Goal: Task Accomplishment & Management: Complete application form

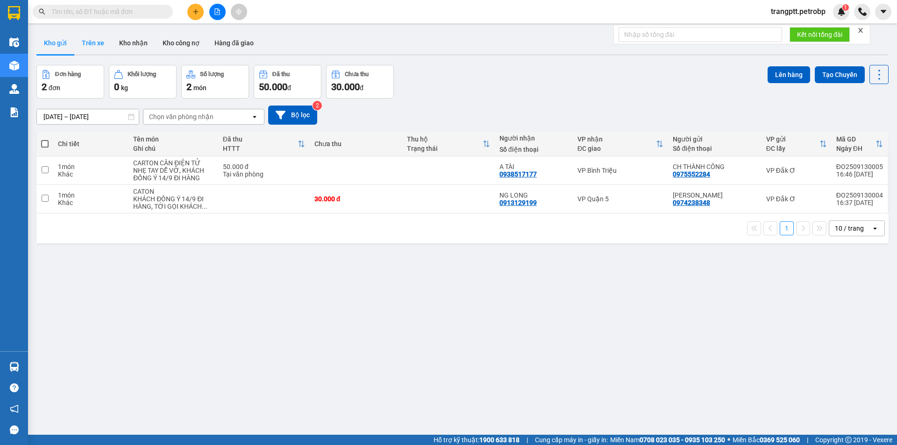
click at [98, 41] on button "Trên xe" at bounding box center [92, 43] width 37 height 22
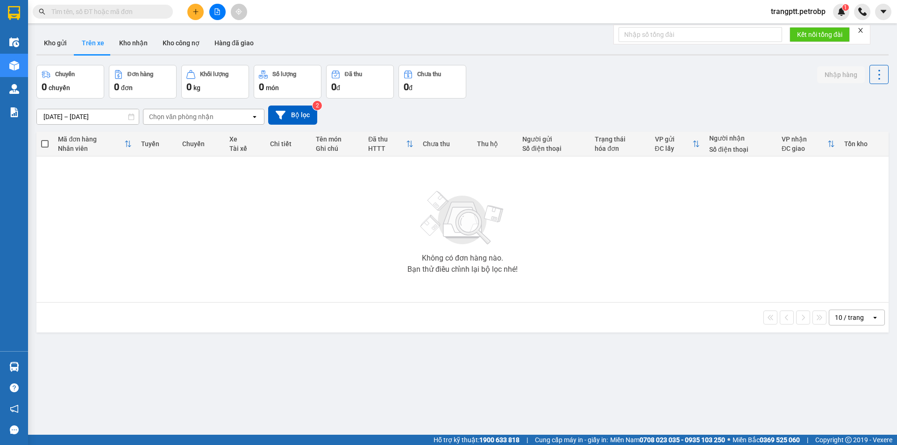
click at [69, 117] on input "[DATE] – [DATE]" at bounding box center [88, 116] width 102 height 15
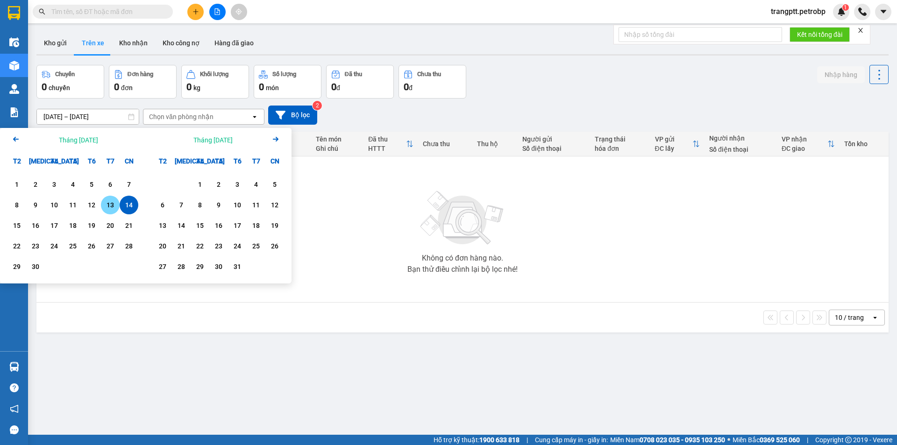
click at [105, 207] on div "13" at bounding box center [110, 205] width 13 height 11
click at [133, 206] on div "14" at bounding box center [128, 205] width 13 height 11
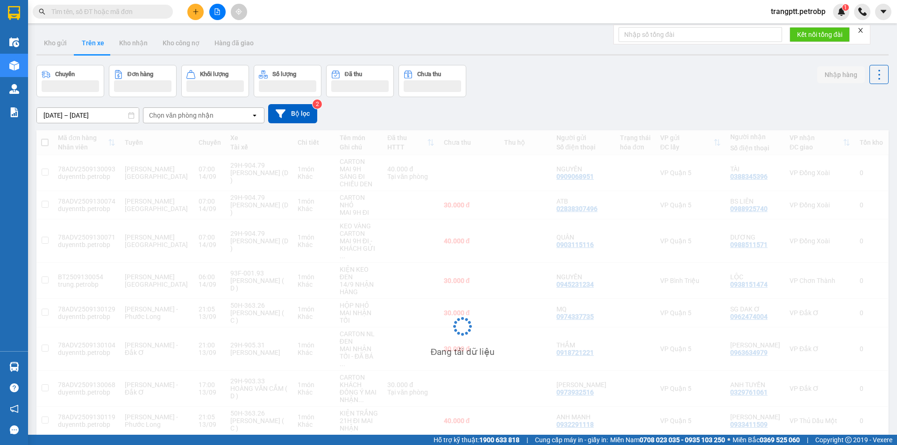
click at [190, 114] on div "Chọn văn phòng nhận" at bounding box center [181, 115] width 64 height 9
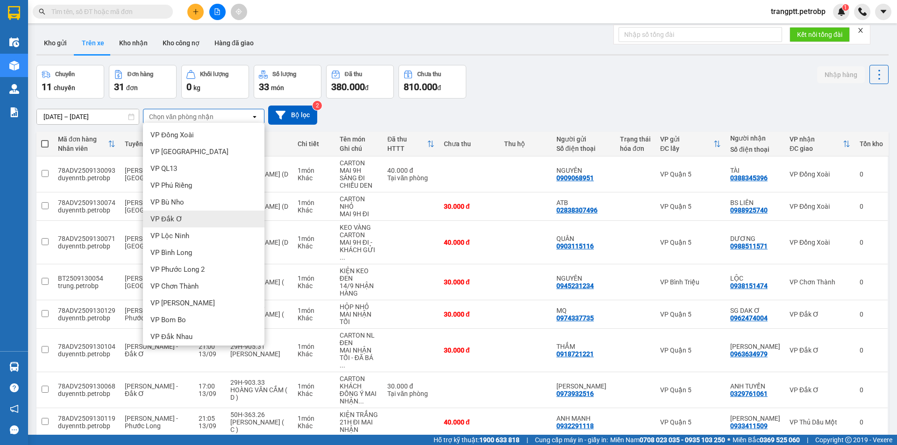
click at [176, 219] on span "VP Đắk Ơ" at bounding box center [166, 219] width 32 height 9
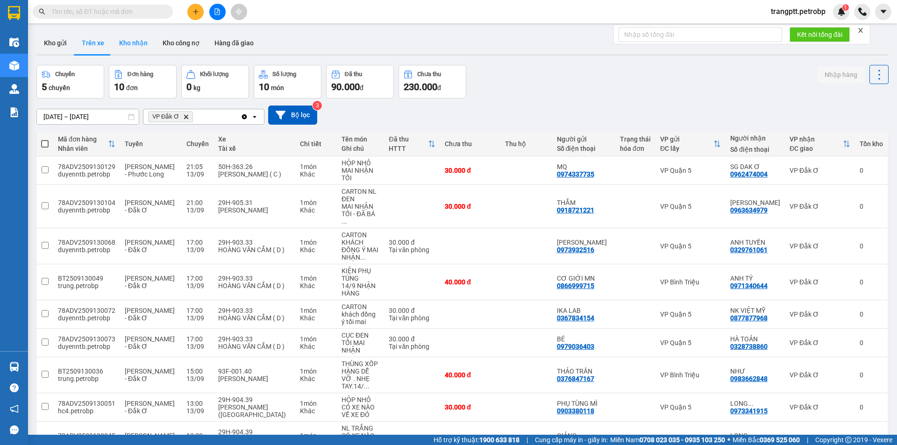
click at [133, 40] on button "Kho nhận" at bounding box center [133, 43] width 43 height 22
type input "[DATE] – [DATE]"
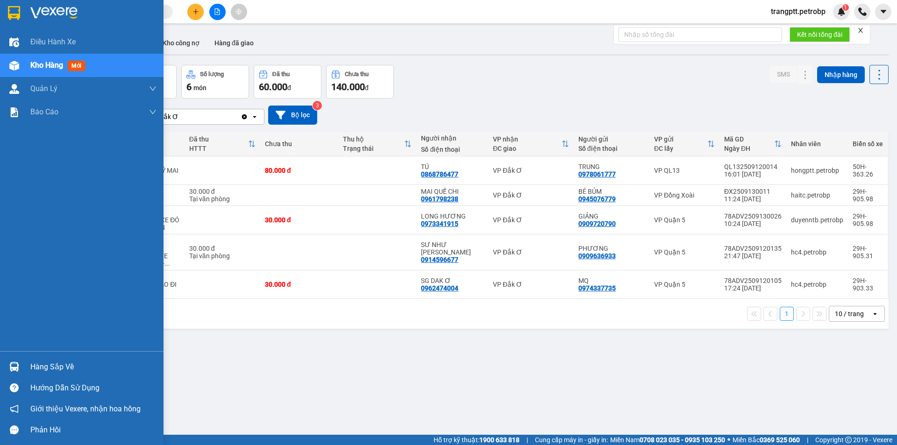
click at [52, 366] on div "Hàng sắp về" at bounding box center [93, 367] width 126 height 14
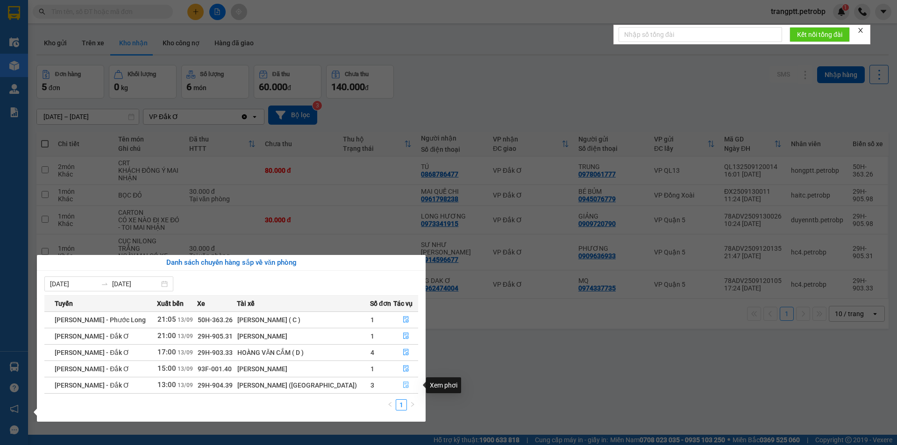
click at [403, 384] on icon "file-done" at bounding box center [406, 385] width 7 height 7
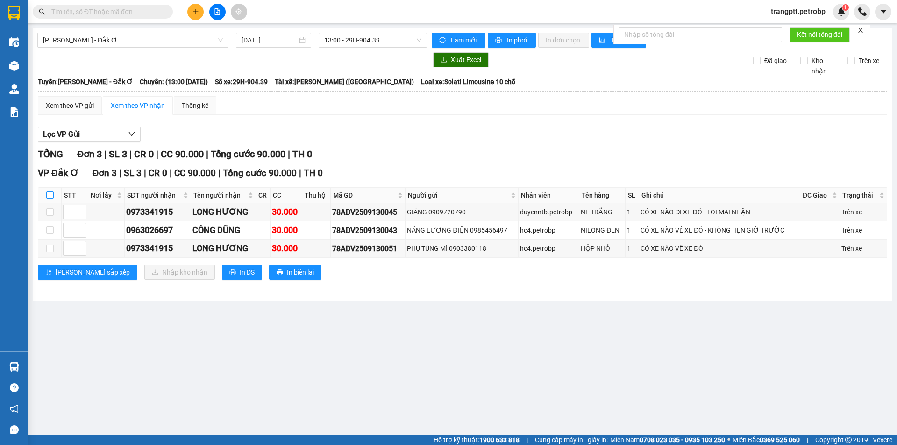
click at [50, 193] on input "checkbox" at bounding box center [49, 195] width 7 height 7
checkbox input "true"
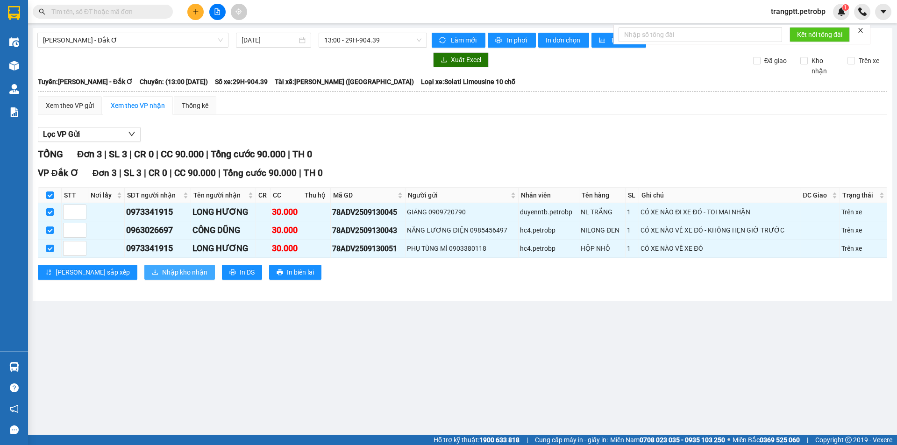
click at [162, 272] on span "Nhập kho nhận" at bounding box center [184, 272] width 45 height 10
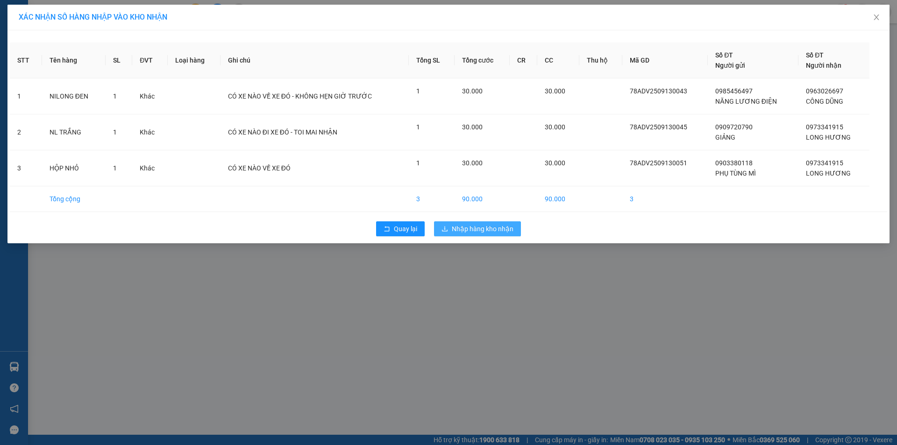
click at [456, 228] on span "Nhập hàng kho nhận" at bounding box center [483, 229] width 62 height 10
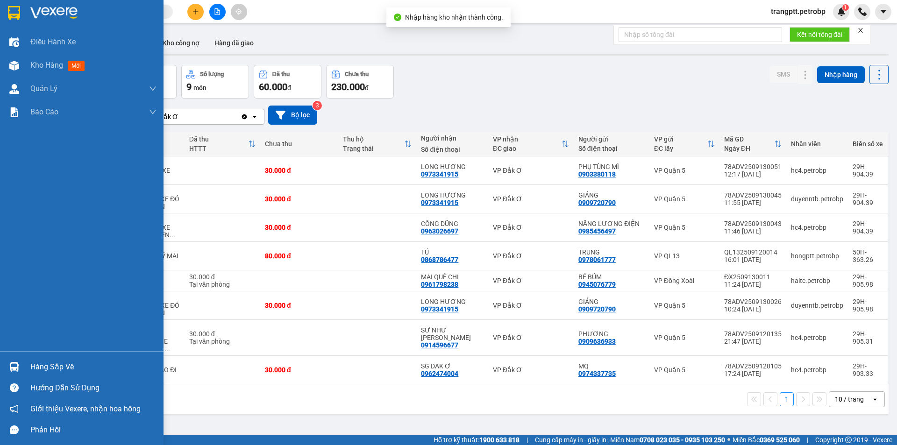
drag, startPoint x: 28, startPoint y: 364, endPoint x: 43, endPoint y: 368, distance: 15.5
click at [31, 364] on div "Hàng sắp về" at bounding box center [82, 367] width 164 height 21
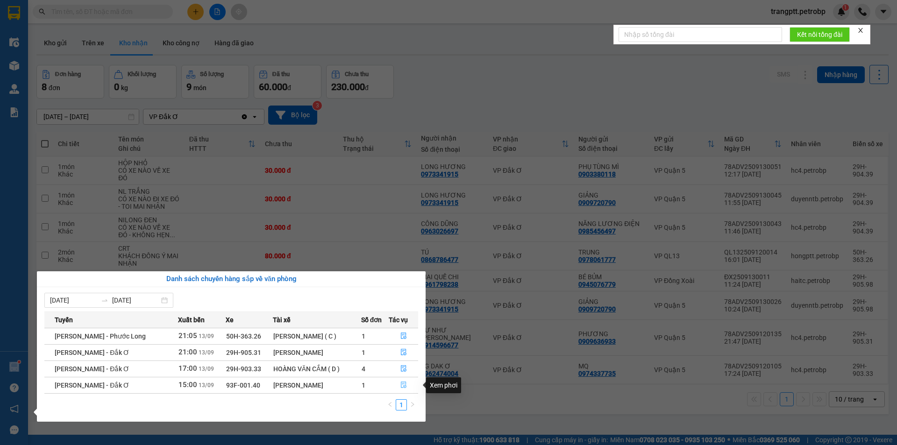
click at [404, 385] on icon "file-done" at bounding box center [404, 385] width 7 height 7
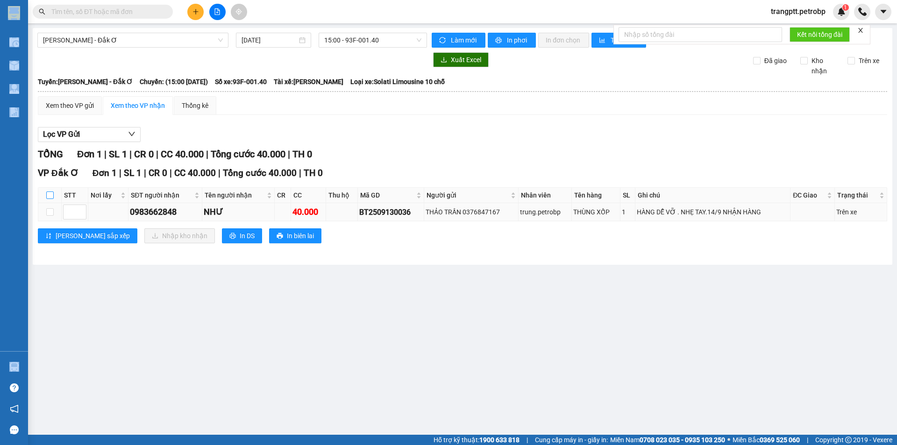
drag, startPoint x: 48, startPoint y: 193, endPoint x: 62, endPoint y: 208, distance: 20.5
click at [47, 193] on input "checkbox" at bounding box center [49, 195] width 7 height 7
checkbox input "true"
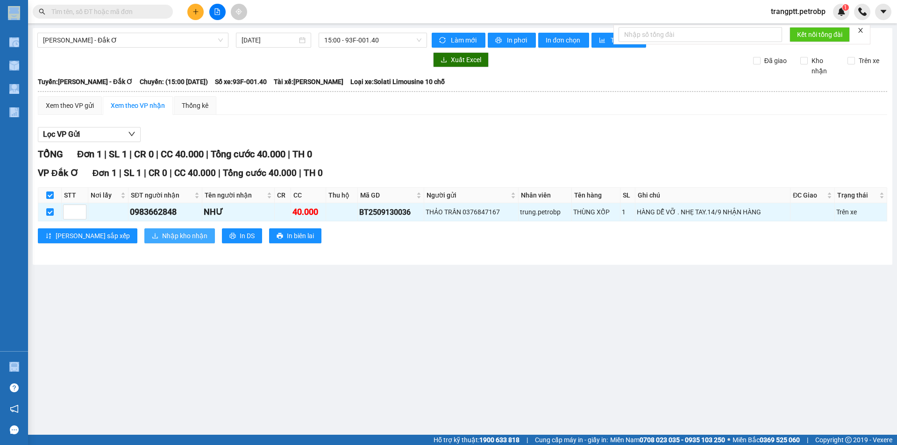
click at [162, 234] on span "Nhập kho nhận" at bounding box center [184, 236] width 45 height 10
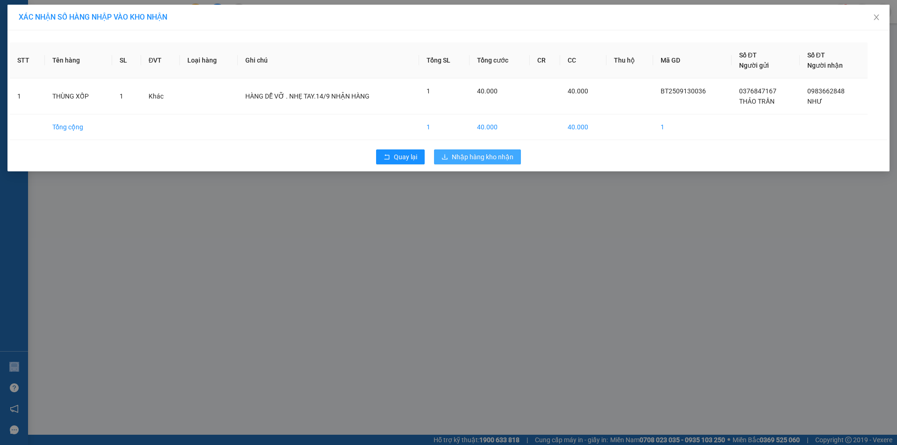
click at [494, 160] on span "Nhập hàng kho nhận" at bounding box center [483, 157] width 62 height 10
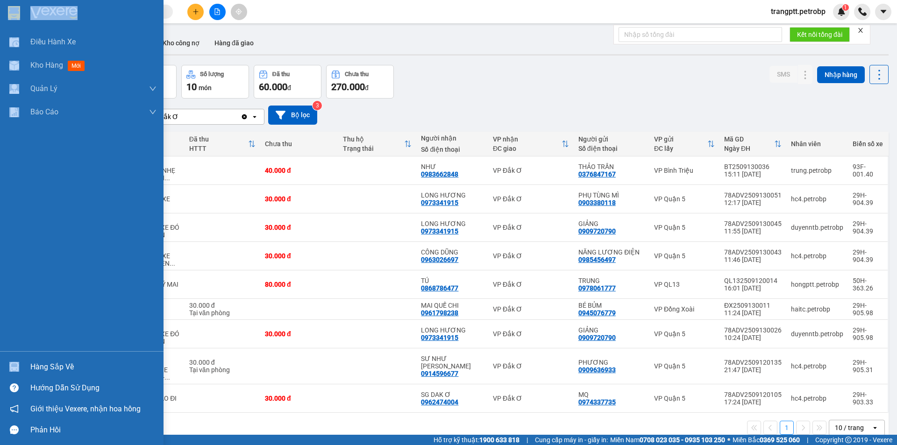
click at [50, 365] on div "Hàng sắp về" at bounding box center [93, 367] width 126 height 14
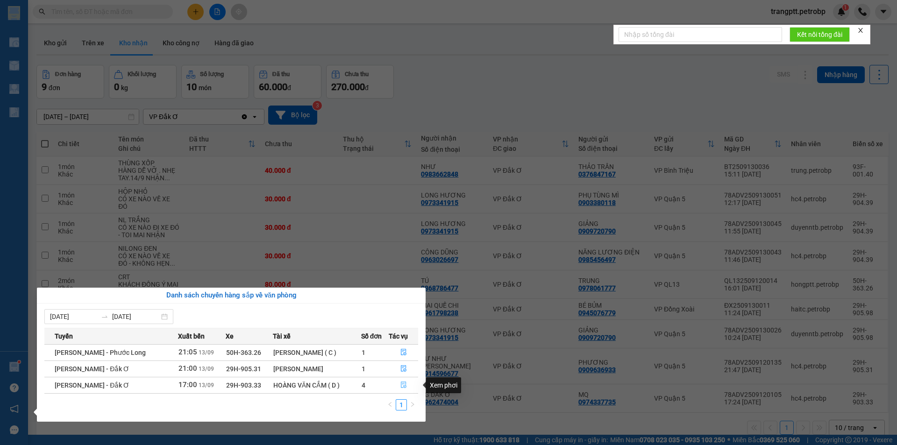
click at [404, 386] on icon "file-done" at bounding box center [404, 385] width 7 height 7
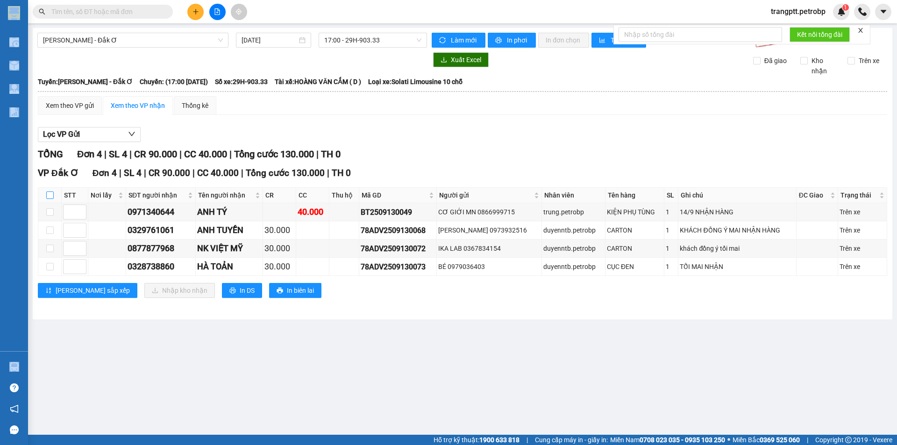
click at [51, 193] on input "checkbox" at bounding box center [49, 195] width 7 height 7
checkbox input "true"
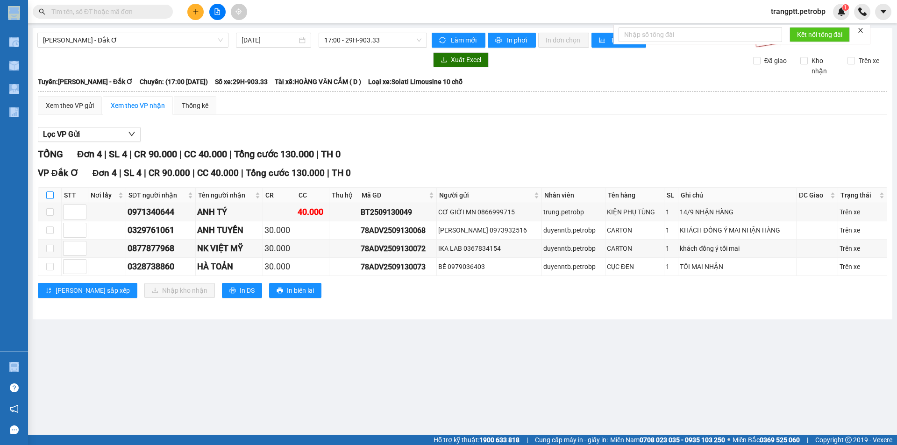
checkbox input "true"
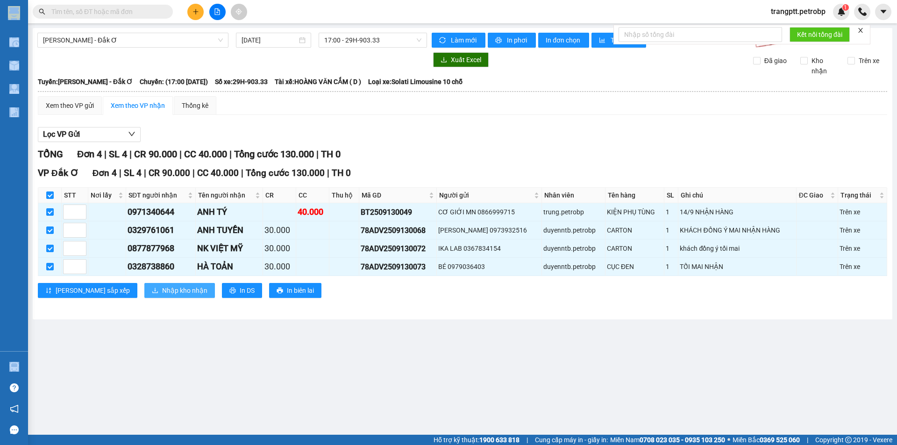
click at [162, 293] on span "Nhập kho nhận" at bounding box center [184, 291] width 45 height 10
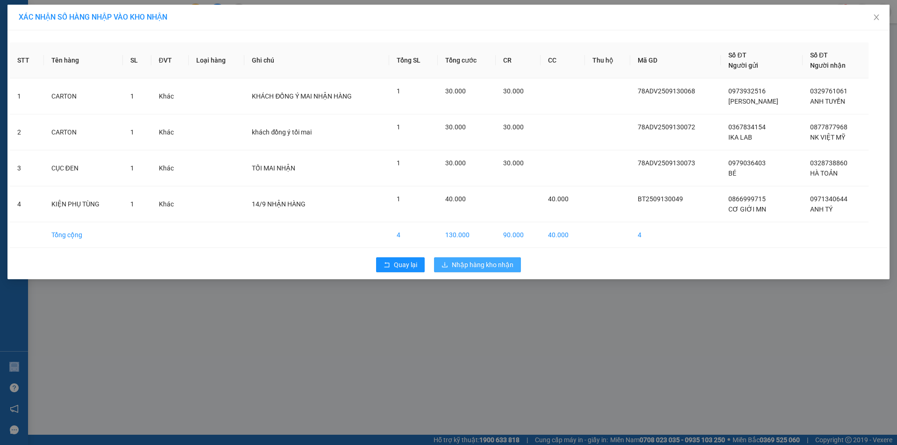
click at [481, 264] on span "Nhập hàng kho nhận" at bounding box center [483, 265] width 62 height 10
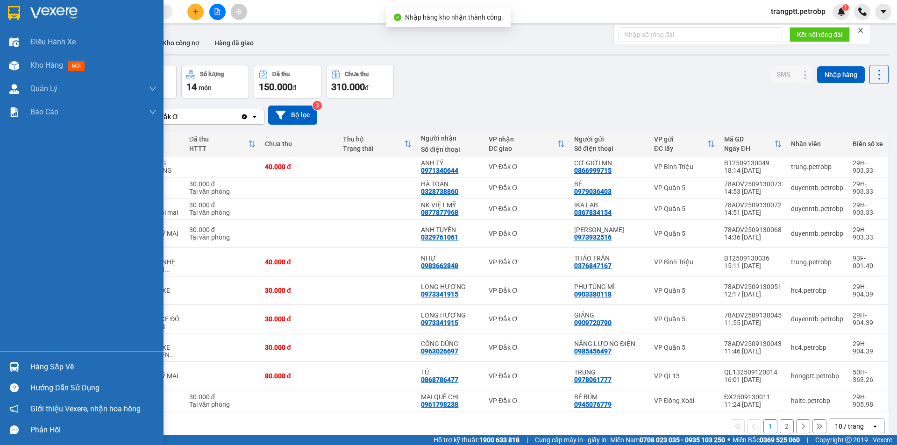
click at [49, 365] on div "Hàng sắp về" at bounding box center [93, 367] width 126 height 14
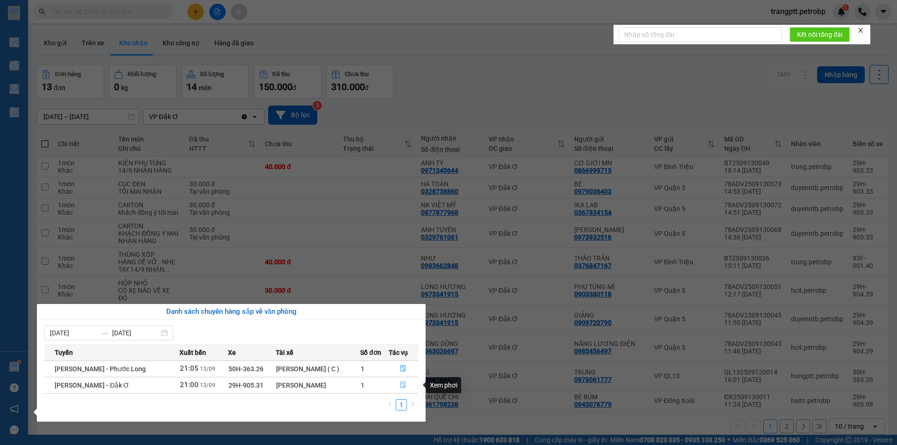
click at [404, 385] on icon "file-done" at bounding box center [403, 385] width 7 height 7
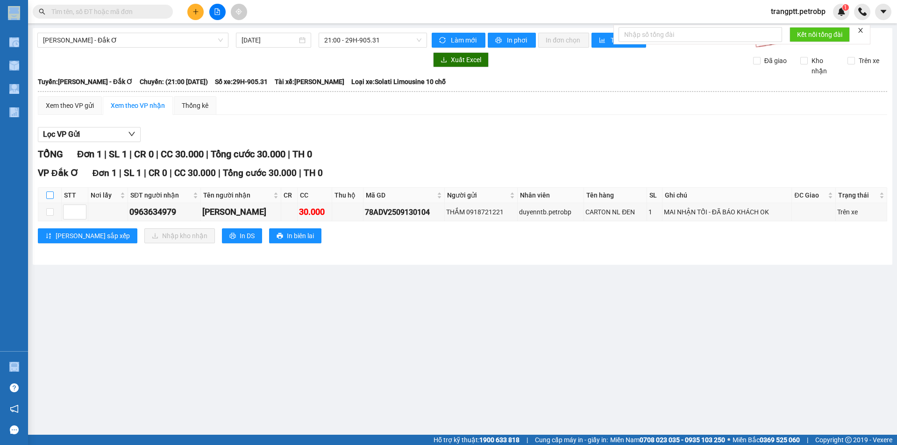
drag, startPoint x: 50, startPoint y: 195, endPoint x: 99, endPoint y: 227, distance: 59.1
click at [50, 196] on input "checkbox" at bounding box center [49, 195] width 7 height 7
checkbox input "true"
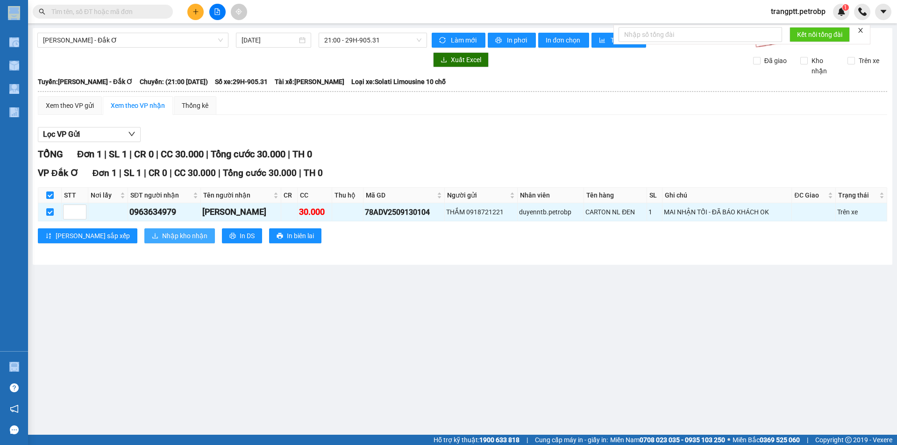
click at [162, 237] on span "Nhập kho nhận" at bounding box center [184, 236] width 45 height 10
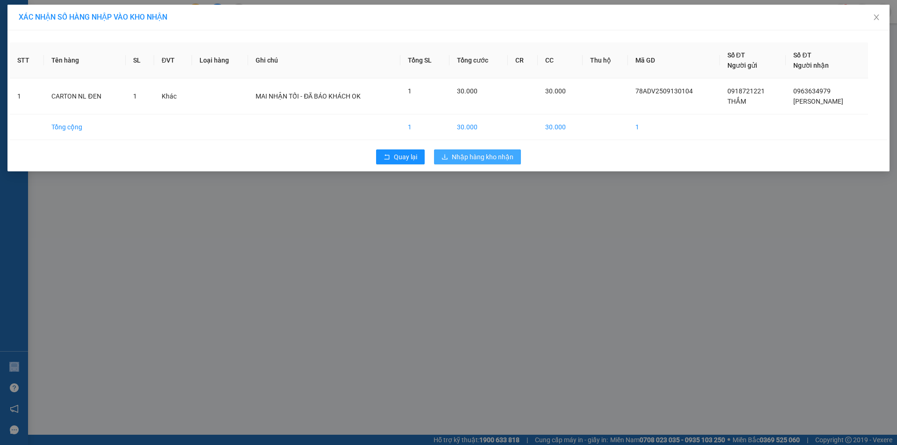
click at [486, 155] on span "Nhập hàng kho nhận" at bounding box center [483, 157] width 62 height 10
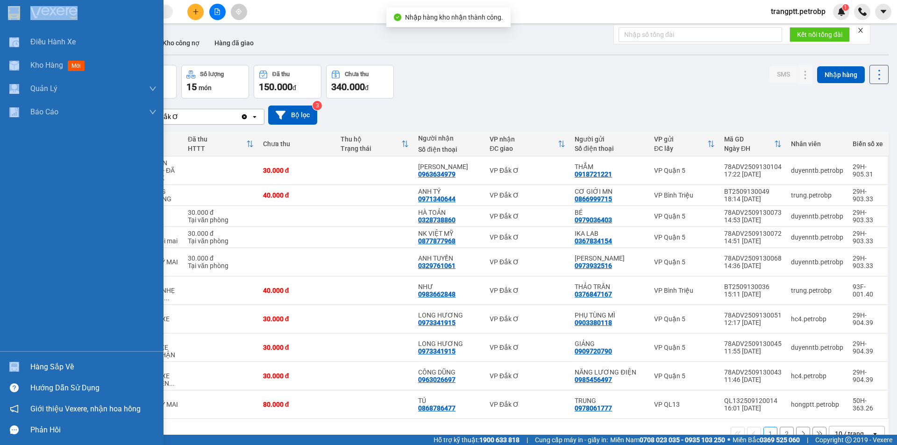
click at [34, 365] on div "Hàng sắp về" at bounding box center [93, 367] width 126 height 14
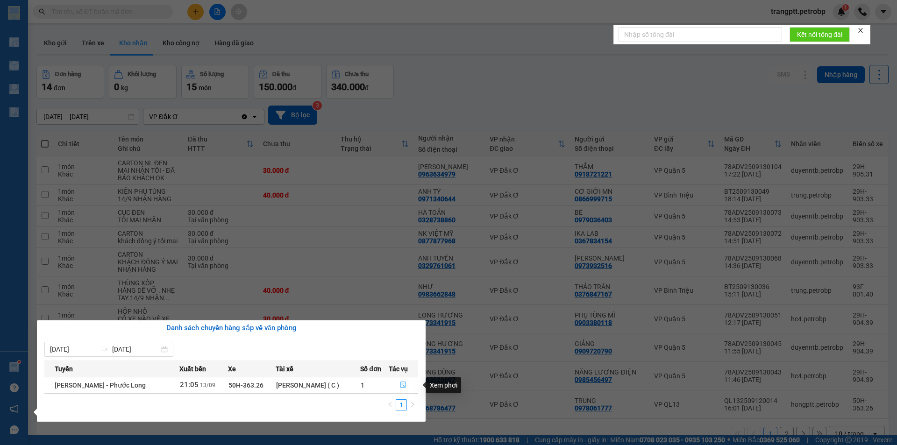
click at [404, 385] on icon "file-done" at bounding box center [404, 385] width 6 height 7
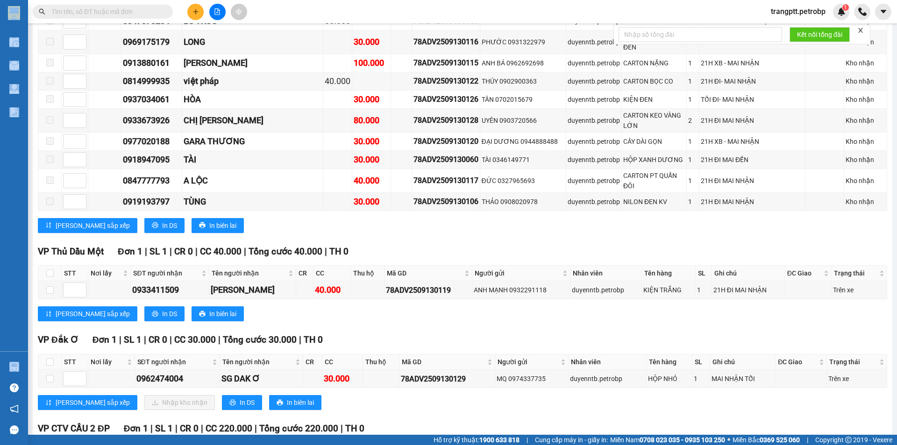
scroll to position [1823, 0]
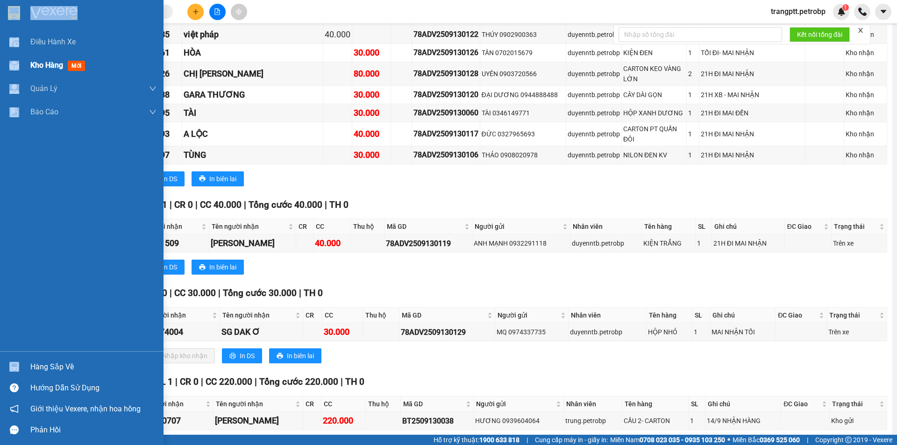
click at [35, 62] on span "Kho hàng" at bounding box center [46, 65] width 33 height 9
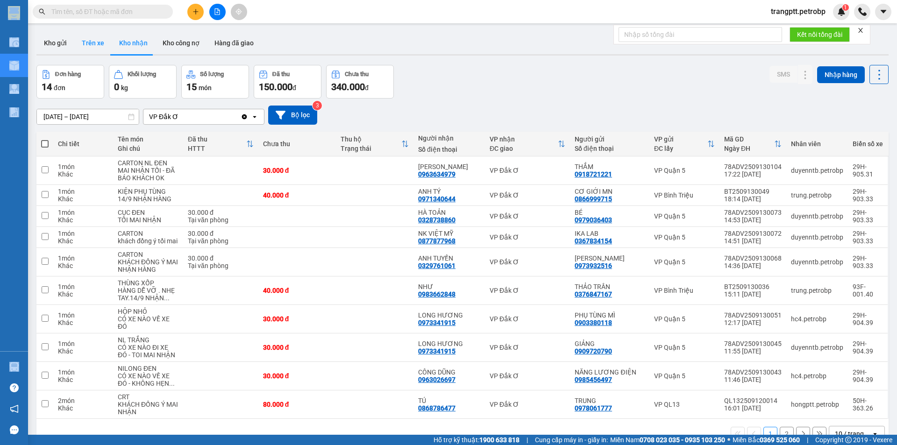
click at [93, 40] on button "Trên xe" at bounding box center [92, 43] width 37 height 22
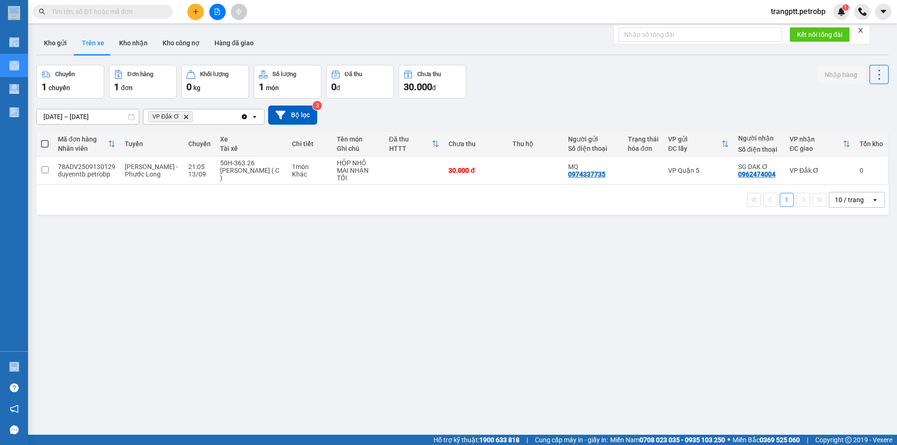
drag, startPoint x: 131, startPoint y: 37, endPoint x: 201, endPoint y: 104, distance: 96.2
click at [135, 44] on button "Kho nhận" at bounding box center [133, 43] width 43 height 22
type input "[DATE] – [DATE]"
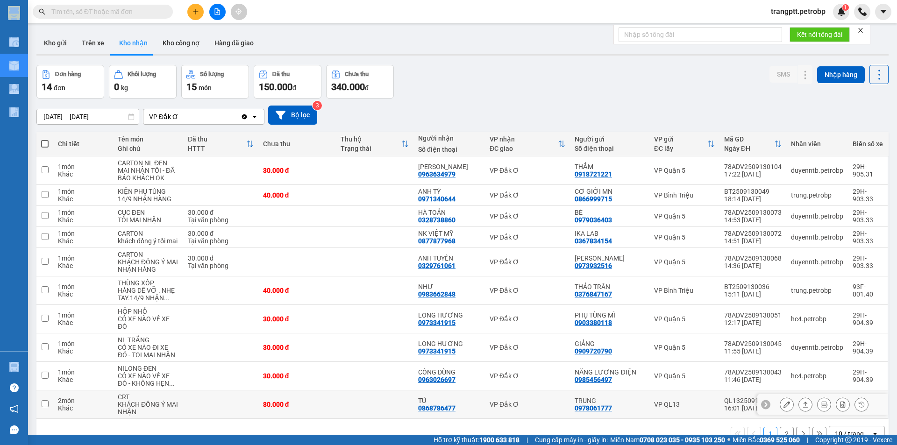
scroll to position [43, 0]
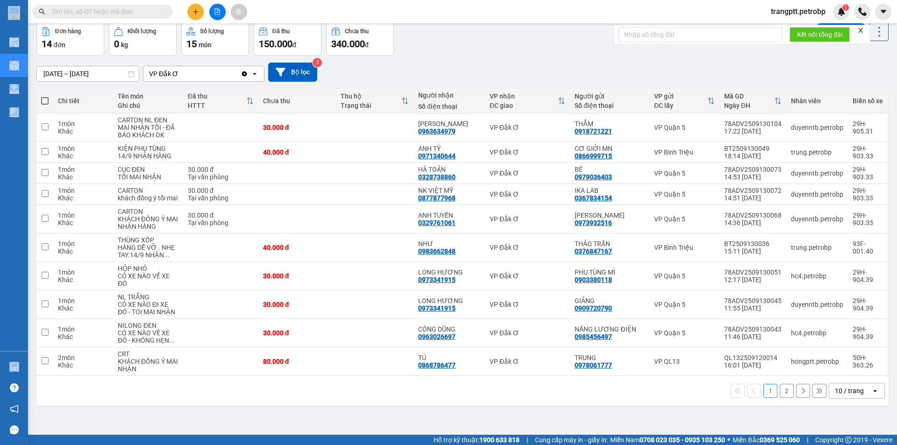
click at [782, 390] on button "2" at bounding box center [787, 391] width 14 height 14
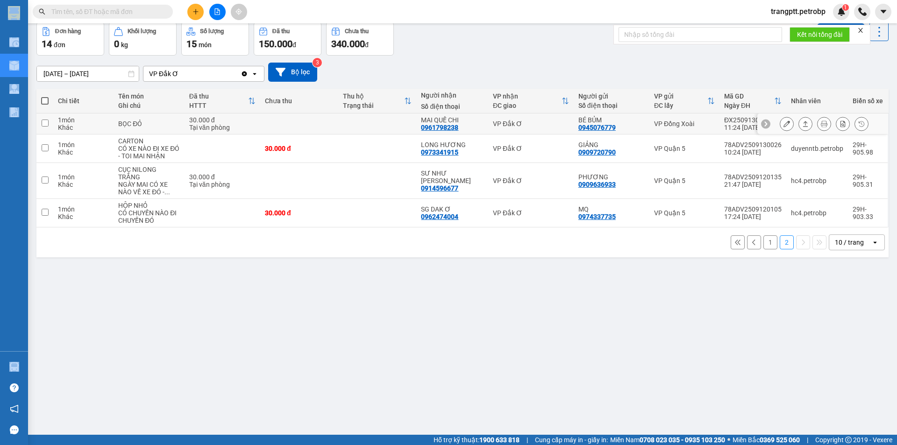
scroll to position [0, 0]
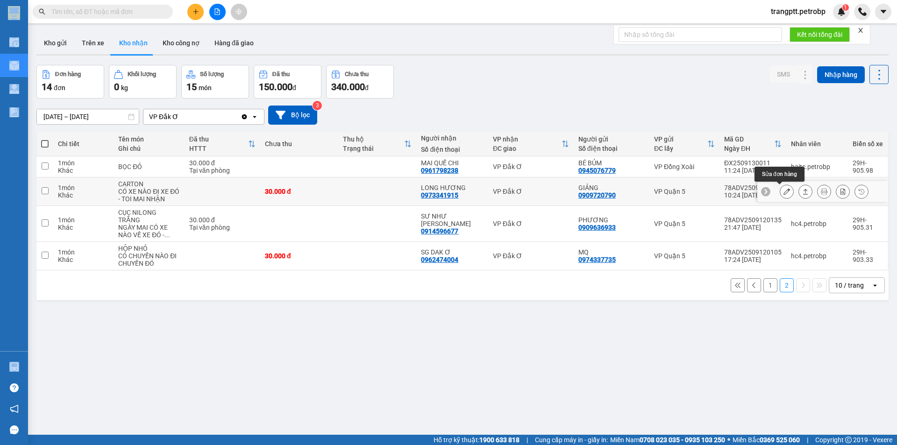
click at [784, 191] on icon at bounding box center [787, 191] width 7 height 7
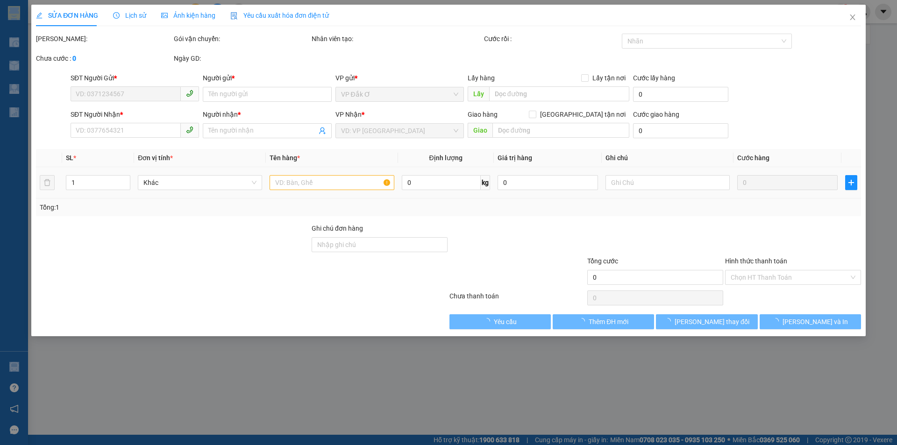
type input "0909720790"
type input "GIẢNG"
type input "0973341915"
type input "LONG HƯƠNG"
type input "30.000"
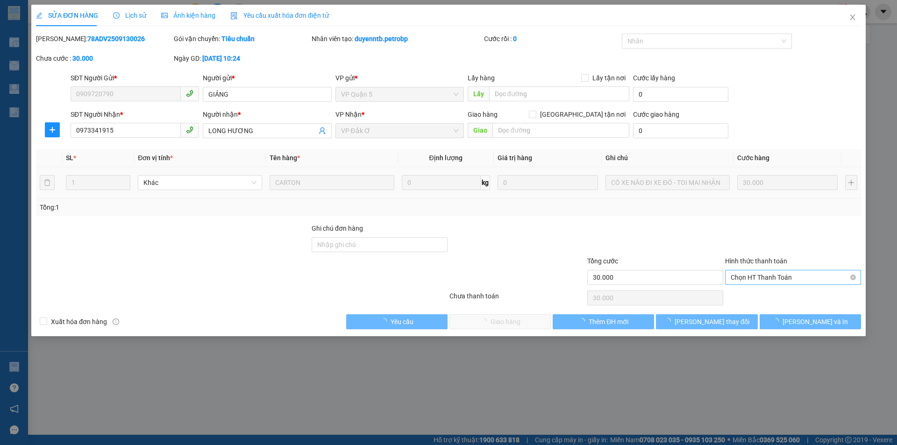
click at [763, 278] on span "Chọn HT Thanh Toán" at bounding box center [793, 278] width 125 height 14
drag, startPoint x: 762, startPoint y: 294, endPoint x: 665, endPoint y: 311, distance: 99.3
click at [761, 294] on div "Tại văn phòng" at bounding box center [793, 296] width 125 height 10
type input "0"
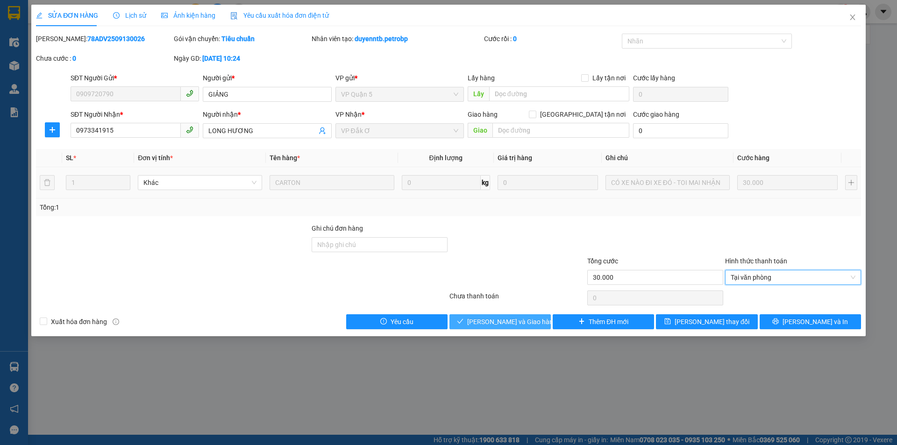
click at [522, 324] on span "[PERSON_NAME] và Giao hàng" at bounding box center [512, 322] width 90 height 10
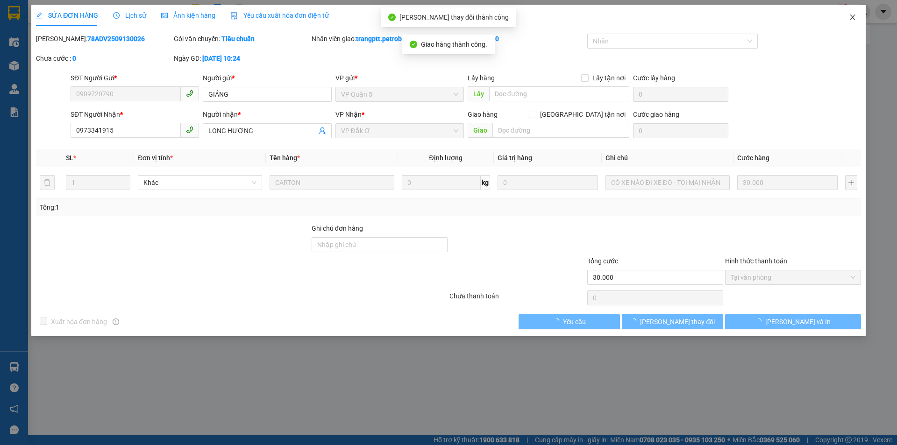
click at [851, 16] on icon "close" at bounding box center [852, 17] width 7 height 7
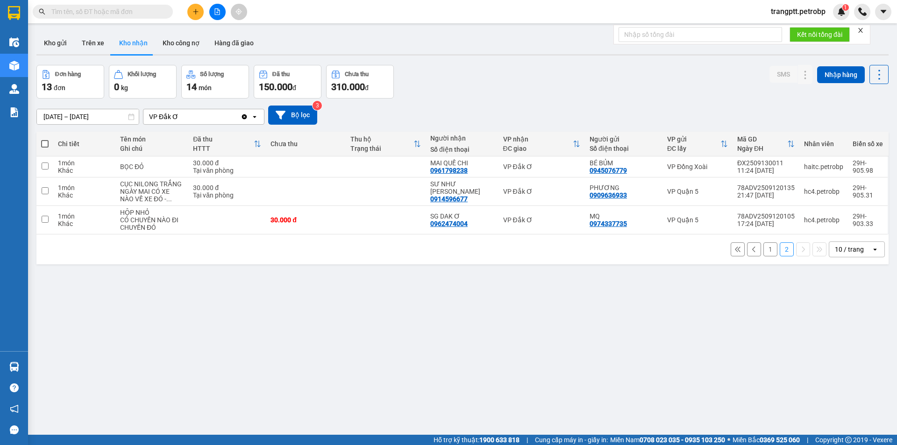
click at [764, 251] on button "1" at bounding box center [771, 250] width 14 height 14
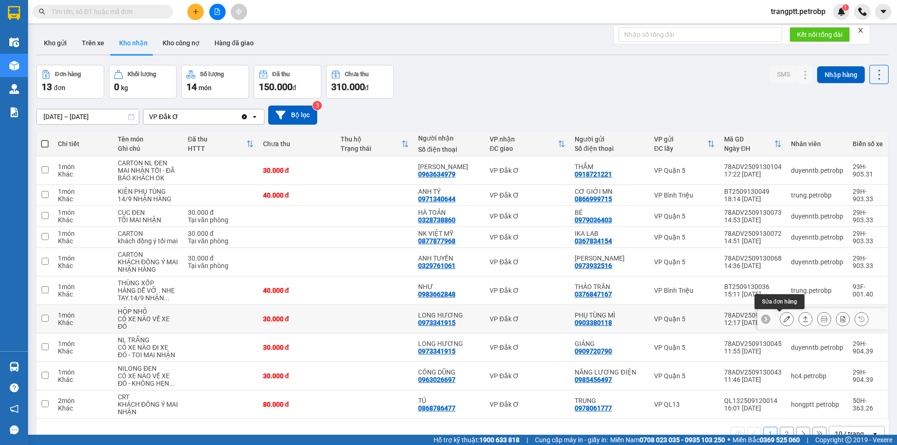
click at [784, 317] on icon at bounding box center [787, 319] width 7 height 7
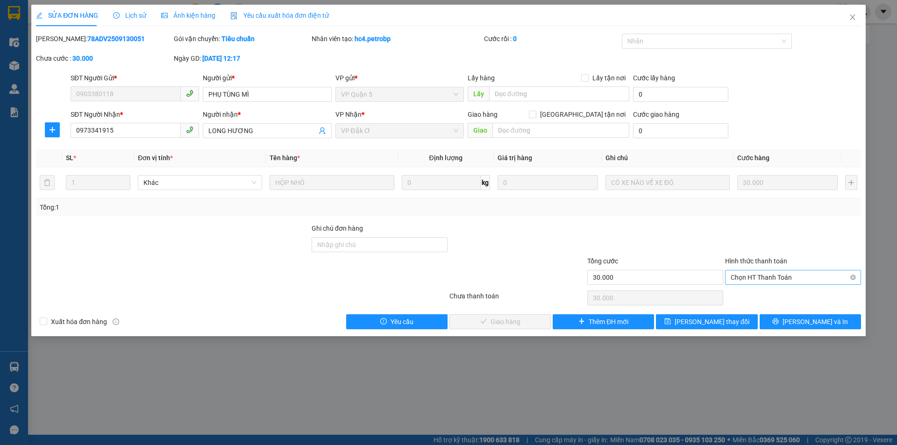
drag, startPoint x: 760, startPoint y: 273, endPoint x: 763, endPoint y: 284, distance: 11.0
click at [762, 280] on span "Chọn HT Thanh Toán" at bounding box center [793, 278] width 125 height 14
click at [764, 293] on div "Tại văn phòng" at bounding box center [793, 296] width 125 height 10
type input "0"
click at [528, 318] on span "[PERSON_NAME] và Giao hàng" at bounding box center [512, 322] width 90 height 10
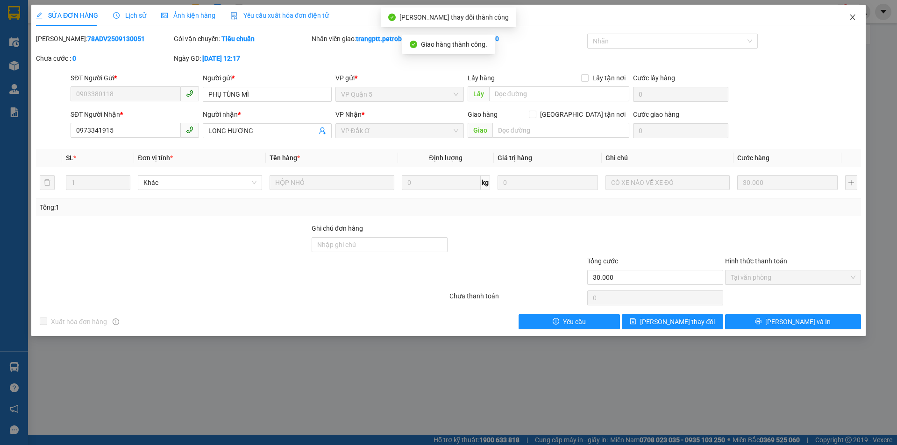
click at [854, 13] on span "Close" at bounding box center [853, 18] width 26 height 26
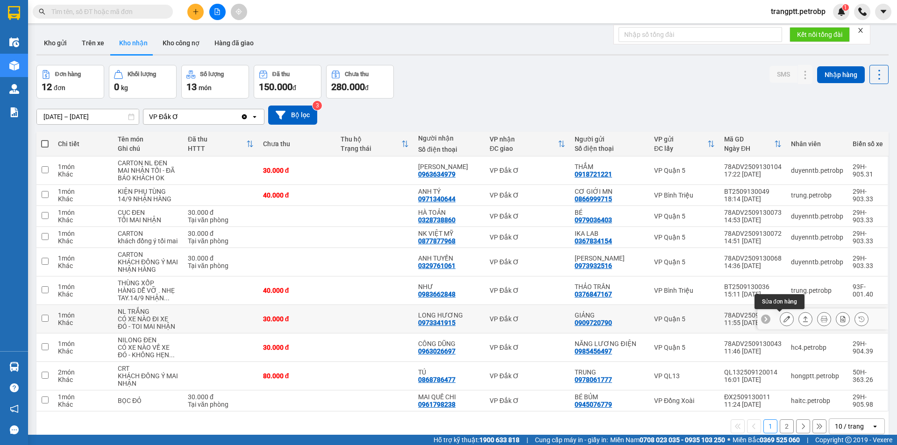
click at [784, 318] on icon at bounding box center [787, 319] width 7 height 7
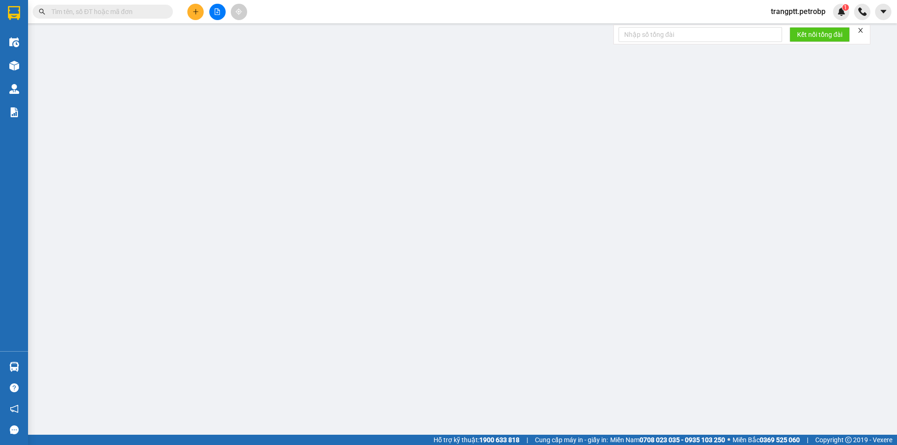
type input "0909720790"
type input "GIẢNG"
type input "0973341915"
type input "LONG HƯƠNG"
type input "30.000"
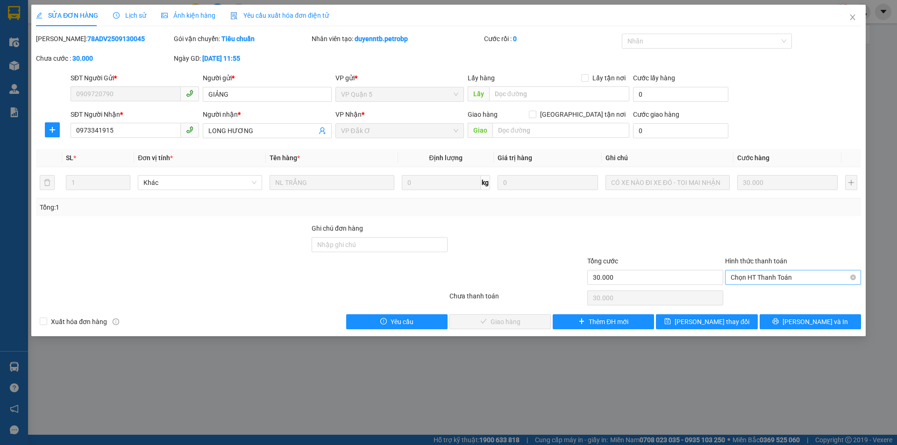
click at [757, 276] on span "Chọn HT Thanh Toán" at bounding box center [793, 278] width 125 height 14
click at [755, 292] on div "Tại văn phòng" at bounding box center [793, 296] width 125 height 10
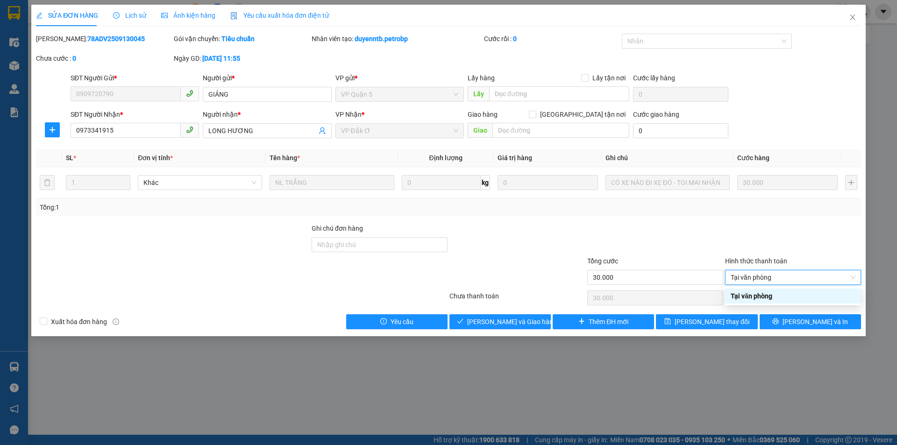
type input "0"
click at [523, 324] on span "[PERSON_NAME] và Giao hàng" at bounding box center [512, 322] width 90 height 10
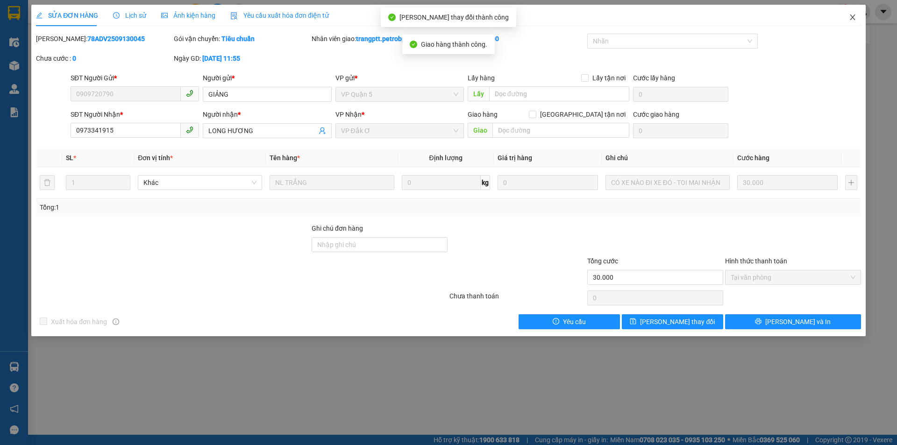
click at [854, 14] on icon "close" at bounding box center [852, 17] width 7 height 7
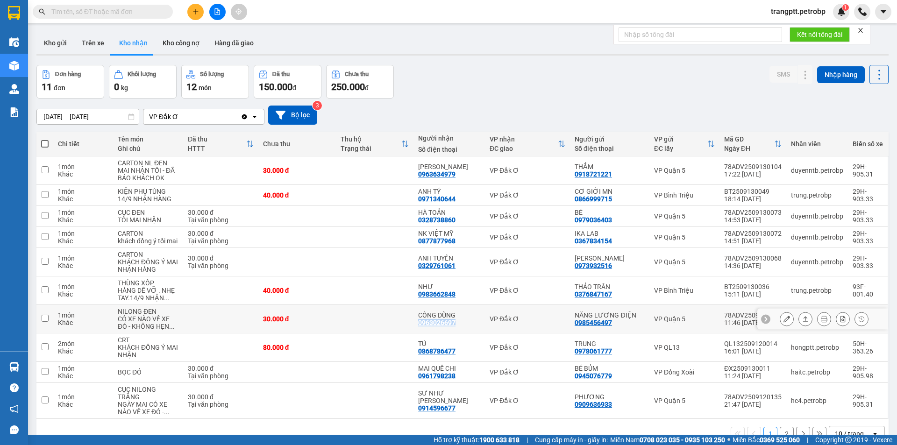
drag, startPoint x: 420, startPoint y: 322, endPoint x: 462, endPoint y: 322, distance: 42.1
click at [462, 322] on td "CÔNG DŨNG 0963026697" at bounding box center [450, 319] width 72 height 29
checkbox input "true"
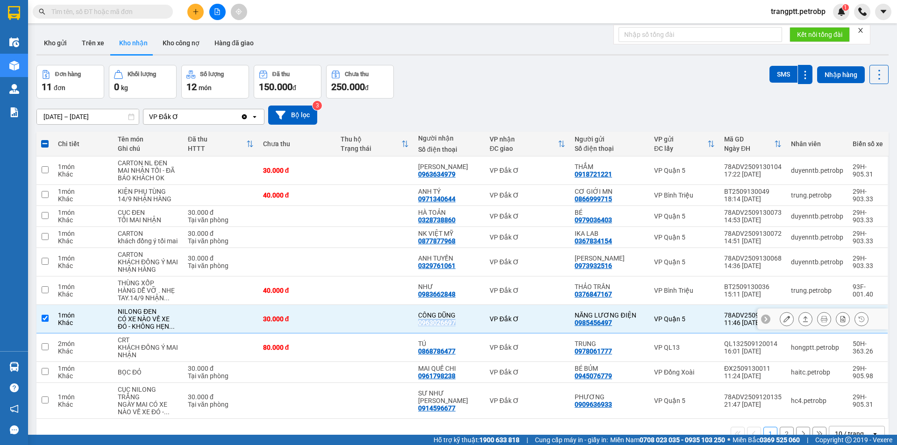
copy div "0963026697"
drag, startPoint x: 420, startPoint y: 294, endPoint x: 459, endPoint y: 294, distance: 38.8
click at [459, 294] on td "NHƯ 0983662848" at bounding box center [450, 291] width 72 height 29
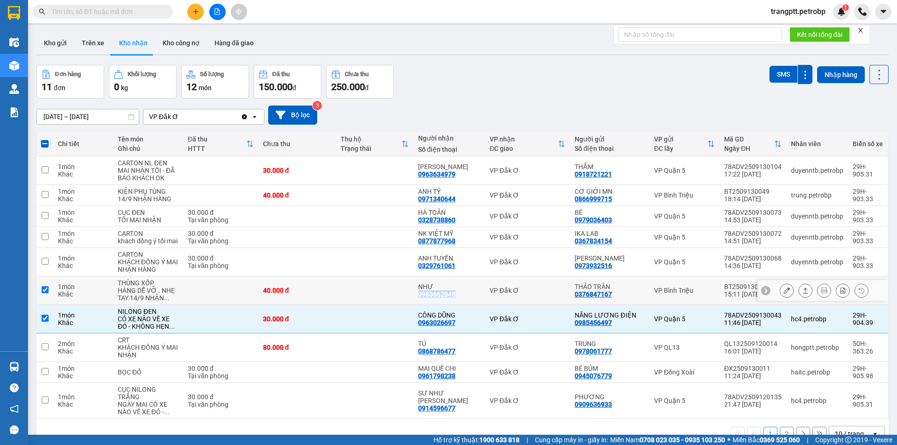
checkbox input "true"
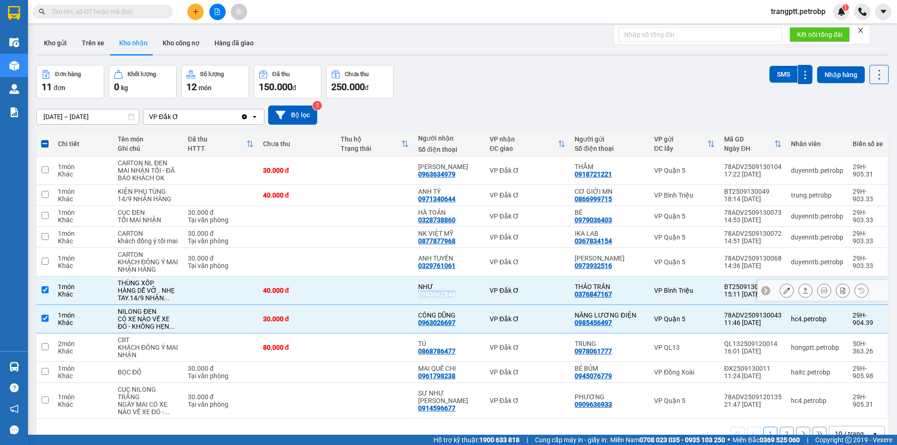
copy div "0983662848"
drag, startPoint x: 419, startPoint y: 266, endPoint x: 459, endPoint y: 269, distance: 40.3
click at [459, 269] on td "ANH TUYỀN 0329761061" at bounding box center [450, 262] width 72 height 29
checkbox input "true"
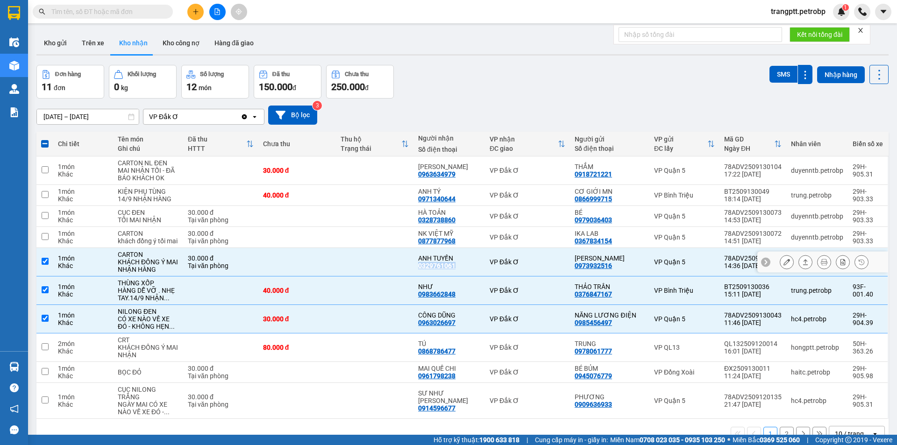
copy div "0329761061"
drag, startPoint x: 421, startPoint y: 241, endPoint x: 463, endPoint y: 243, distance: 42.1
click at [463, 243] on td "NK VIỆT MỸ 0877877968" at bounding box center [450, 237] width 72 height 21
checkbox input "true"
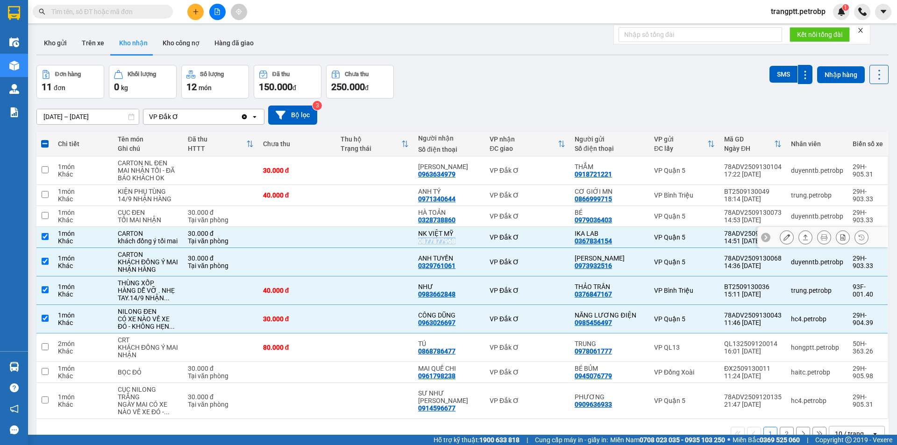
copy div "0877877968"
drag, startPoint x: 419, startPoint y: 220, endPoint x: 463, endPoint y: 226, distance: 44.4
click at [463, 226] on td "HÀ TOẢN 0328738860" at bounding box center [450, 216] width 72 height 21
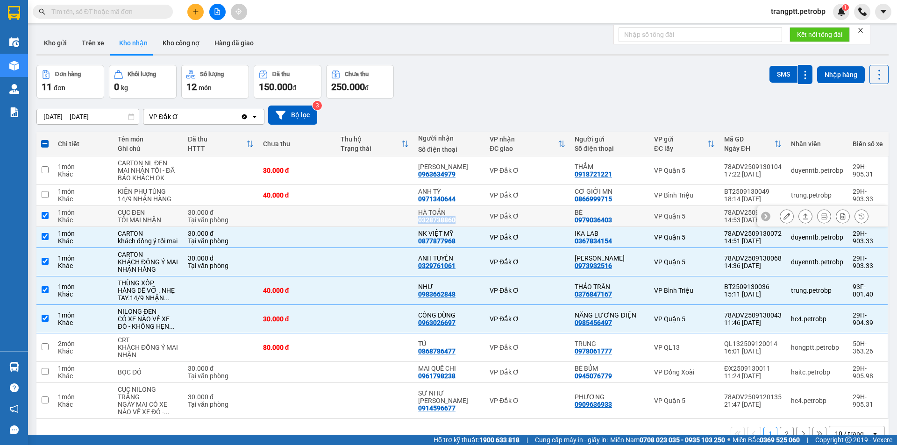
checkbox input "true"
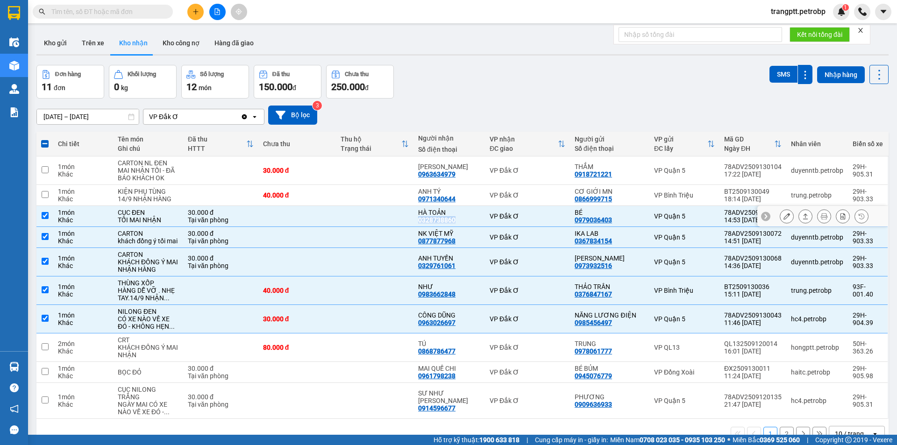
copy div "0328738860"
drag, startPoint x: 418, startPoint y: 198, endPoint x: 459, endPoint y: 200, distance: 41.2
click at [459, 200] on td "ANH TÝ 0971340644" at bounding box center [450, 195] width 72 height 21
checkbox input "true"
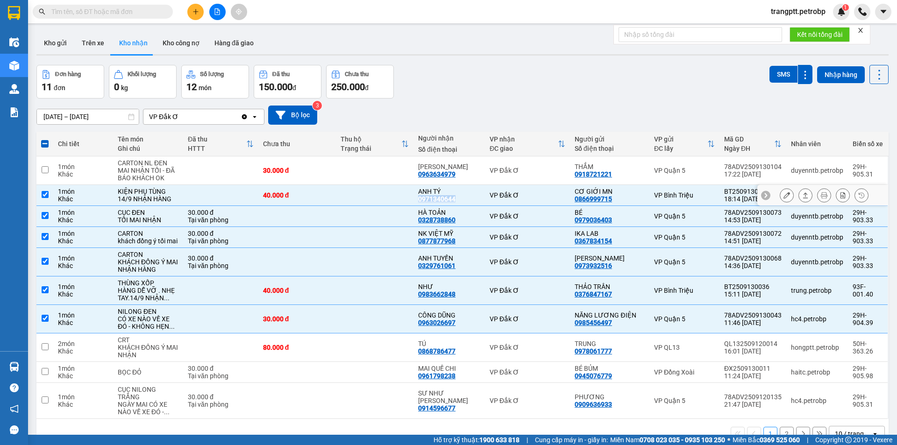
copy div "0971340644"
drag, startPoint x: 419, startPoint y: 173, endPoint x: 462, endPoint y: 178, distance: 43.3
click at [462, 178] on td "[PERSON_NAME] 0963634979" at bounding box center [450, 171] width 72 height 29
checkbox input "true"
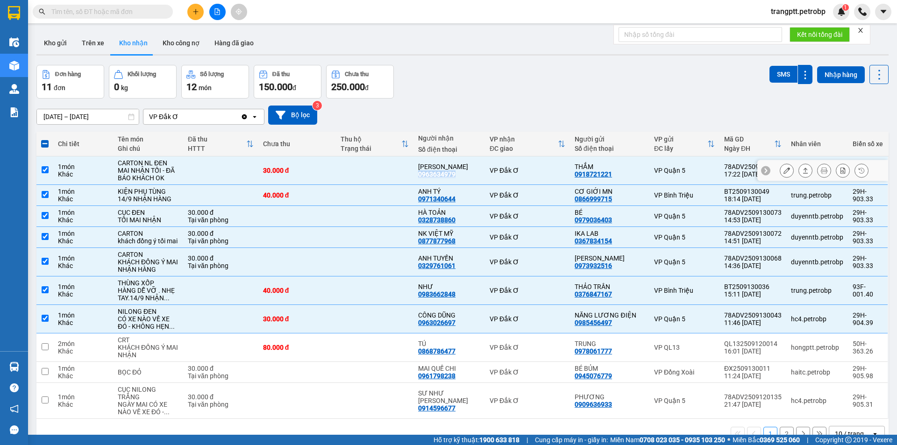
copy div "0963634979"
click at [44, 143] on span at bounding box center [44, 143] width 7 height 7
click at [45, 139] on input "checkbox" at bounding box center [45, 139] width 0 height 0
checkbox input "true"
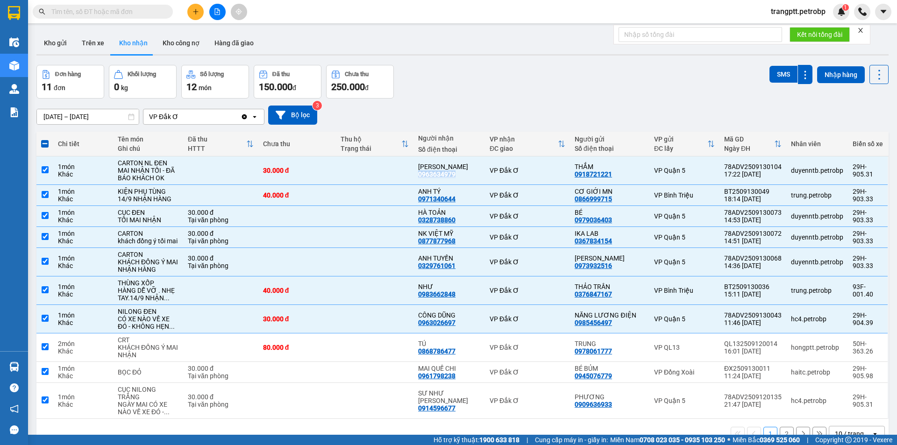
checkbox input "true"
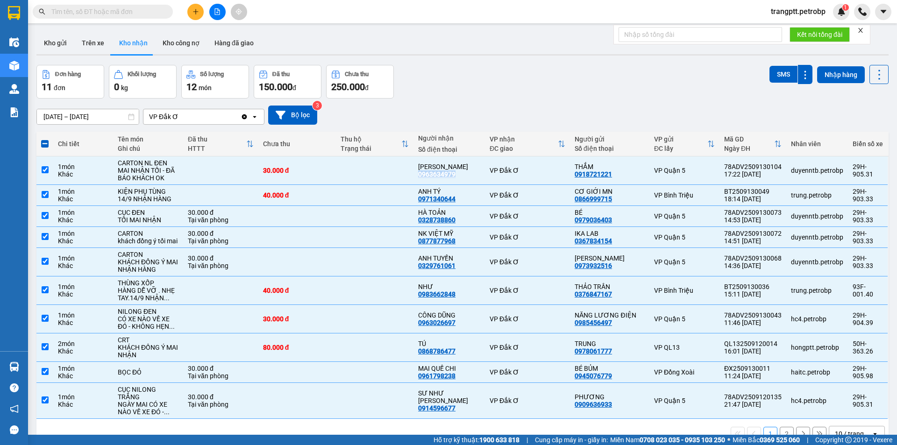
click at [44, 143] on span at bounding box center [44, 143] width 7 height 7
click at [45, 139] on input "checkbox" at bounding box center [45, 139] width 0 height 0
checkbox input "false"
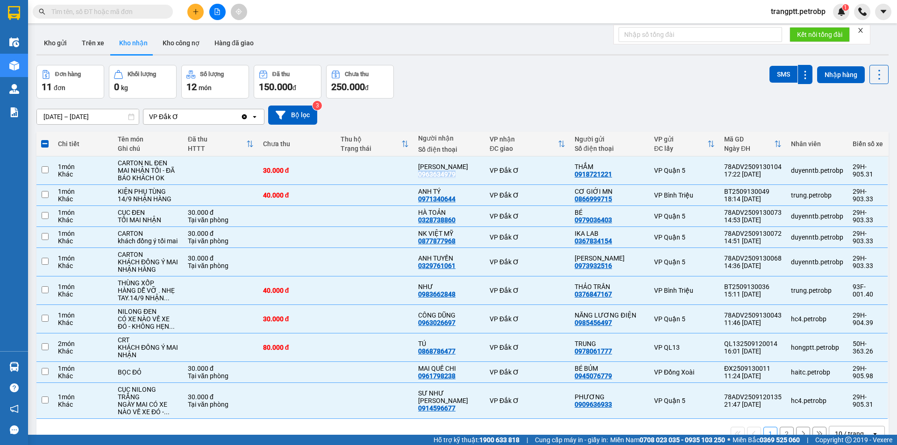
checkbox input "false"
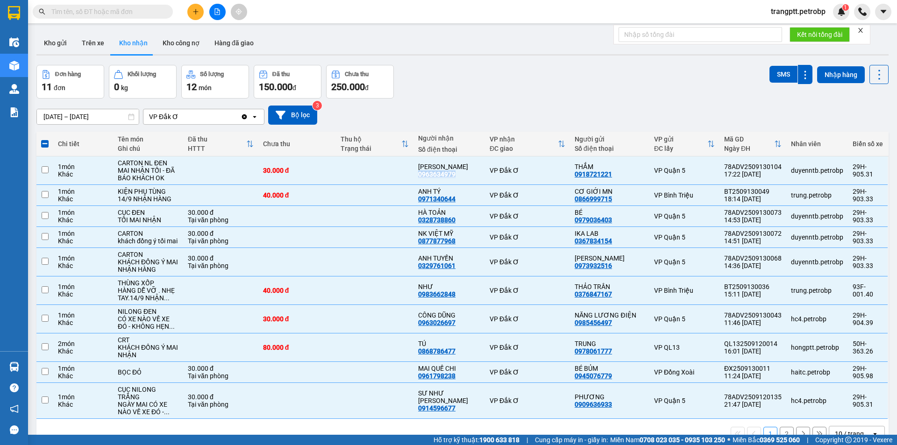
checkbox input "false"
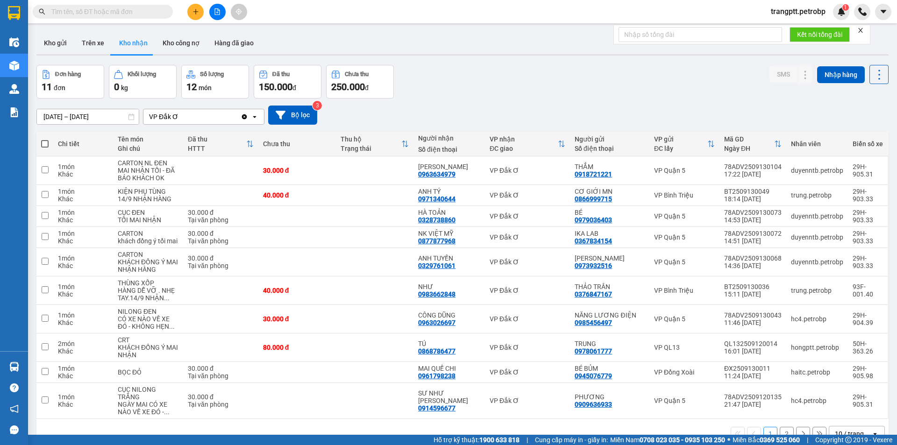
click at [538, 74] on div "Đơn hàng 11 đơn Khối lượng 0 kg Số lượng 12 món Đã thu 150.000 đ Chưa thu 250.0…" at bounding box center [462, 82] width 853 height 34
click at [68, 42] on button "Kho gửi" at bounding box center [55, 43] width 38 height 22
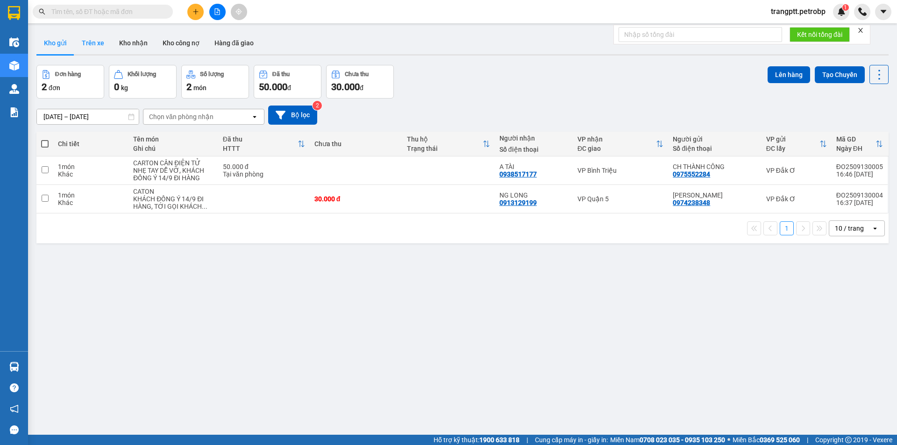
click at [93, 37] on button "Trên xe" at bounding box center [92, 43] width 37 height 22
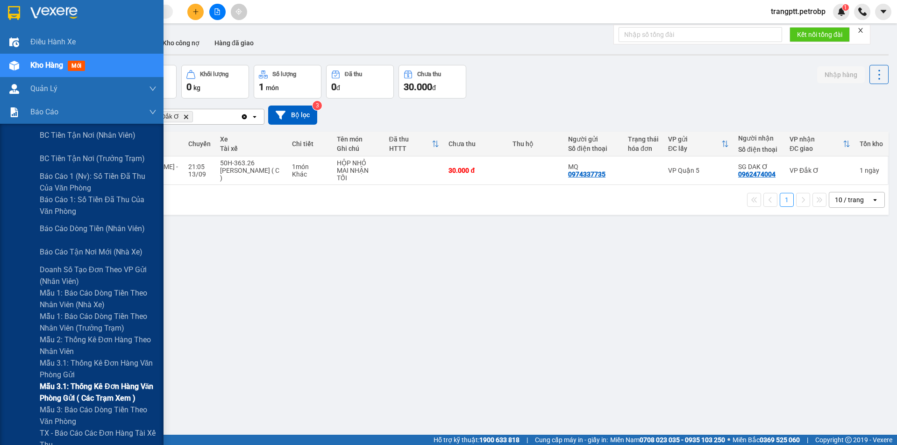
click at [103, 385] on span "Mẫu 3.1: Thống kê đơn hàng văn phòng gửi ( các trạm xem )" at bounding box center [98, 392] width 117 height 23
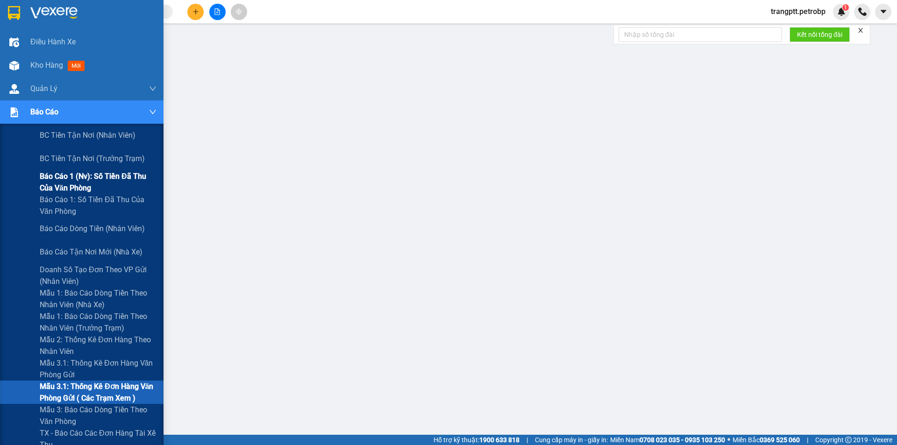
click at [76, 172] on span "Báo cáo 1 (nv): Số tiền đã thu của văn phòng" at bounding box center [98, 182] width 117 height 23
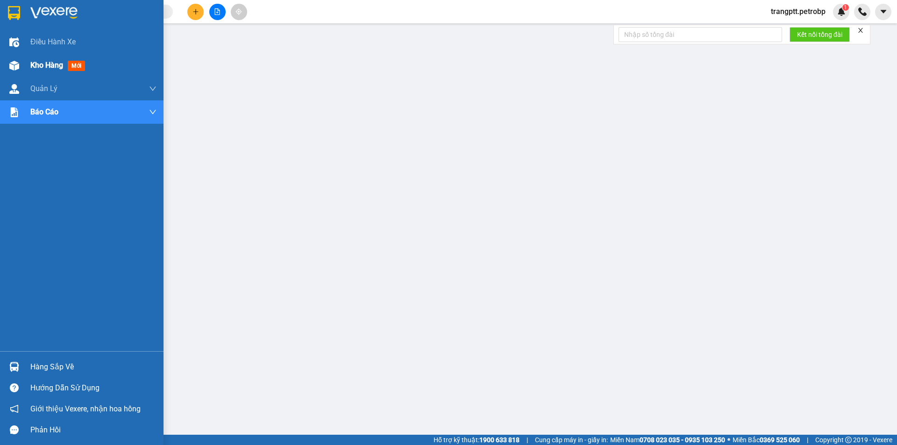
click at [17, 60] on div at bounding box center [14, 65] width 16 height 16
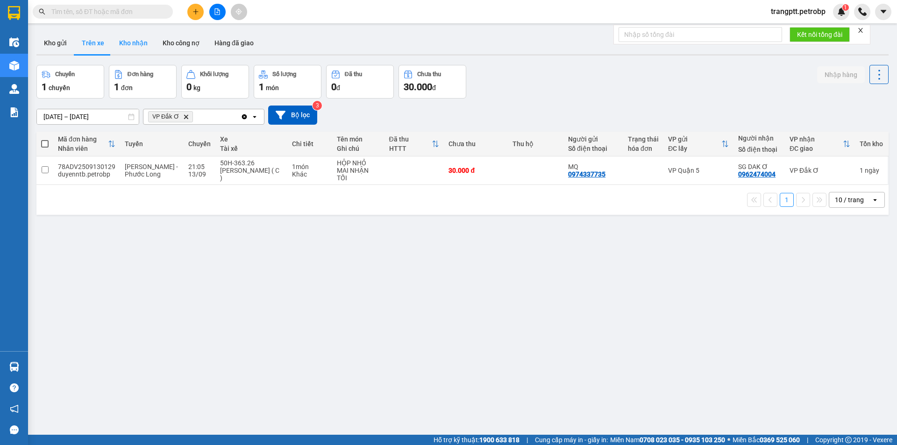
drag, startPoint x: 134, startPoint y: 40, endPoint x: 178, endPoint y: 51, distance: 45.3
click at [134, 40] on button "Kho nhận" at bounding box center [133, 43] width 43 height 22
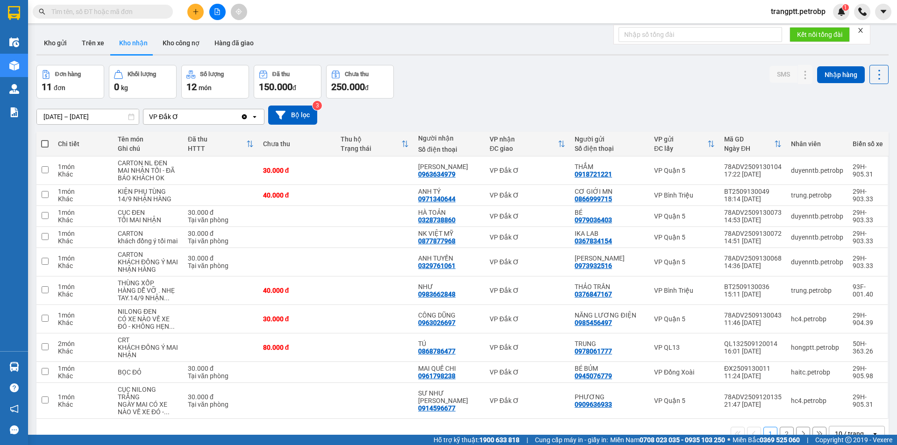
click at [81, 110] on input "[DATE] – [DATE]" at bounding box center [88, 116] width 102 height 15
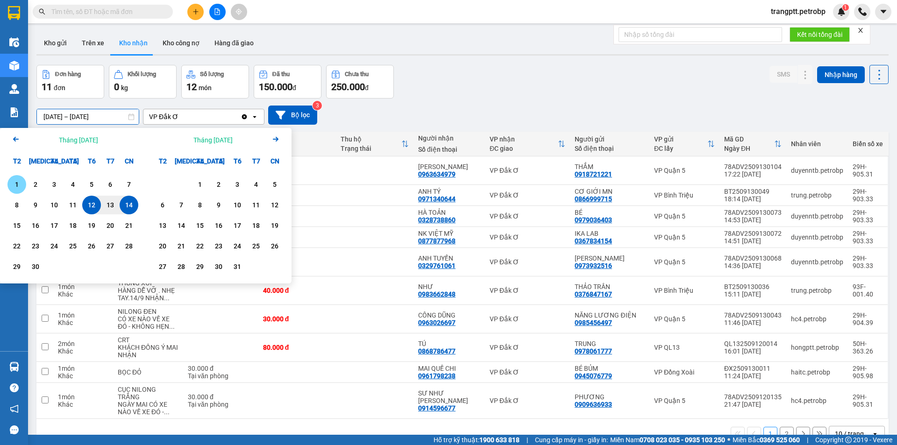
click at [13, 183] on div "1" at bounding box center [16, 184] width 13 height 11
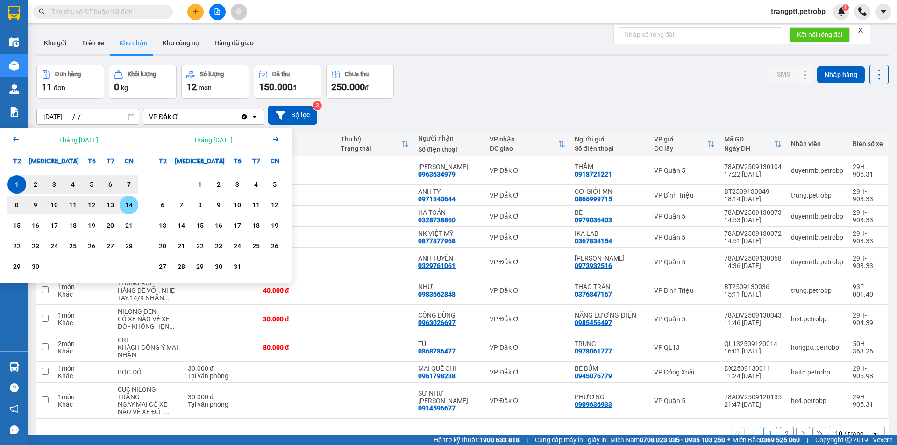
click at [131, 203] on div "14" at bounding box center [128, 205] width 13 height 11
type input "[DATE] – [DATE]"
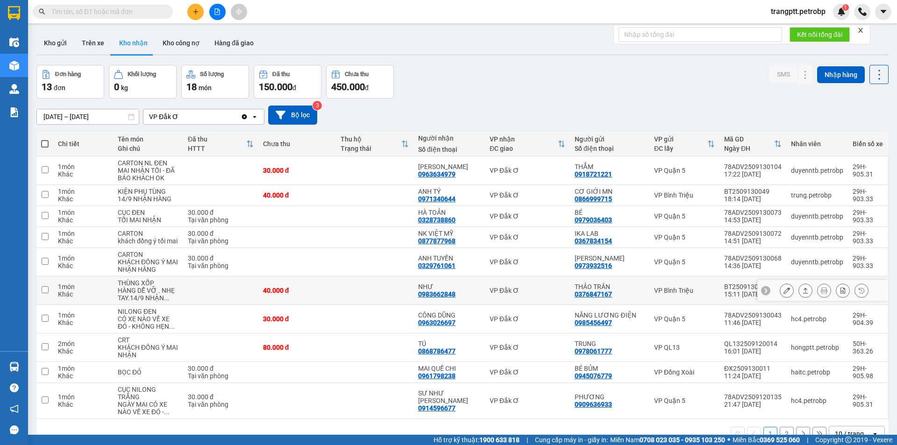
scroll to position [43, 0]
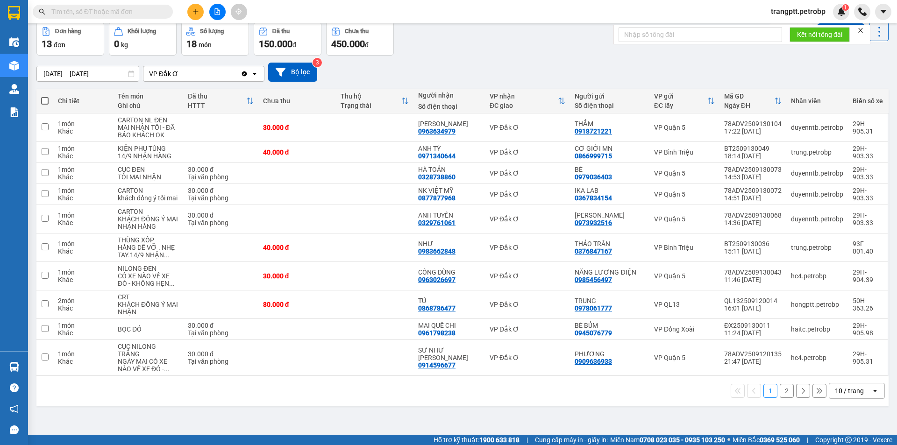
click at [780, 387] on button "2" at bounding box center [787, 391] width 14 height 14
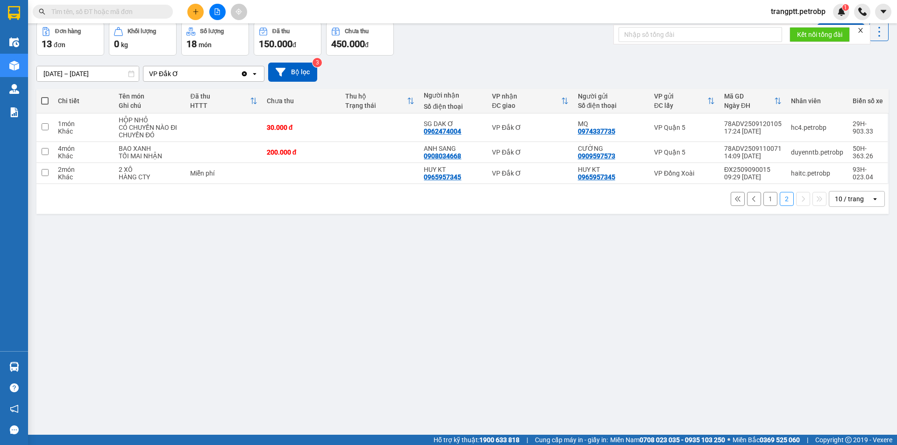
click at [764, 199] on button "1" at bounding box center [771, 199] width 14 height 14
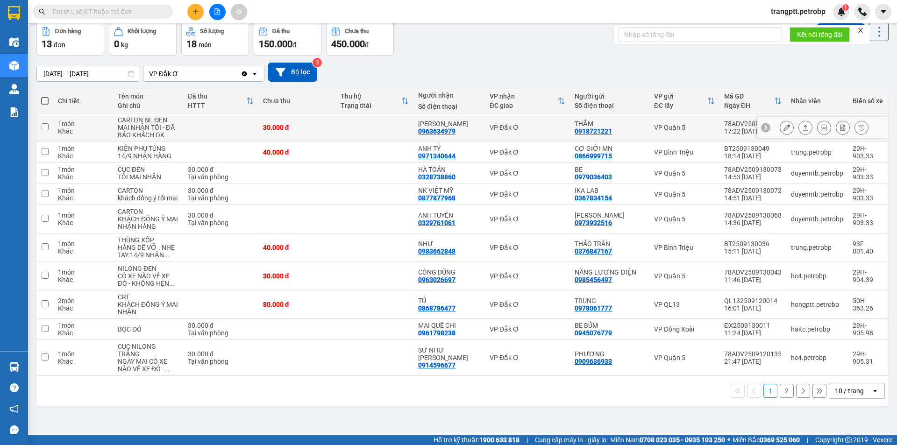
click at [784, 126] on icon at bounding box center [787, 127] width 7 height 7
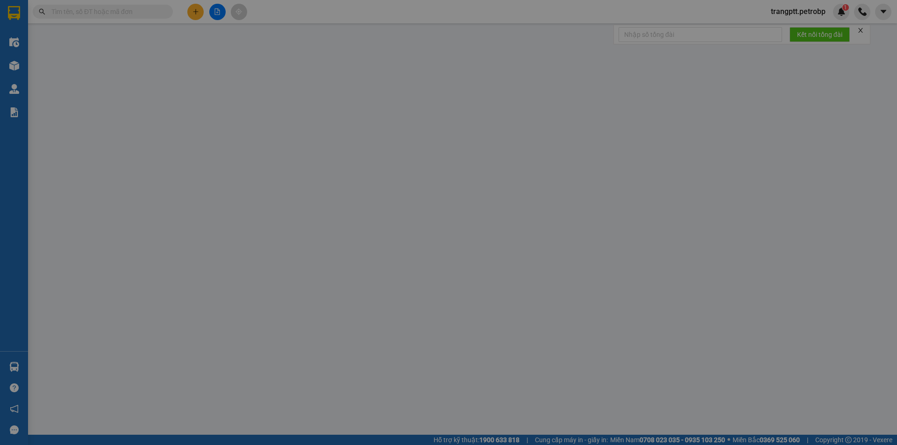
type input "0918721221"
type input "THẮM"
type input "0963634979"
type input "[PERSON_NAME]"
type input "30.000"
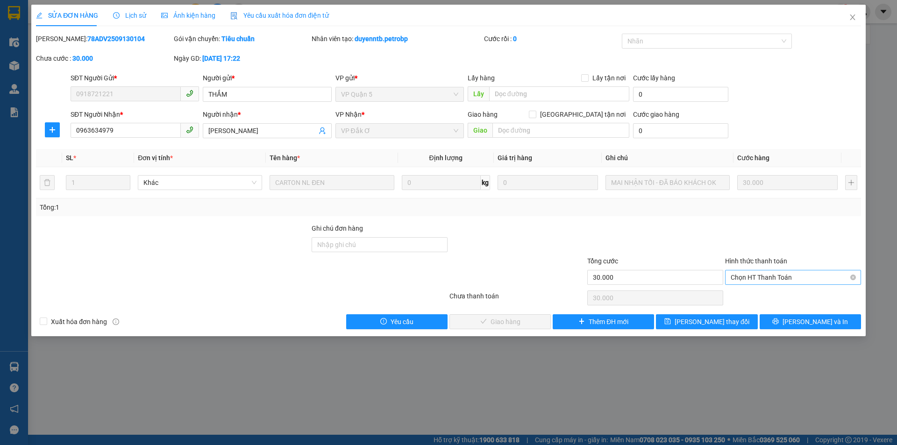
click at [758, 275] on span "Chọn HT Thanh Toán" at bounding box center [793, 278] width 125 height 14
drag, startPoint x: 757, startPoint y: 294, endPoint x: 705, endPoint y: 301, distance: 52.4
click at [756, 294] on div "Tại văn phòng" at bounding box center [793, 296] width 125 height 10
type input "0"
click at [502, 322] on span "[PERSON_NAME] và Giao hàng" at bounding box center [512, 322] width 90 height 10
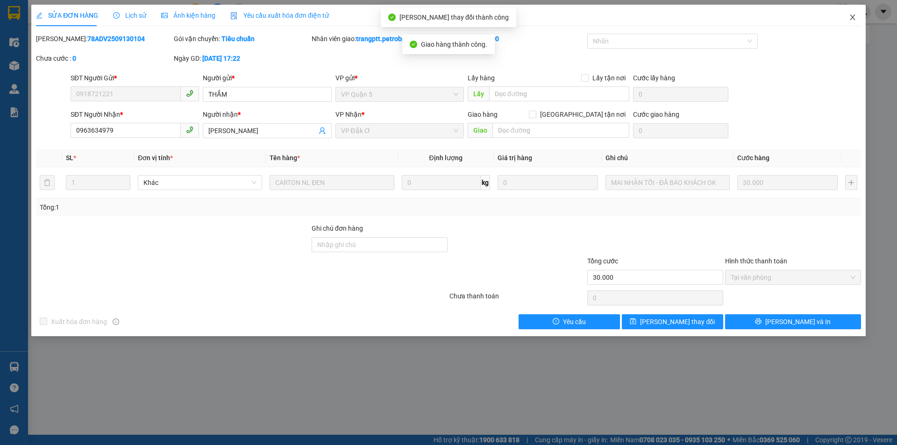
click at [853, 21] on icon "close" at bounding box center [852, 17] width 7 height 7
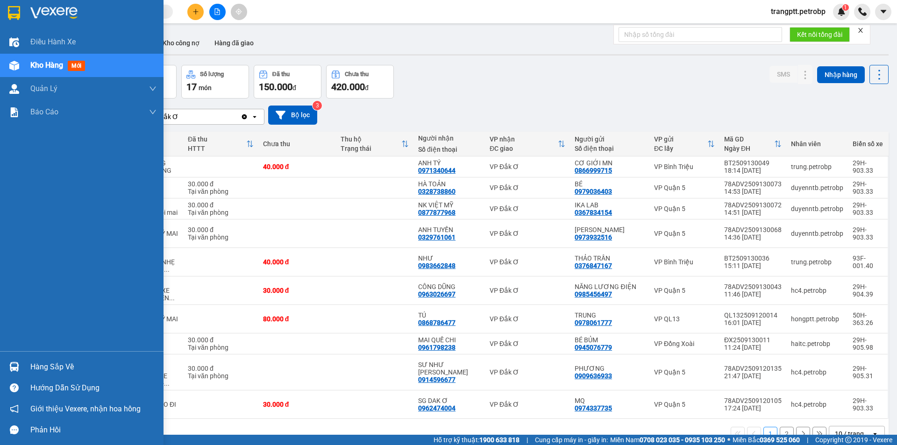
click at [41, 361] on div "Hàng sắp về" at bounding box center [93, 367] width 126 height 14
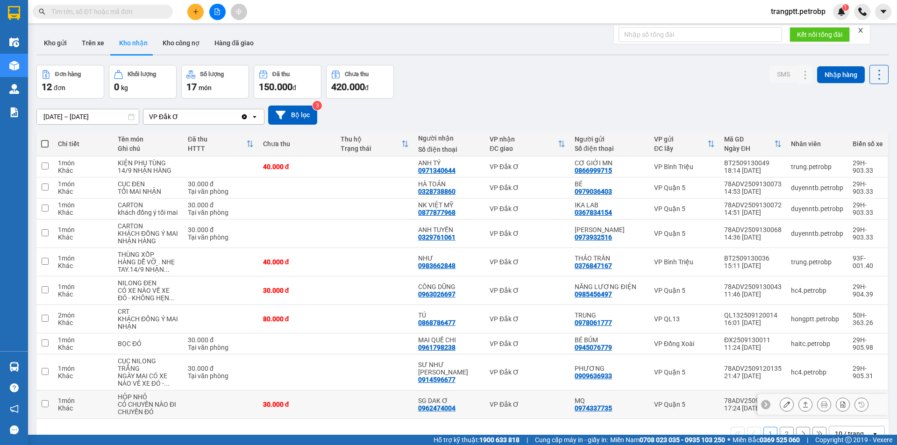
click at [460, 409] on section "Kết quả tìm kiếm ( 0 ) Bộ lọc No Data trangptt.petrobp 1 Điều hành xe Kho hàng …" at bounding box center [448, 222] width 897 height 445
click at [86, 37] on button "Trên xe" at bounding box center [92, 43] width 37 height 22
type input "[DATE] – [DATE]"
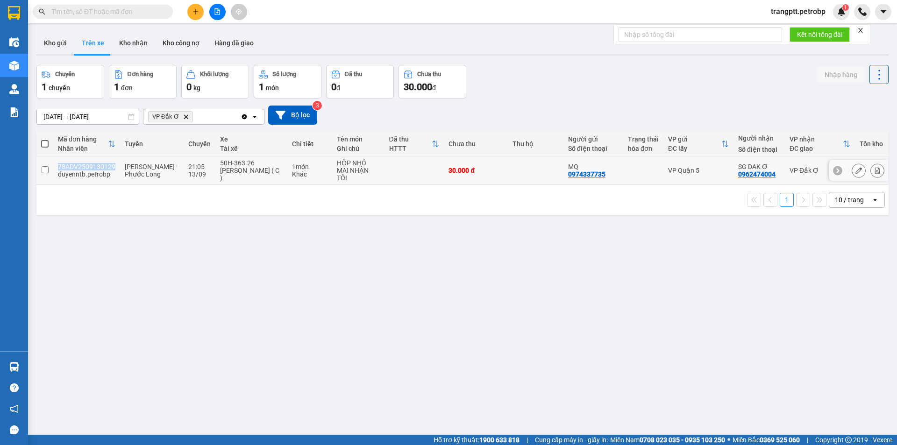
drag, startPoint x: 57, startPoint y: 164, endPoint x: 112, endPoint y: 166, distance: 55.2
click at [112, 166] on td "78ADV2509130129 duyenntb.petrobp" at bounding box center [86, 171] width 67 height 29
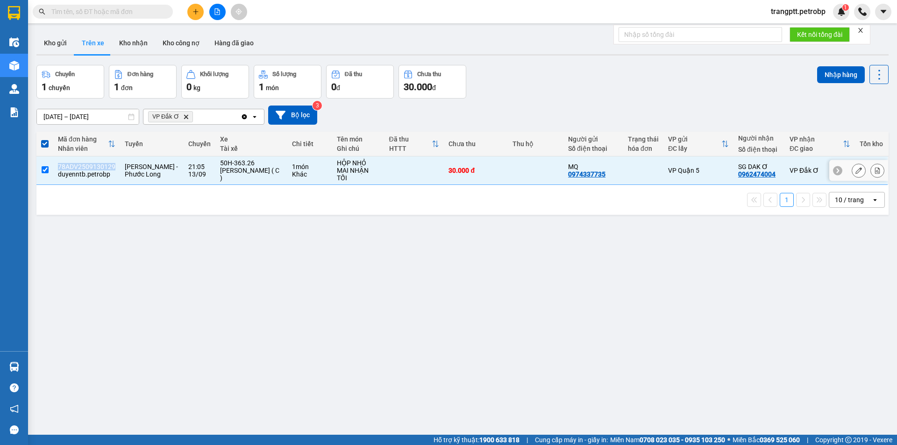
copy div "78ADV2509130129"
click at [45, 141] on span at bounding box center [44, 143] width 7 height 7
click at [45, 139] on input "checkbox" at bounding box center [45, 139] width 0 height 0
checkbox input "false"
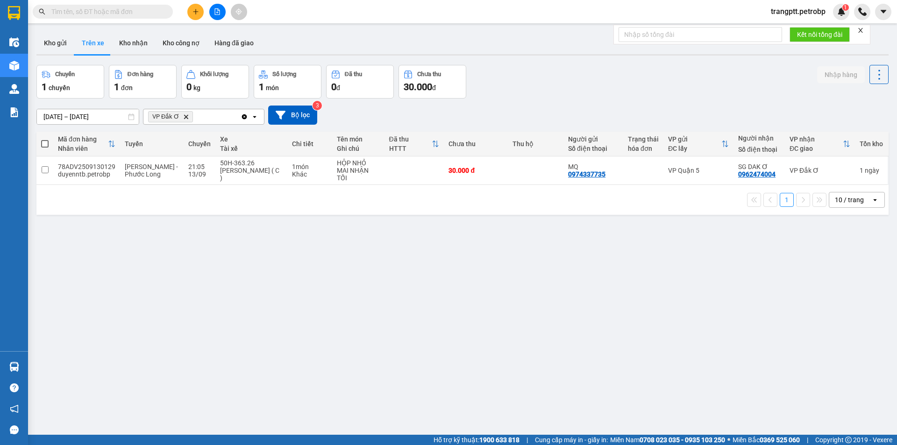
click at [107, 5] on span at bounding box center [103, 12] width 140 height 14
click at [125, 5] on span at bounding box center [103, 12] width 140 height 14
click at [126, 9] on input "text" at bounding box center [106, 12] width 110 height 10
paste input "78ADV2509130129"
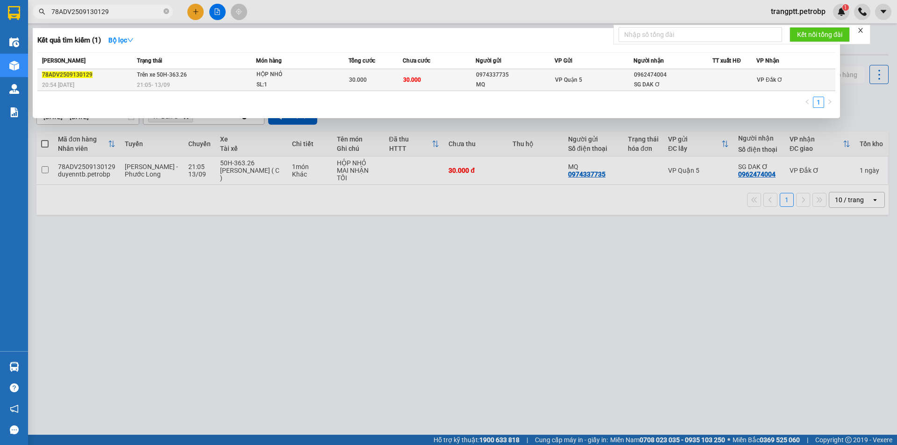
type input "78ADV2509130129"
click at [174, 76] on span "Trên xe 50H-363.26" at bounding box center [162, 75] width 50 height 7
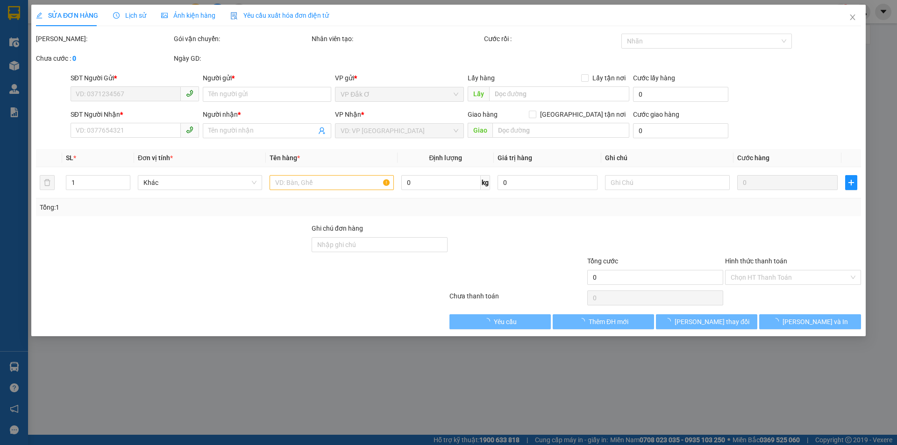
type input "0974337735"
type input "MQ"
type input "0962474004"
type input "SG DAK Ơ"
type input "30.000"
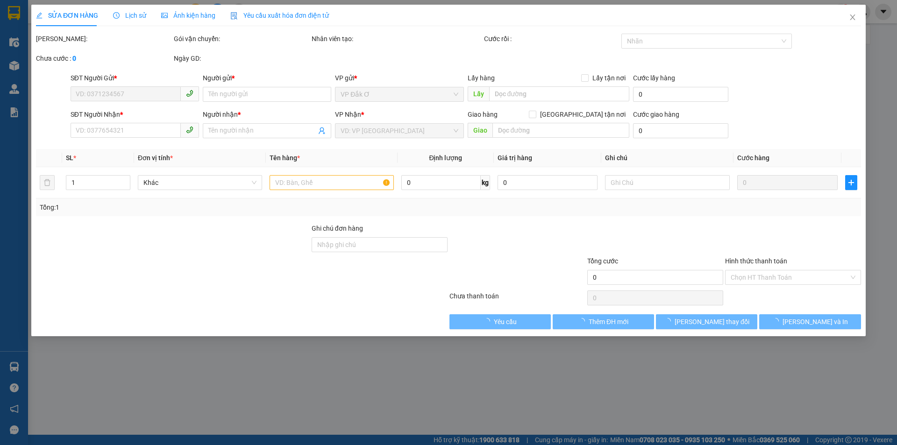
type input "30.000"
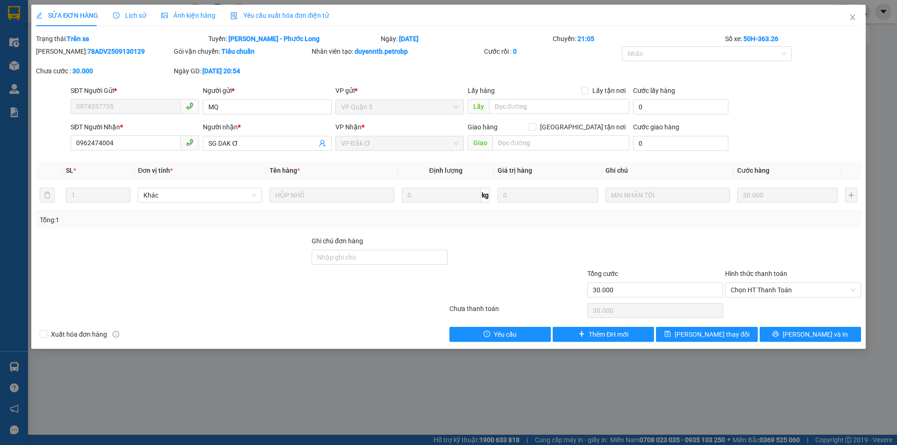
click at [135, 12] on span "Lịch sử" at bounding box center [129, 15] width 33 height 7
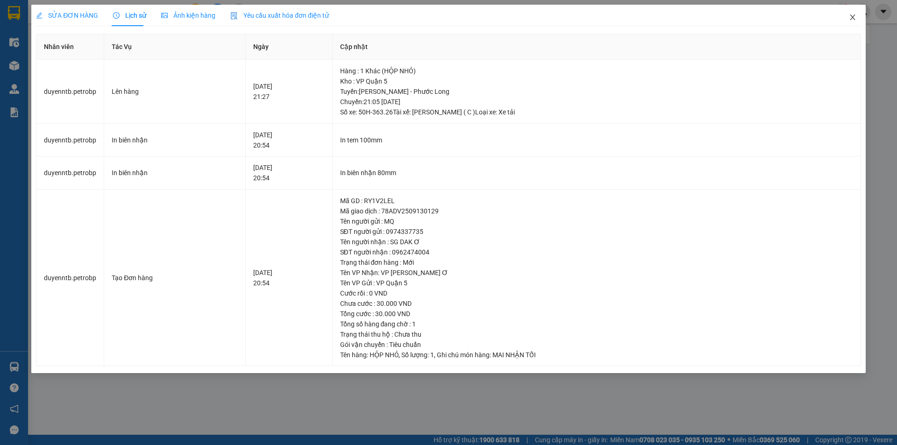
click at [852, 15] on icon "close" at bounding box center [852, 17] width 7 height 7
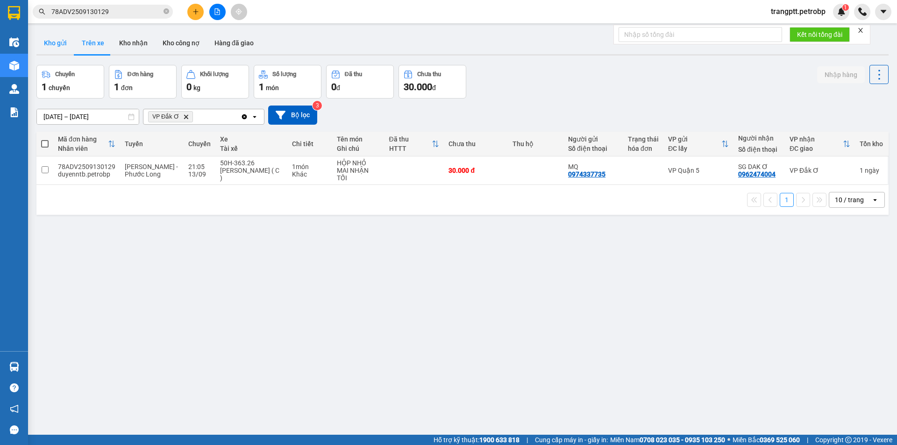
click at [57, 36] on button "Kho gửi" at bounding box center [55, 43] width 38 height 22
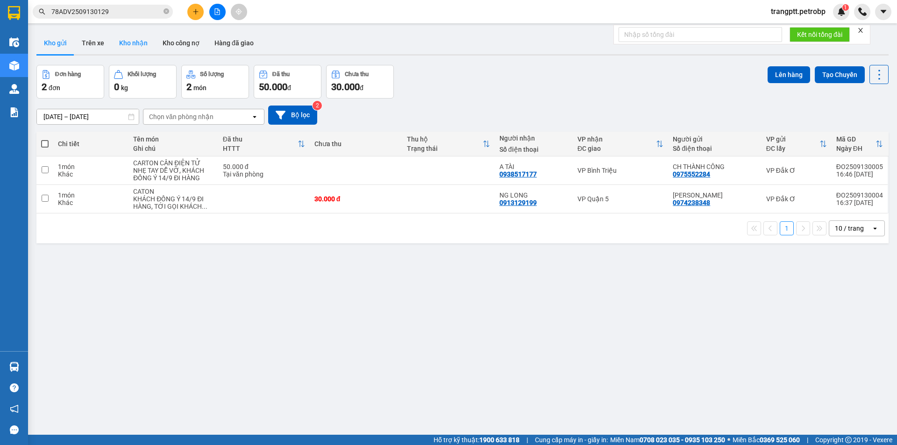
click at [136, 41] on button "Kho nhận" at bounding box center [133, 43] width 43 height 22
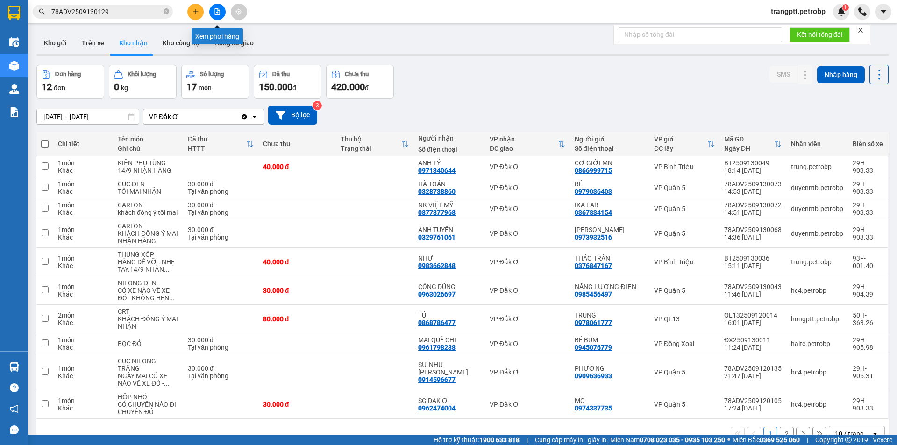
click at [216, 12] on icon "file-add" at bounding box center [217, 11] width 7 height 7
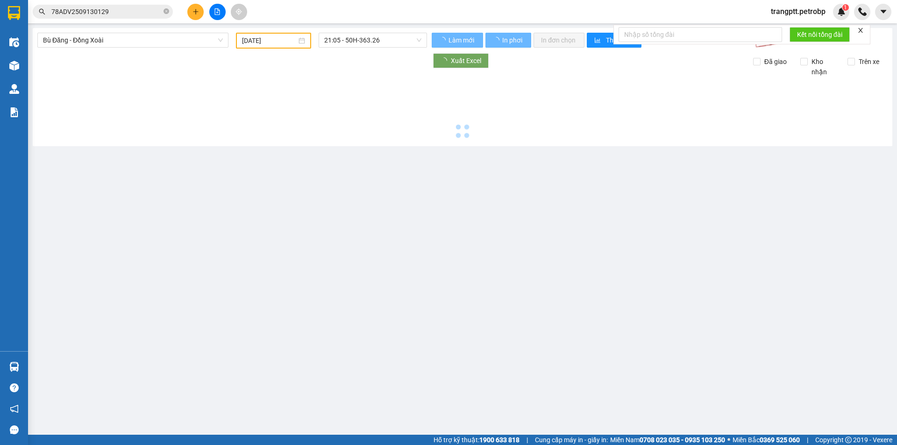
type input "[DATE]"
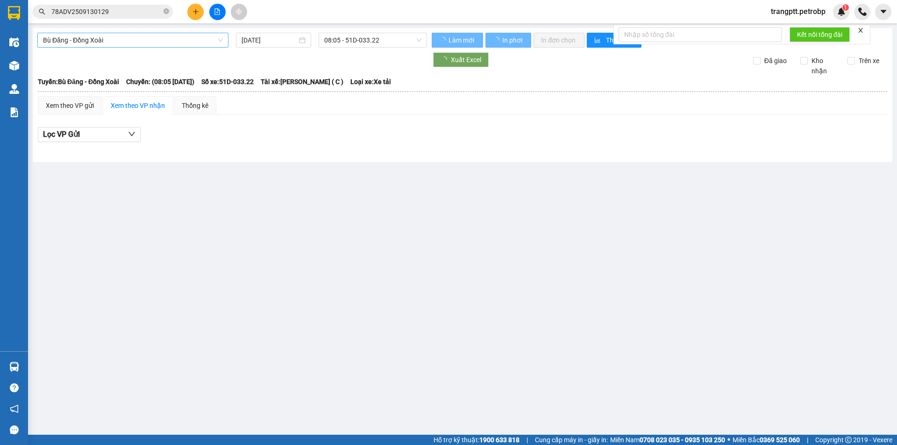
drag, startPoint x: 115, startPoint y: 37, endPoint x: 120, endPoint y: 44, distance: 8.4
click at [115, 39] on span "Bù Đăng - Đồng Xoài" at bounding box center [133, 40] width 180 height 14
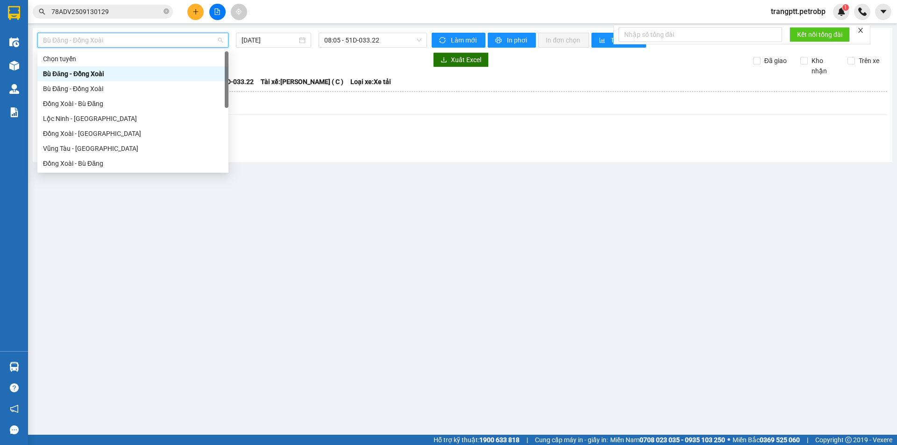
scroll to position [194, 0]
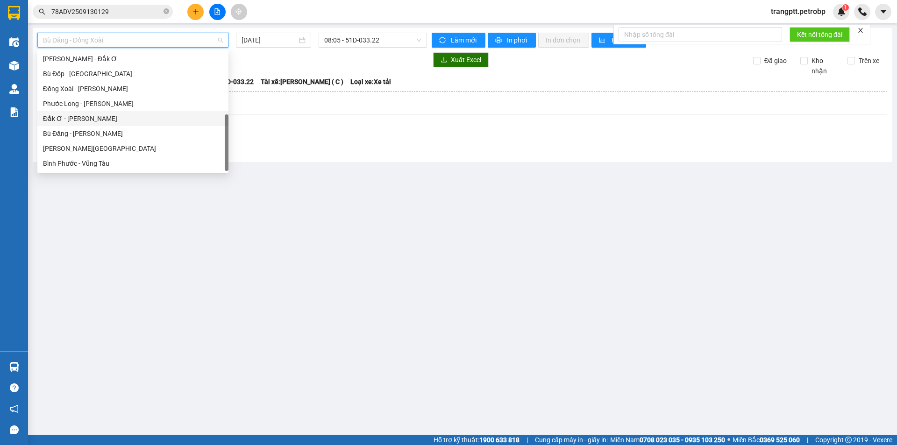
click at [75, 122] on div "Đắk Ơ - [PERSON_NAME]" at bounding box center [133, 119] width 180 height 10
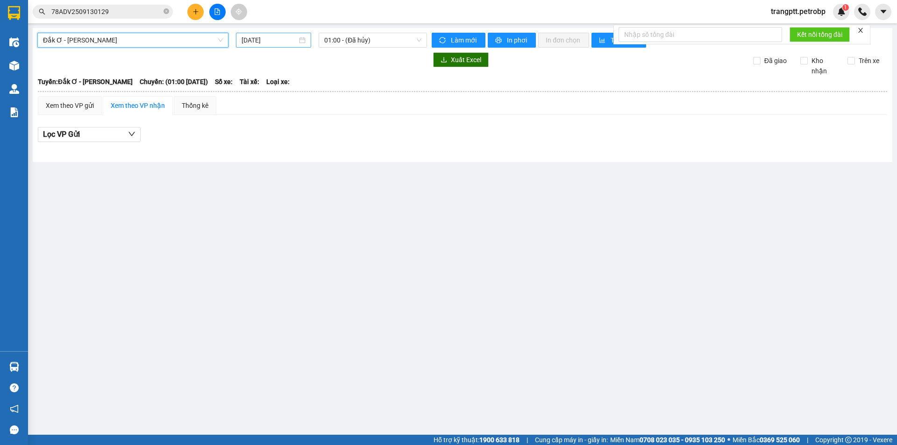
click at [280, 37] on input "[DATE]" at bounding box center [270, 40] width 56 height 10
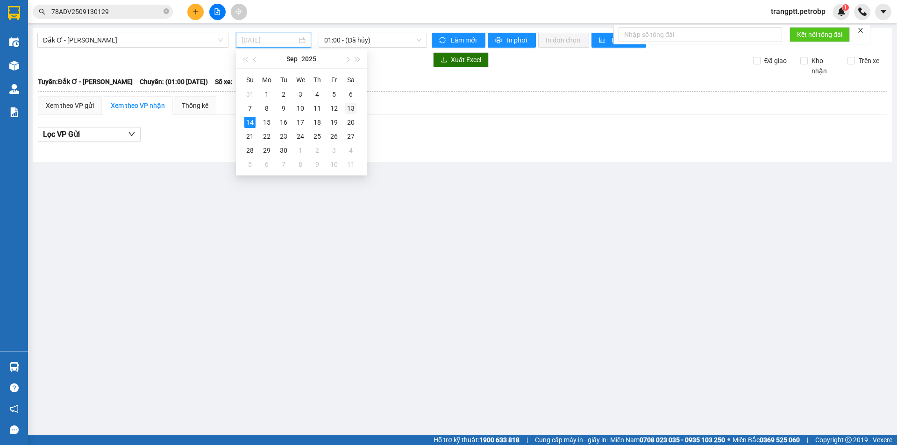
drag, startPoint x: 350, startPoint y: 107, endPoint x: 358, endPoint y: 33, distance: 74.8
click at [350, 106] on div "13" at bounding box center [350, 108] width 11 height 11
type input "[DATE]"
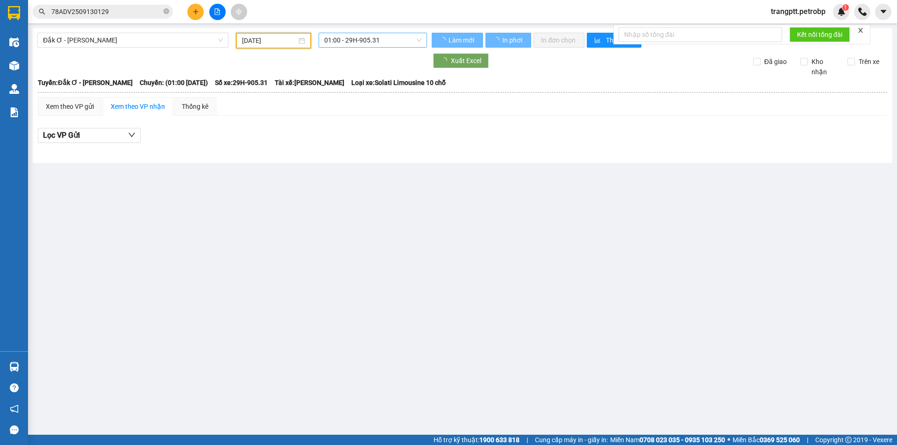
click at [358, 33] on span "01:00 - 29H-905.31" at bounding box center [372, 40] width 97 height 14
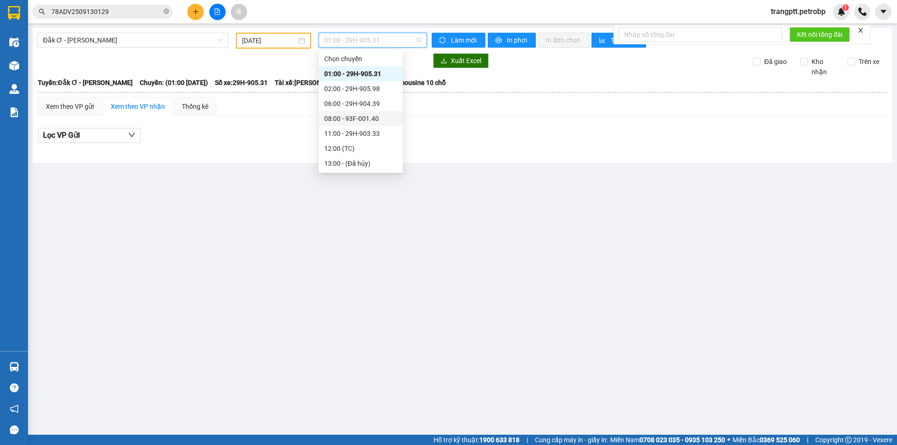
click at [341, 119] on div "08:00 - 93F-001.40" at bounding box center [360, 119] width 73 height 10
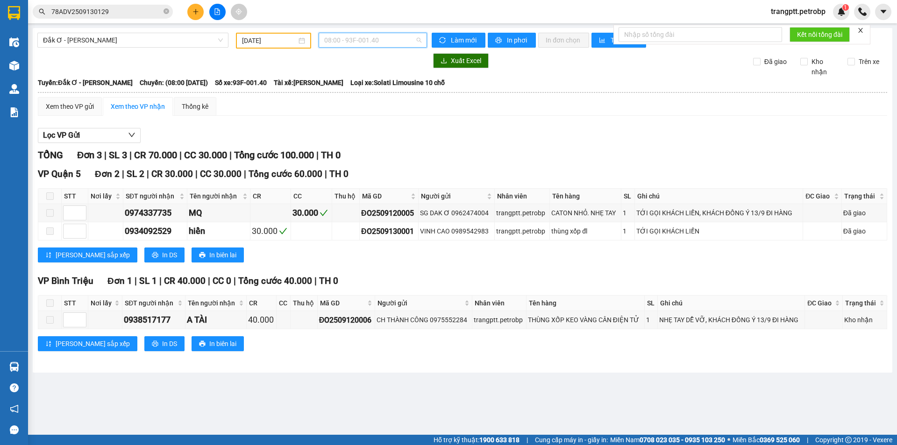
click at [361, 39] on span "08:00 - 93F-001.40" at bounding box center [372, 40] width 97 height 14
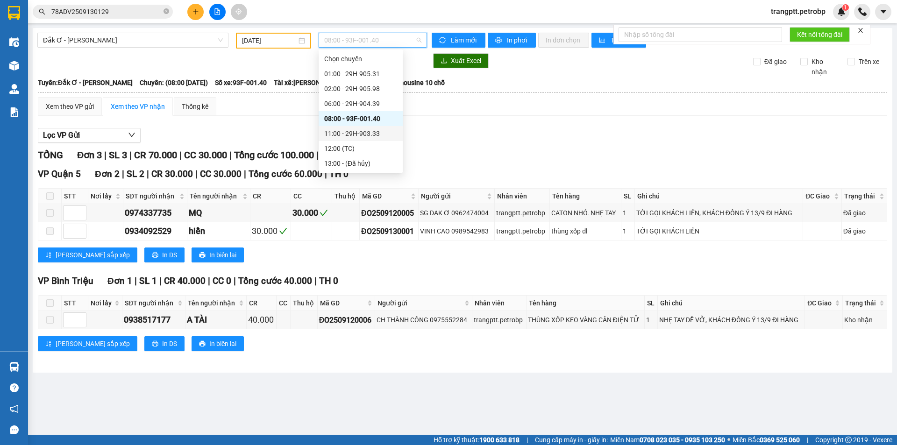
click at [362, 134] on div "11:00 - 29H-903.33" at bounding box center [360, 134] width 73 height 10
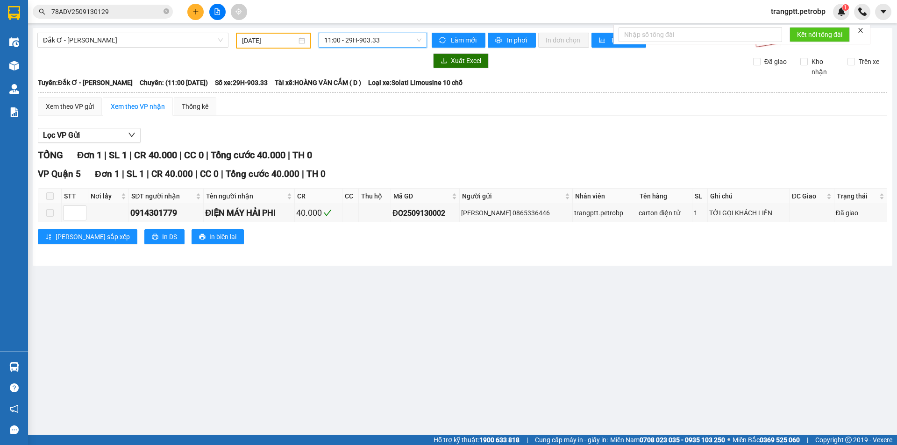
click at [350, 42] on span "11:00 - 29H-903.33" at bounding box center [372, 40] width 97 height 14
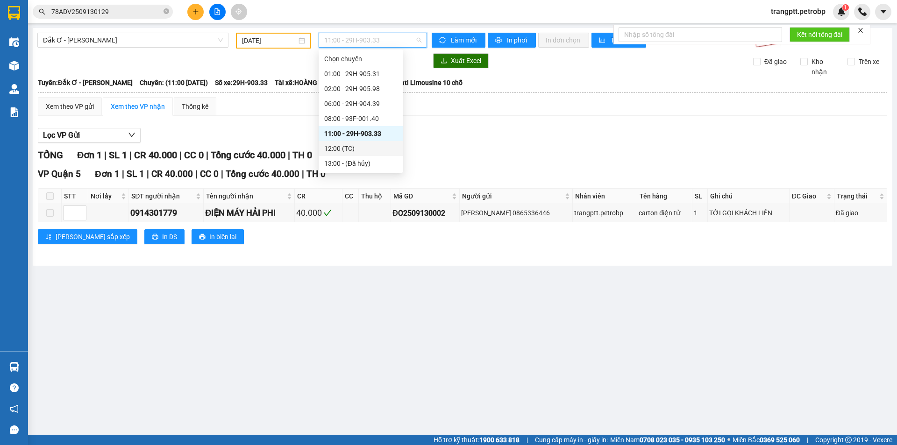
scroll to position [45, 0]
click at [346, 131] on div "15:00 - 29H-905.31" at bounding box center [360, 134] width 73 height 10
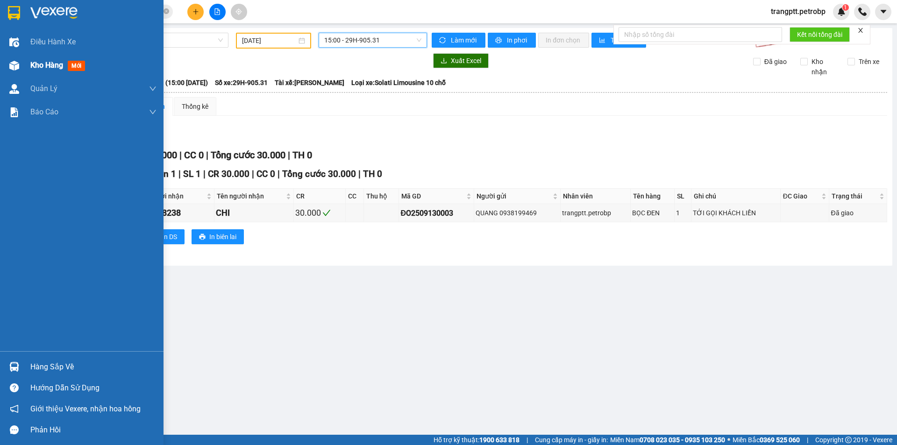
click at [18, 62] on img at bounding box center [14, 66] width 10 height 10
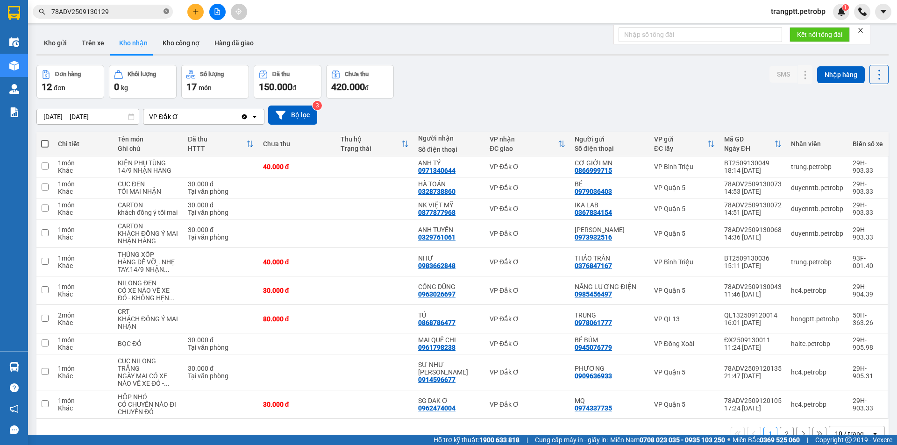
click at [167, 12] on icon "close-circle" at bounding box center [167, 11] width 6 height 6
click at [132, 8] on input "text" at bounding box center [106, 12] width 110 height 10
paste input "0382676841"
type input "0382676841"
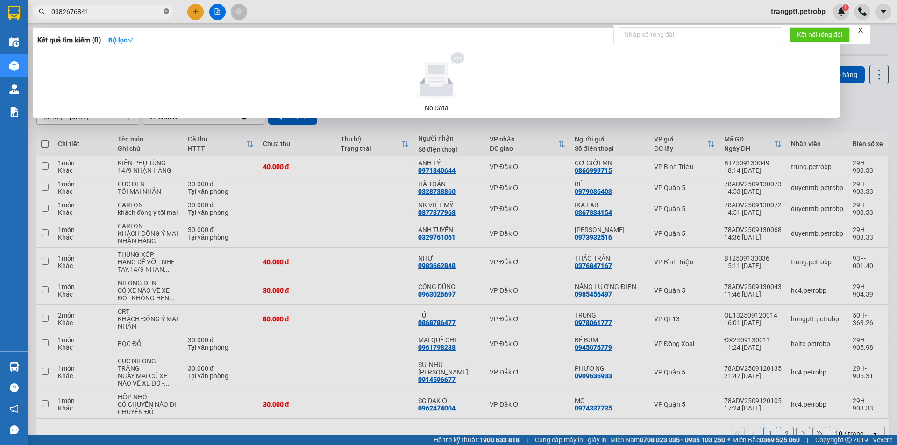
click at [166, 9] on icon "close-circle" at bounding box center [167, 11] width 6 height 6
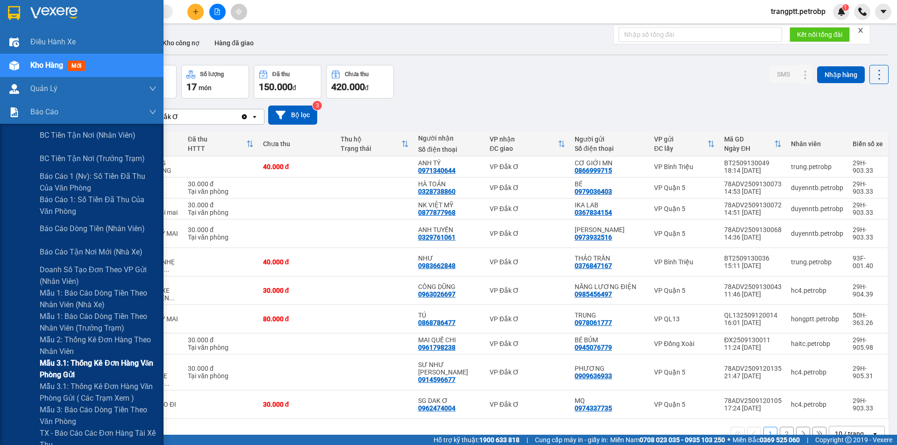
drag, startPoint x: 81, startPoint y: 386, endPoint x: 136, endPoint y: 367, distance: 58.7
click at [87, 384] on span "Mẫu 3.1: Thống kê đơn hàng văn phòng gửi ( các trạm xem )" at bounding box center [98, 392] width 117 height 23
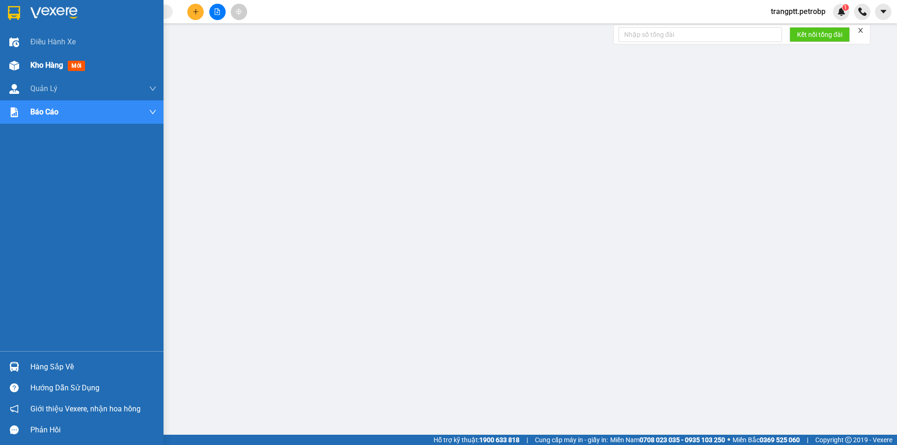
click at [44, 64] on span "Kho hàng" at bounding box center [46, 65] width 33 height 9
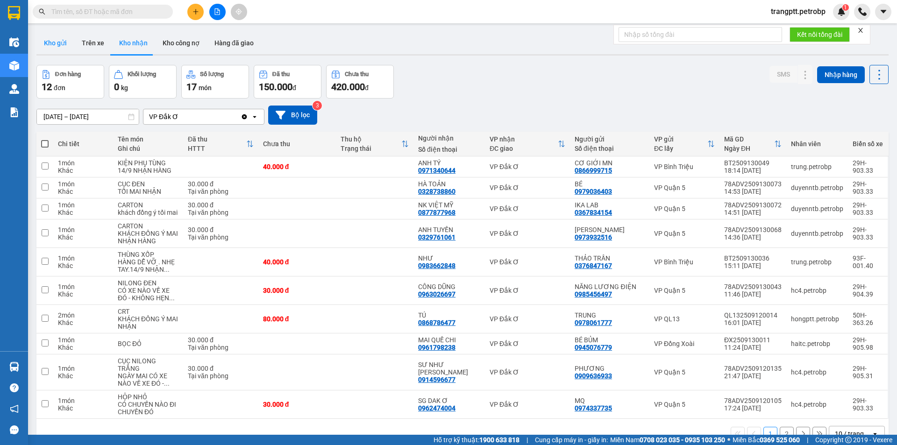
click at [54, 41] on button "Kho gửi" at bounding box center [55, 43] width 38 height 22
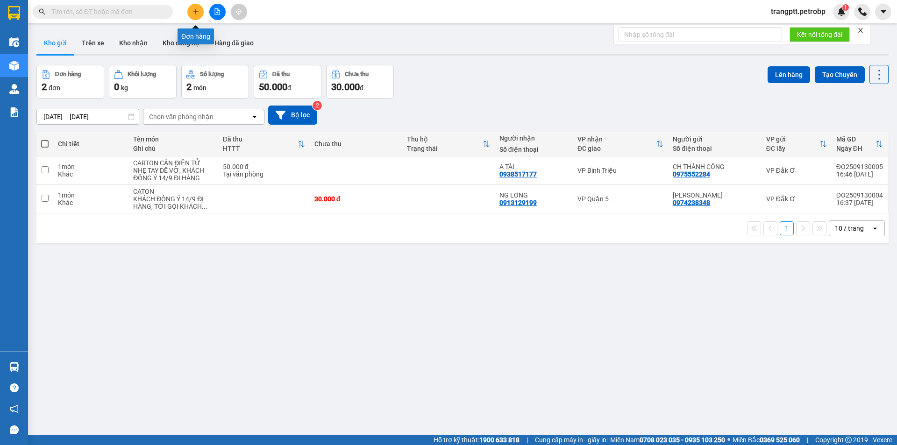
click at [192, 11] on button at bounding box center [195, 12] width 16 height 16
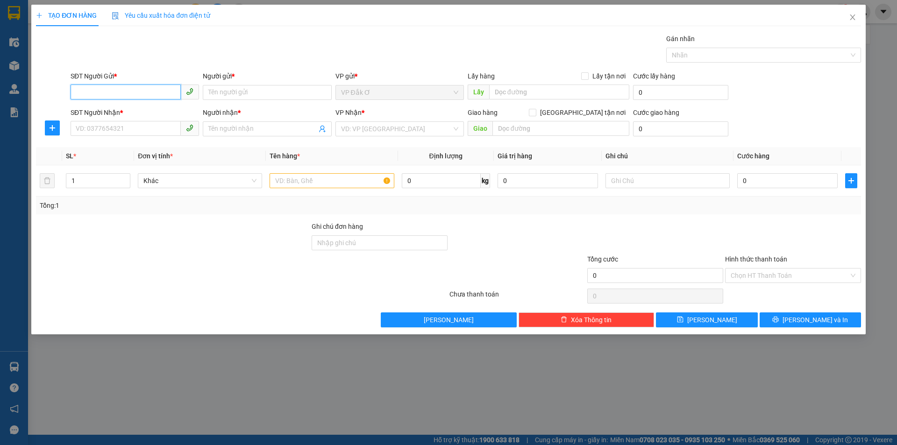
click at [97, 92] on input "SĐT Người Gửi *" at bounding box center [126, 92] width 110 height 15
type input "0968037050"
click at [127, 107] on div "0968037050 - C ĐÀO" at bounding box center [134, 111] width 117 height 10
type input "C ĐÀO"
type input "0965886960"
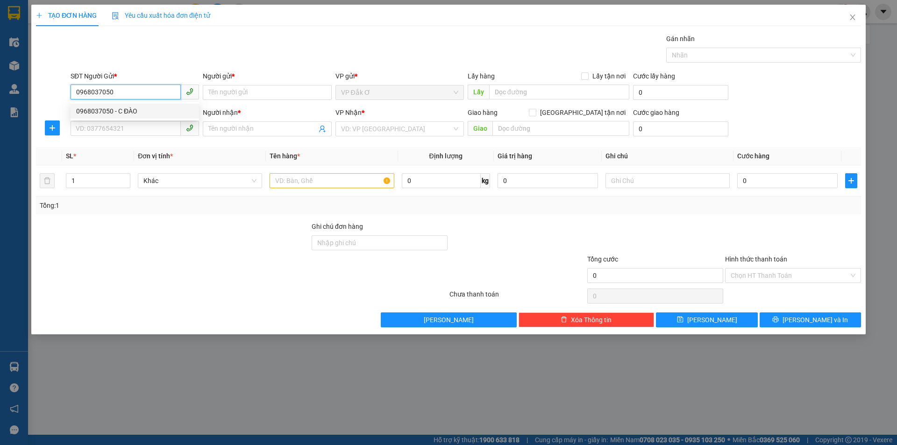
type input "SƠN"
type input "90.000"
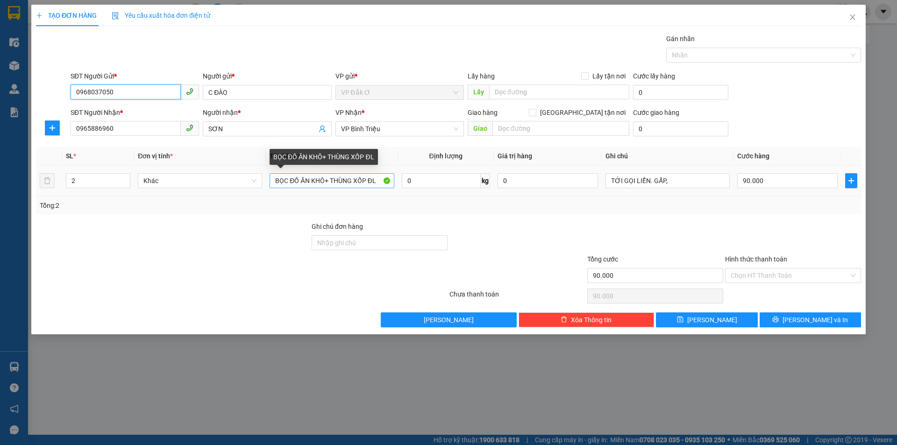
type input "0968037050"
click at [380, 181] on input "BỌC ĐỒ ĂN KHÔ+ THÙNG XỐP ĐL" at bounding box center [332, 180] width 124 height 15
type input "B"
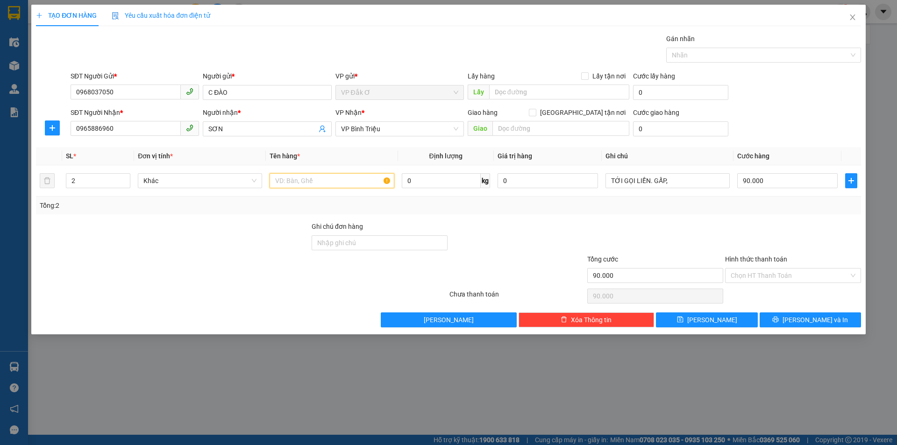
type input "D"
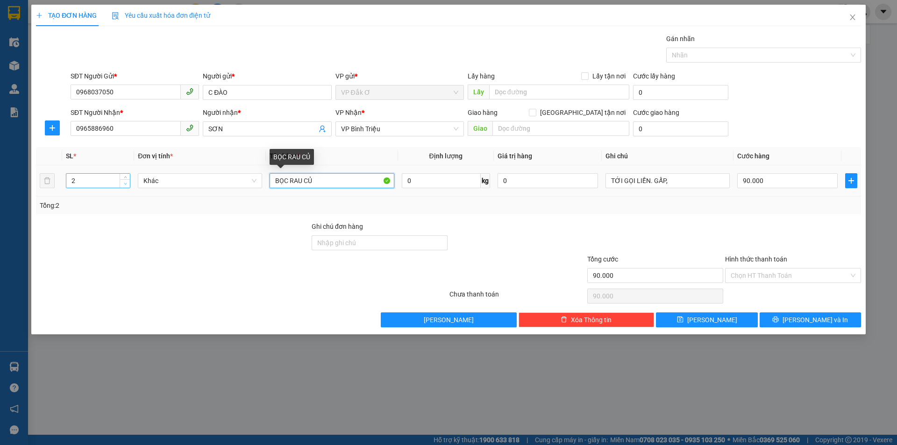
type input "BỌC RAU CỦ"
type input "1"
click at [126, 184] on icon "down" at bounding box center [125, 184] width 3 height 2
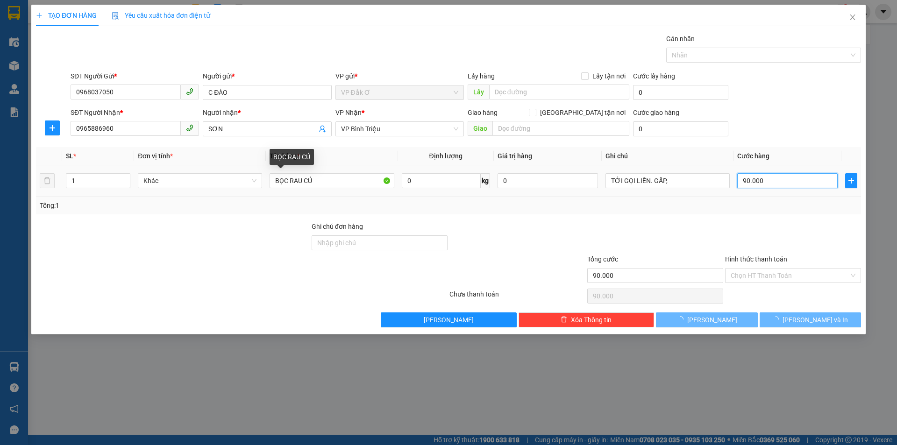
click at [769, 183] on input "90.000" at bounding box center [788, 180] width 100 height 15
type input "0"
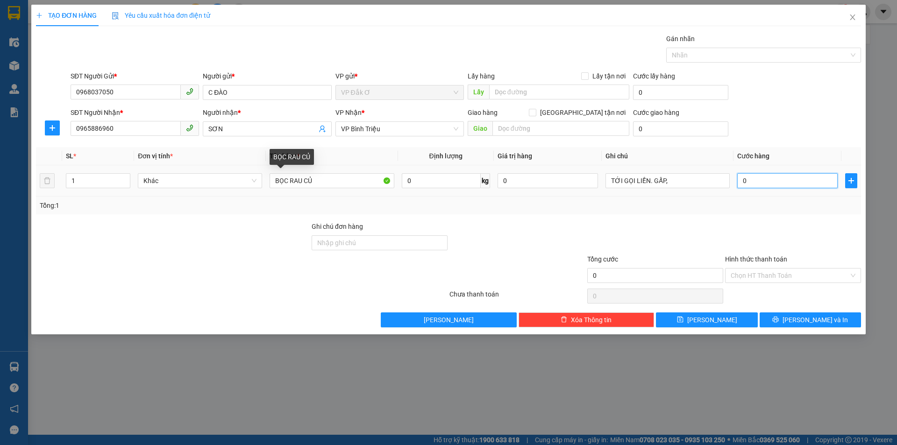
type input "0"
type input "4"
type input "04"
type input "40"
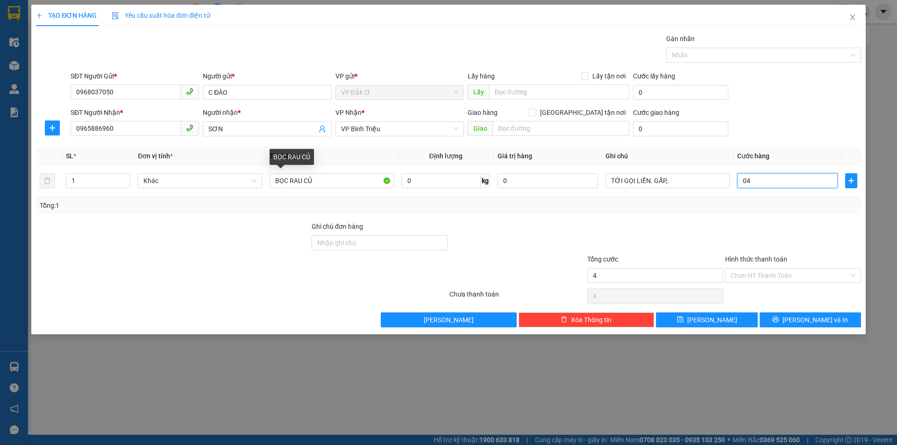
type input "40"
type input "040"
type input "400"
type input "04.000"
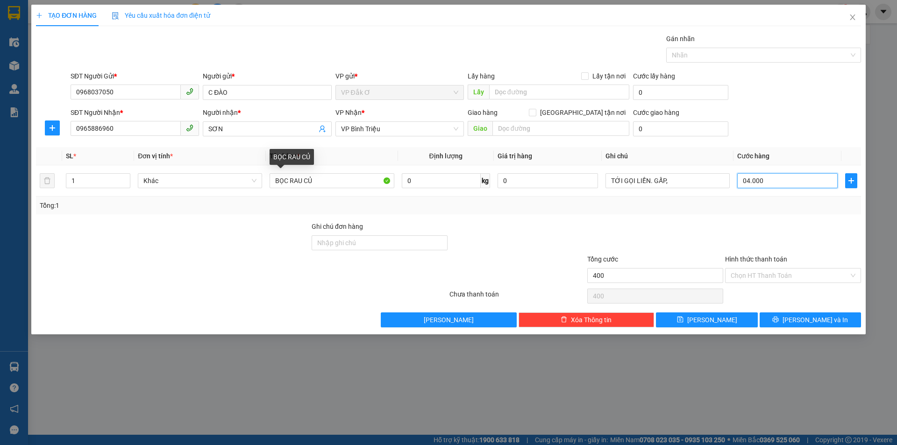
type input "4.000"
type input "40.000"
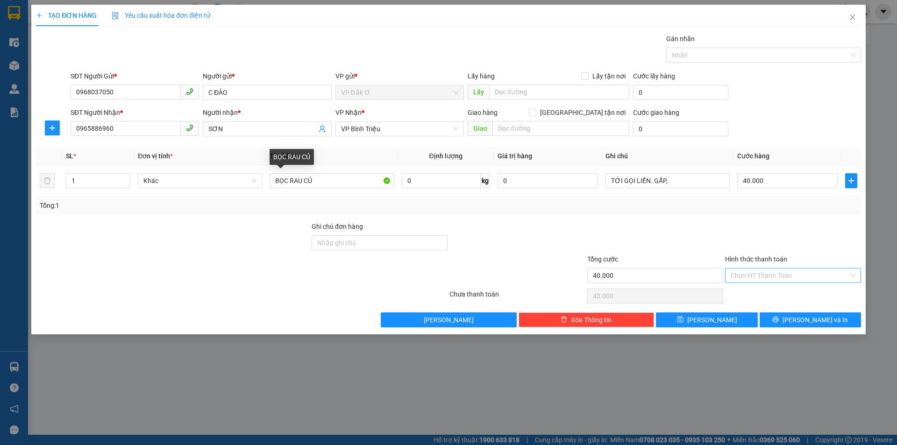
click at [772, 273] on input "Hình thức thanh toán" at bounding box center [790, 276] width 118 height 14
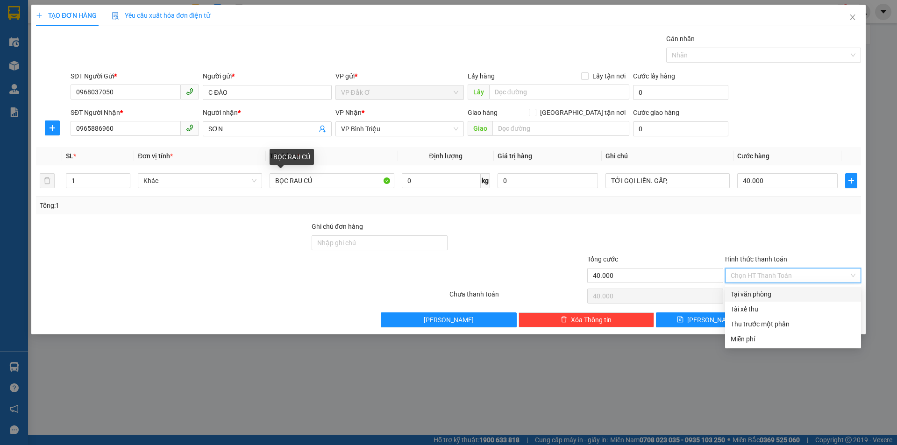
click at [771, 294] on div "Tại văn phòng" at bounding box center [793, 294] width 125 height 10
type input "0"
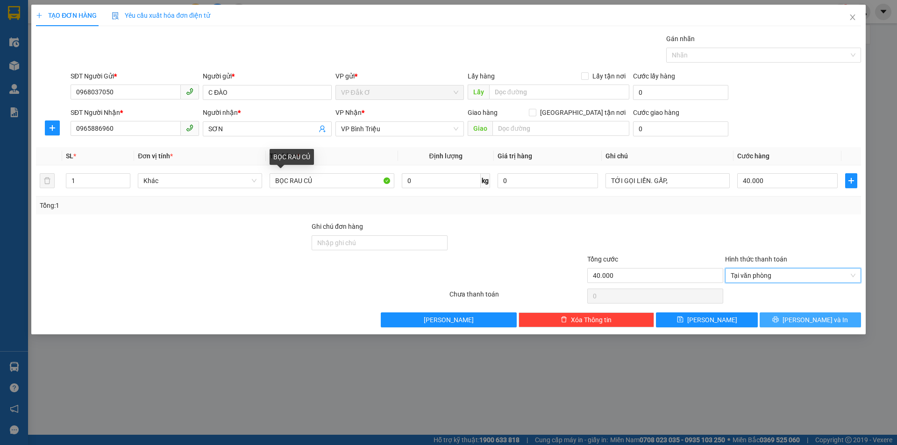
click at [815, 321] on span "[PERSON_NAME] và In" at bounding box center [815, 320] width 65 height 10
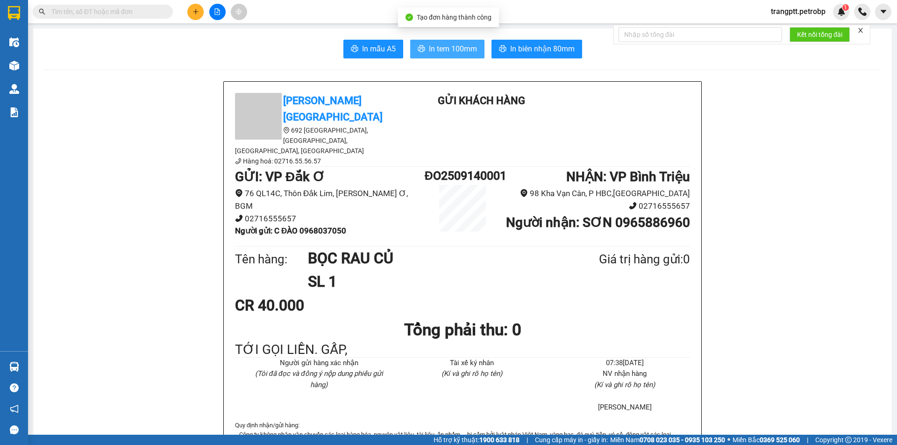
click at [433, 53] on span "In tem 100mm" at bounding box center [453, 49] width 48 height 12
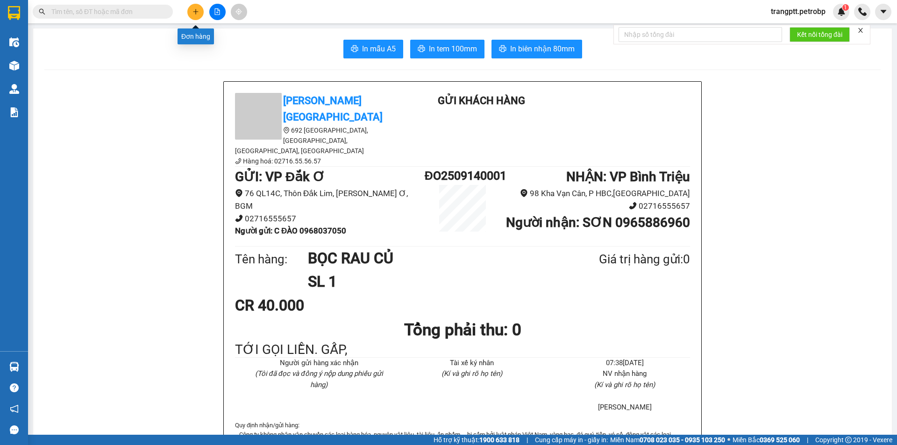
click at [194, 8] on button at bounding box center [195, 12] width 16 height 16
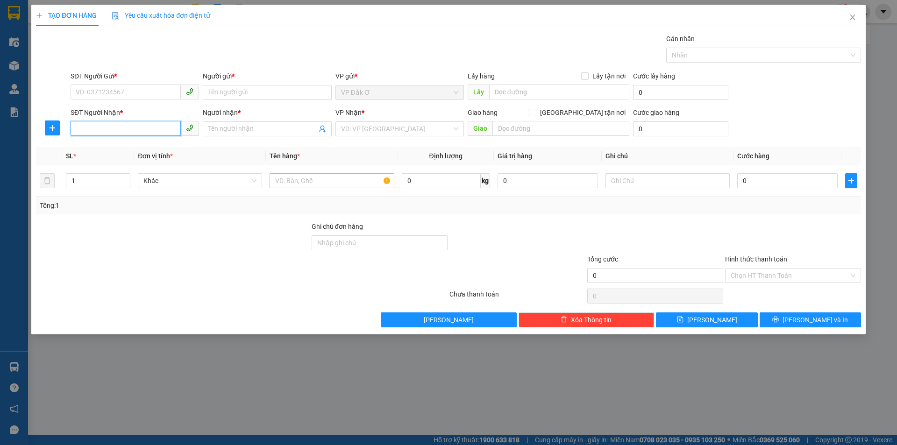
click at [115, 125] on input "SĐT Người Nhận *" at bounding box center [126, 128] width 110 height 15
click at [110, 145] on div "0588115669 - HÙNG" at bounding box center [134, 148] width 117 height 10
type input "0588115669"
type input "HÙNG"
type input "300.000"
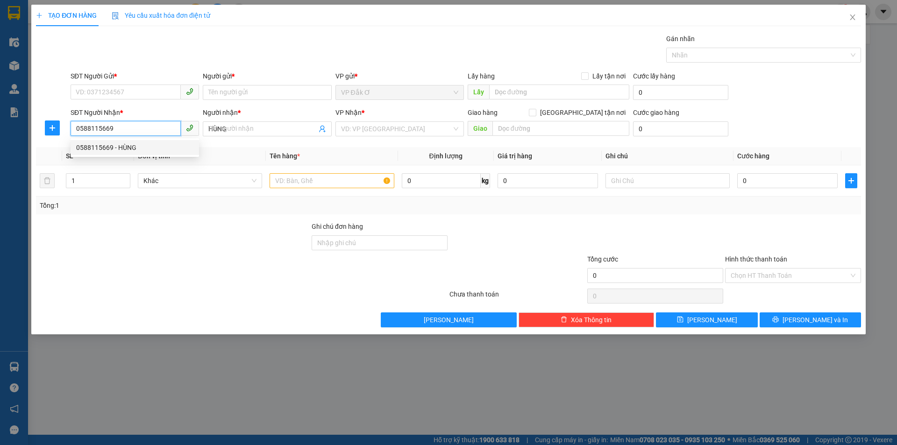
type input "300.000"
type input "0588115669"
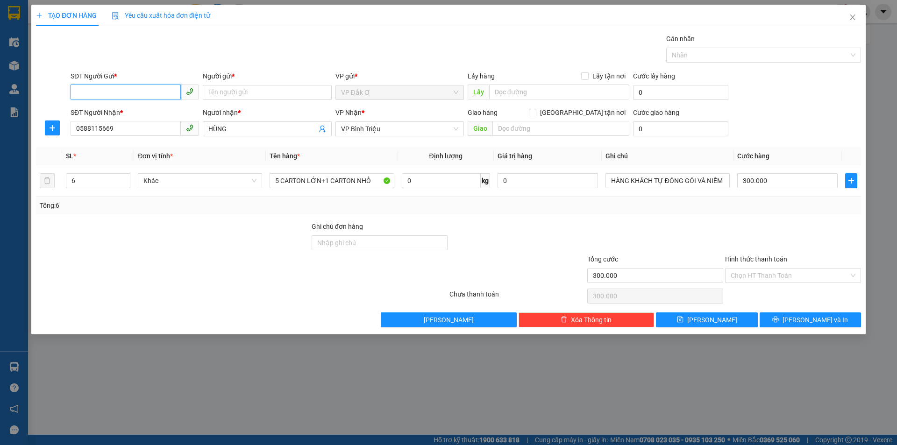
click at [116, 90] on input "SĐT Người Gửi *" at bounding box center [126, 92] width 110 height 15
click at [129, 112] on div "0345039235 - THIÊN" at bounding box center [134, 111] width 117 height 10
type input "0345039235"
type input "THIÊN"
click at [125, 186] on span "down" at bounding box center [125, 184] width 6 height 6
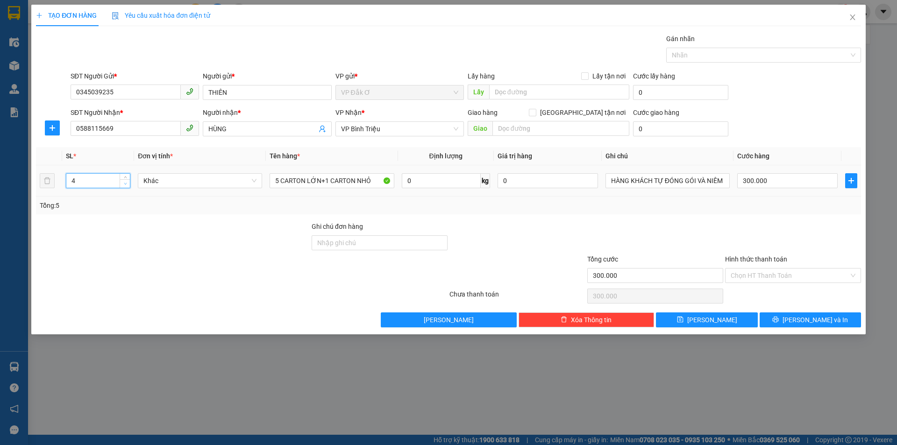
click at [125, 186] on span "down" at bounding box center [125, 184] width 6 height 6
type input "2"
click at [125, 186] on span "down" at bounding box center [125, 184] width 6 height 6
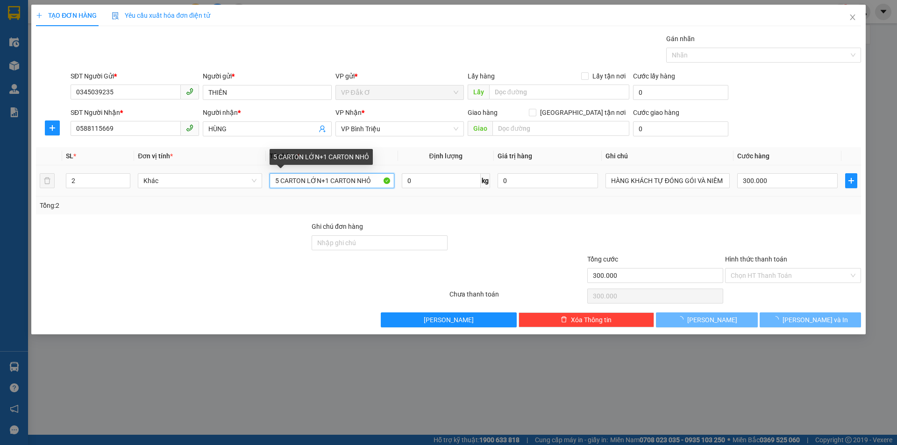
click at [373, 175] on input "5 CARTON LỚN+1 CARTON NHỎ" at bounding box center [332, 180] width 124 height 15
type input "0"
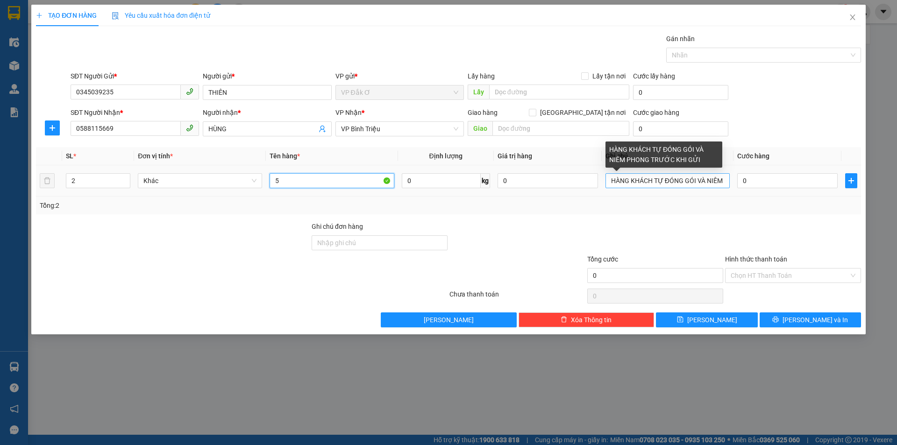
type input "5"
type input "1 CARTON LỚN+1 CARTON NHỎ"
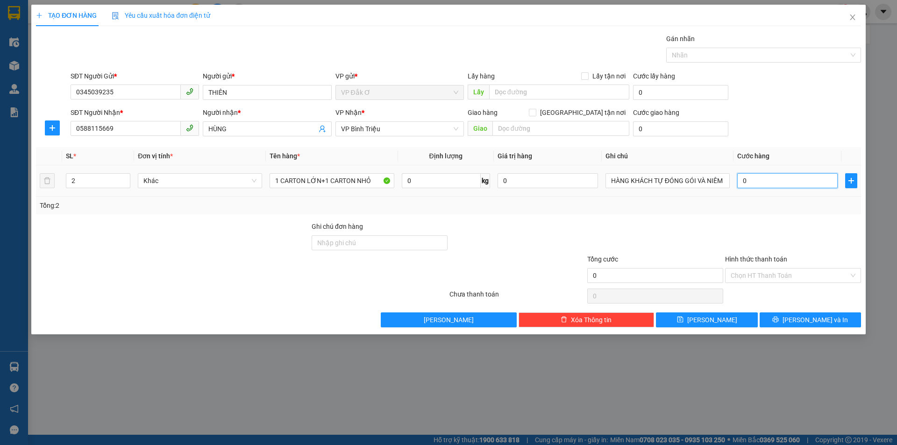
click at [768, 184] on input "0" at bounding box center [788, 180] width 100 height 15
type input "8"
type input "80"
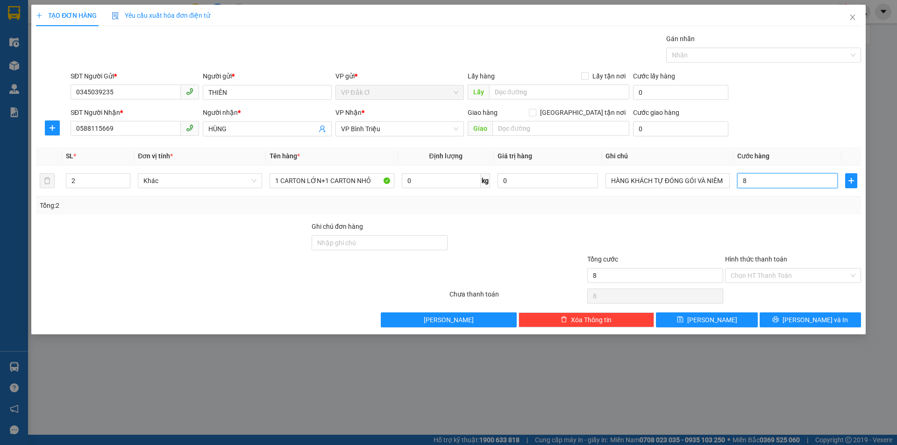
type input "80"
type input "800"
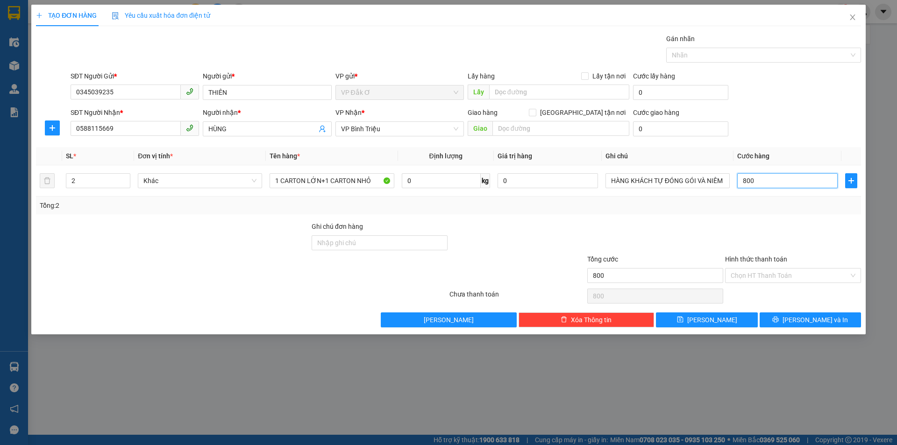
type input "8.000"
type input "80.000"
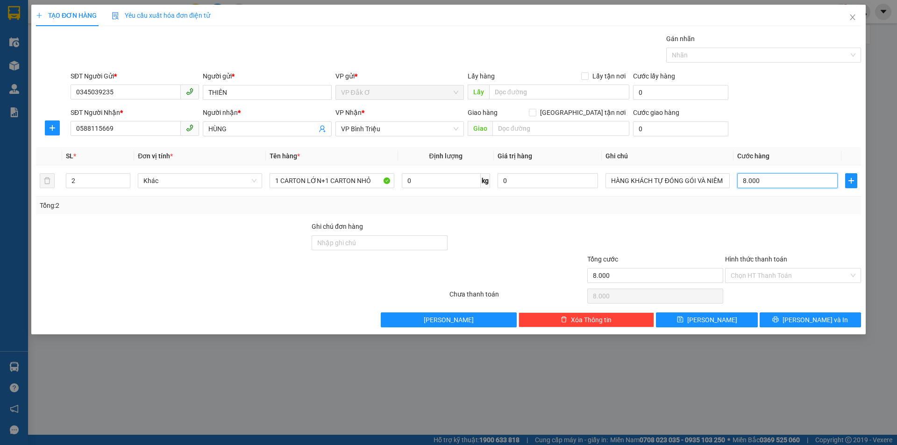
type input "80.000"
type input "8.000"
type input "0"
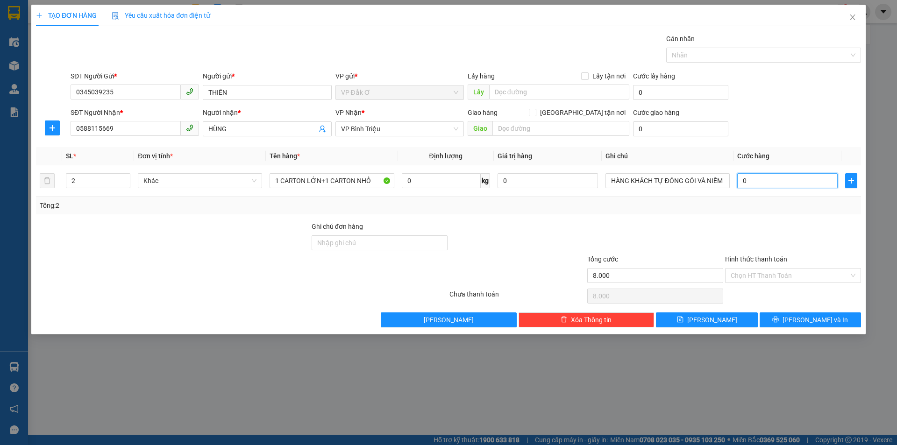
type input "0"
type input "9"
type input "09"
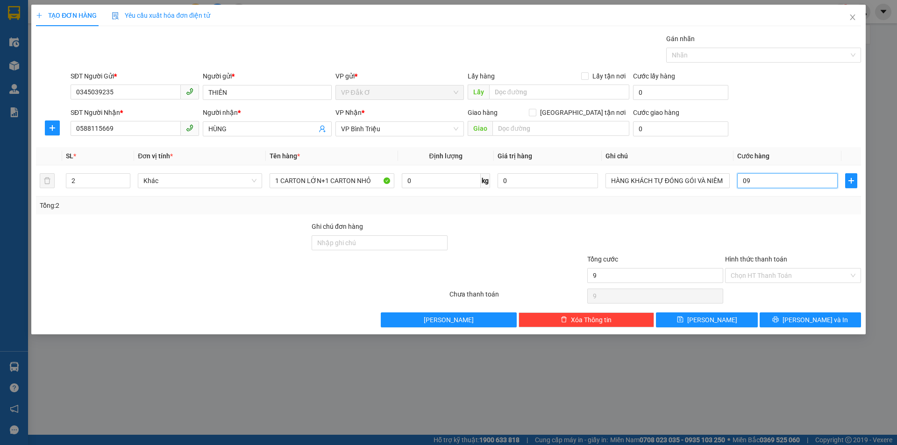
type input "90"
type input "090"
type input "900"
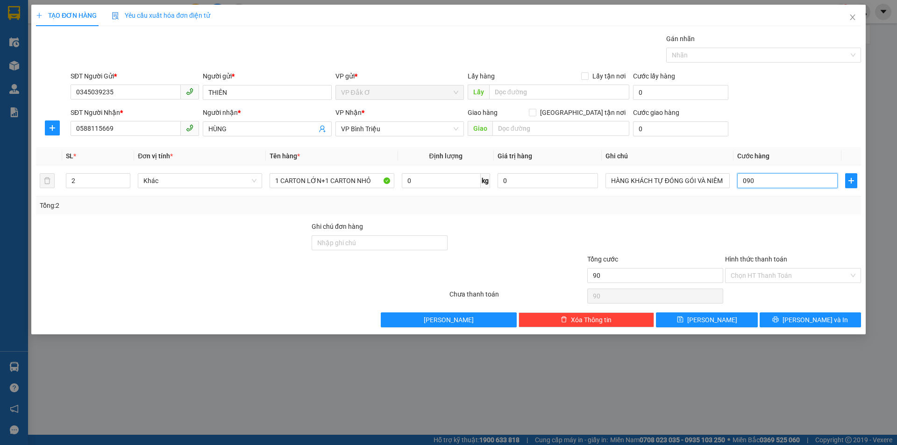
type input "0.900"
type input "9.000"
type input "09.000"
type input "90.000"
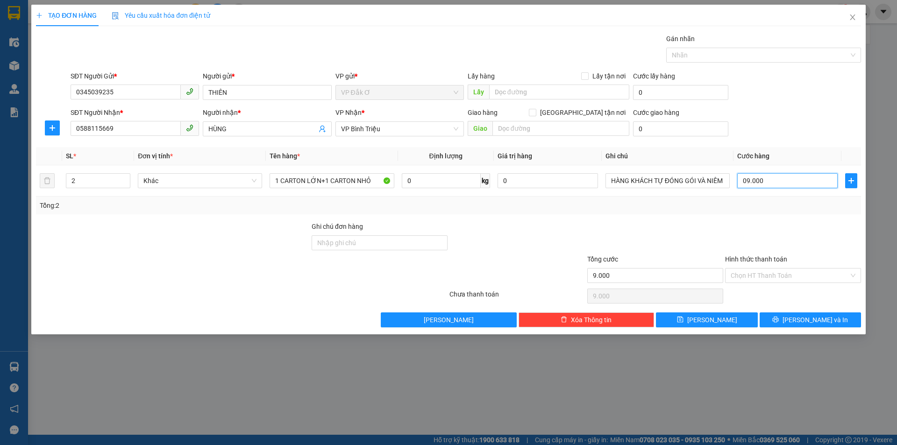
type input "90.000"
drag, startPoint x: 822, startPoint y: 322, endPoint x: 806, endPoint y: 316, distance: 17.5
click at [822, 323] on span "[PERSON_NAME] và In" at bounding box center [815, 320] width 65 height 10
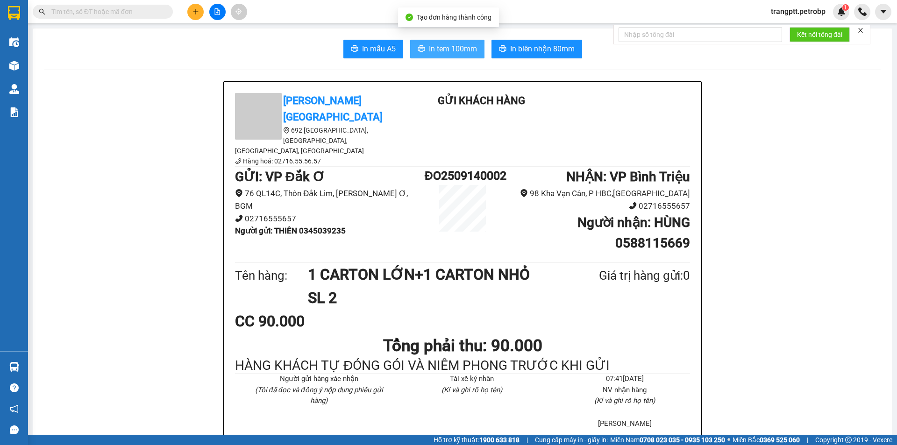
click at [455, 49] on span "In tem 100mm" at bounding box center [453, 49] width 48 height 12
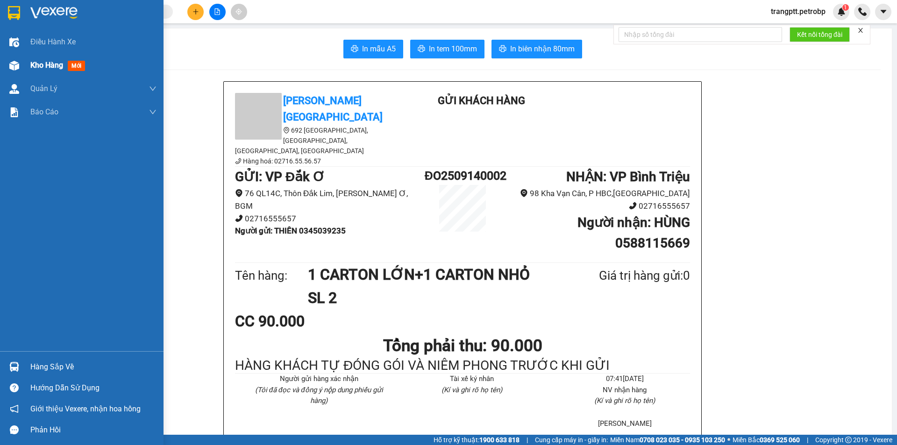
click at [38, 63] on span "Kho hàng" at bounding box center [46, 65] width 33 height 9
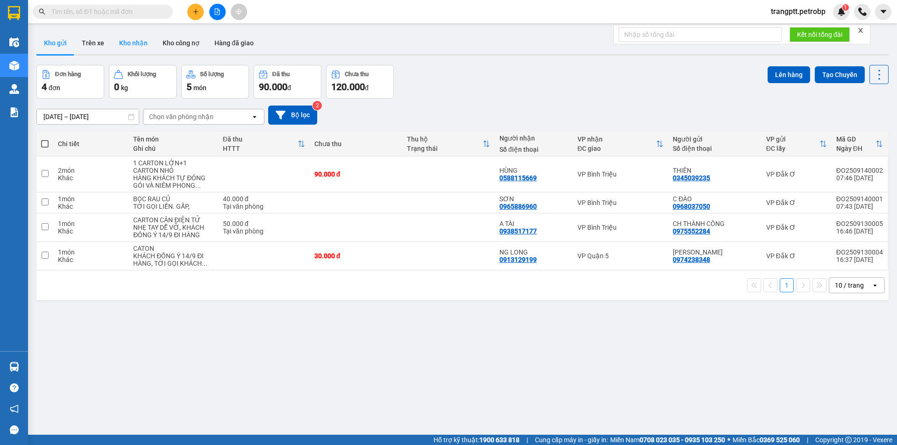
drag, startPoint x: 127, startPoint y: 40, endPoint x: 131, endPoint y: 47, distance: 8.4
click at [131, 47] on button "Kho nhận" at bounding box center [133, 43] width 43 height 22
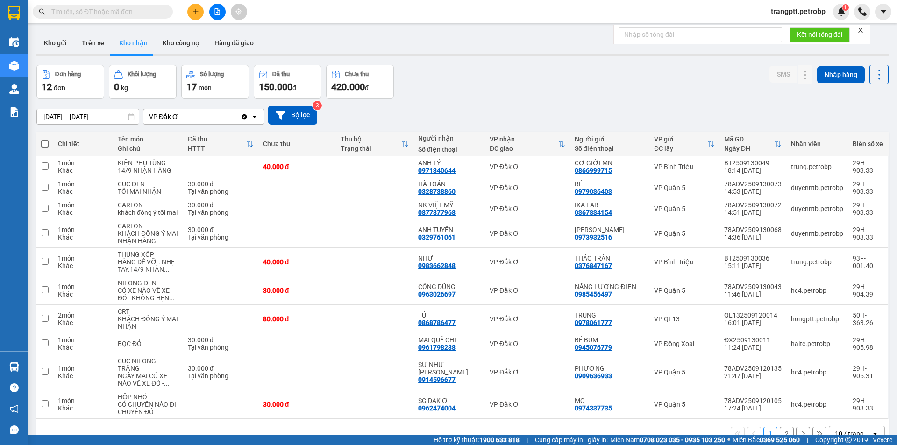
drag, startPoint x: 98, startPoint y: 40, endPoint x: 107, endPoint y: 57, distance: 19.0
click at [98, 43] on button "Trên xe" at bounding box center [92, 43] width 37 height 22
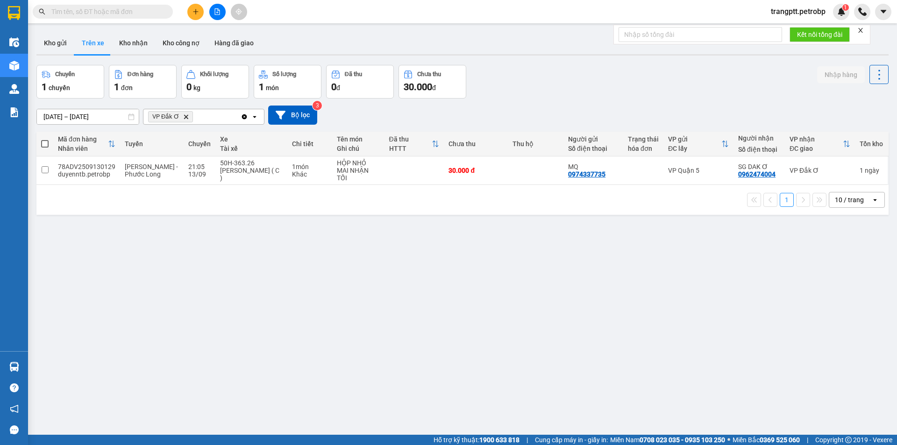
drag, startPoint x: 135, startPoint y: 40, endPoint x: 184, endPoint y: 71, distance: 58.0
click at [137, 43] on button "Kho nhận" at bounding box center [133, 43] width 43 height 22
type input "[DATE] – [DATE]"
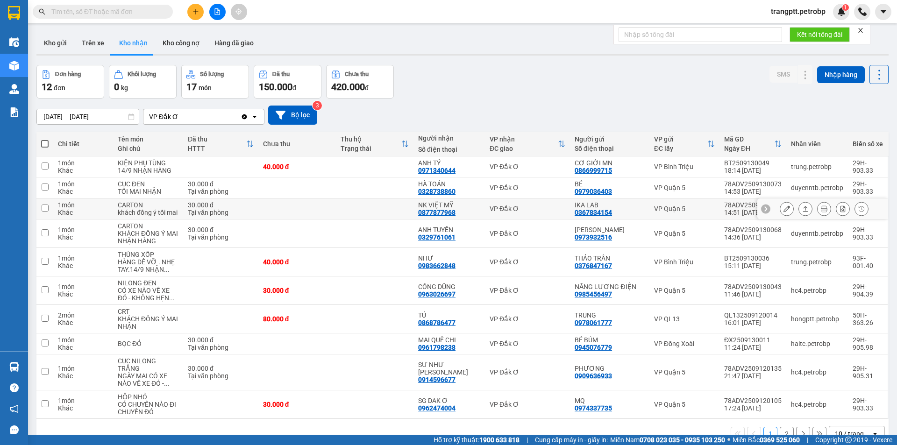
click at [784, 208] on icon at bounding box center [787, 209] width 7 height 7
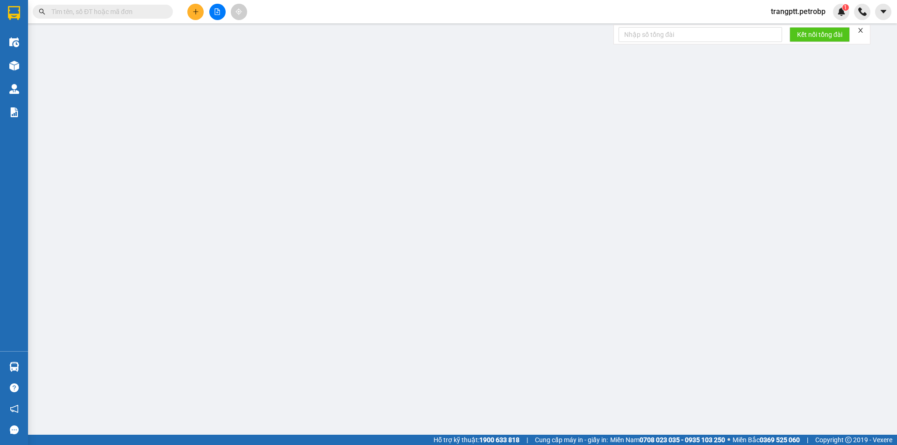
type input "0367834154"
type input "IKA LAB"
type input "0877877968"
type input "NK VIỆT MỸ"
type input "30.000"
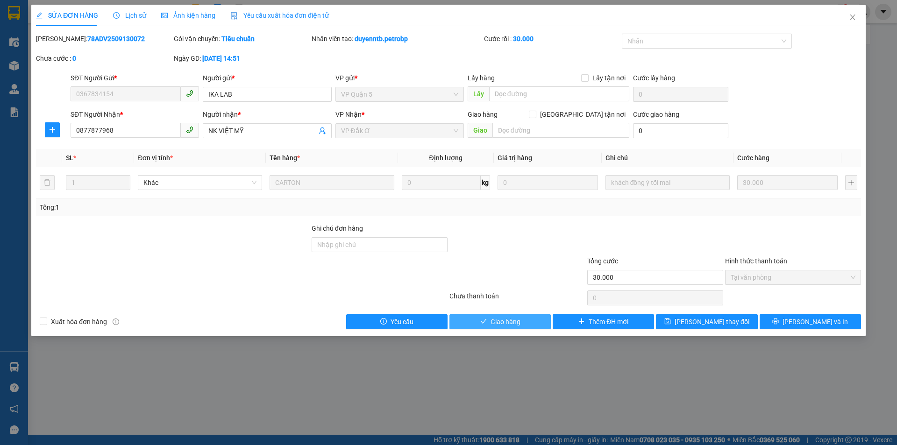
click at [502, 319] on span "Giao hàng" at bounding box center [506, 322] width 30 height 10
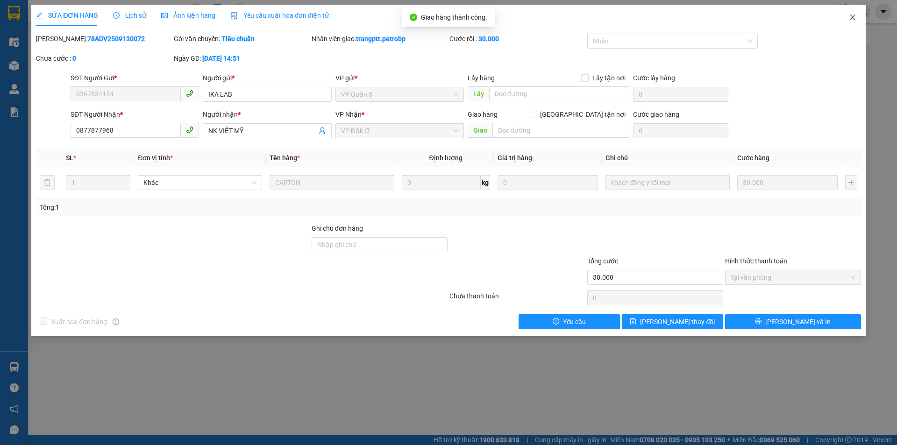
click at [855, 16] on icon "close" at bounding box center [852, 17] width 7 height 7
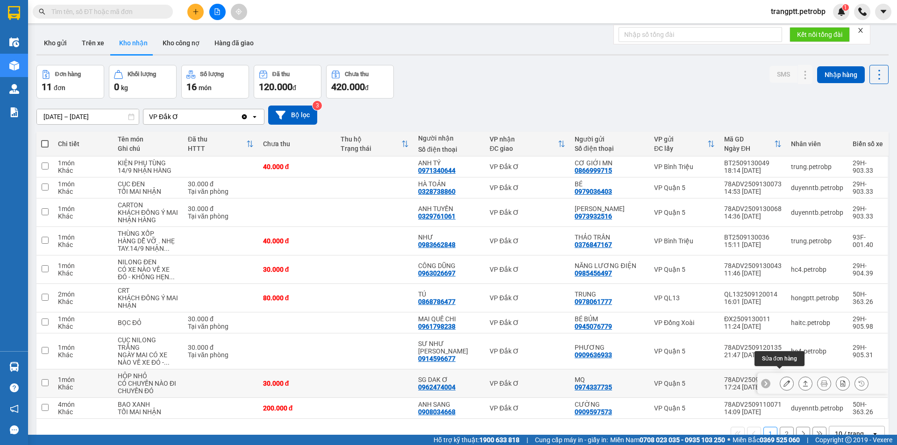
click at [782, 376] on button at bounding box center [787, 384] width 13 height 16
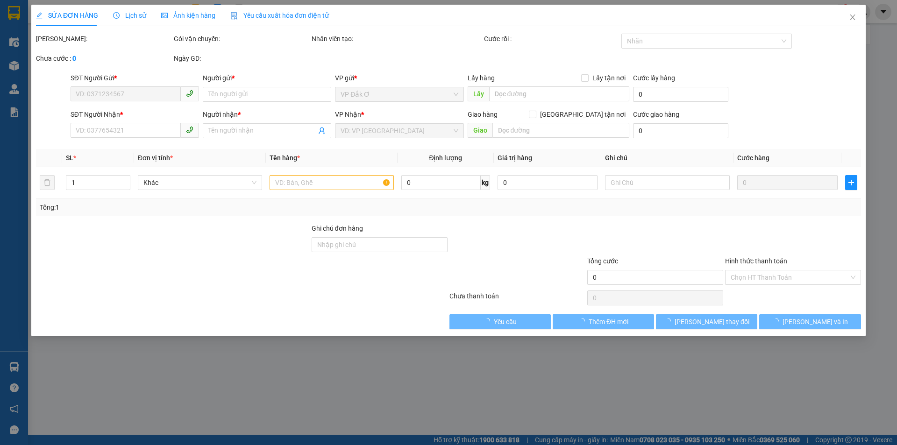
type input "0974337735"
type input "MQ"
type input "0962474004"
type input "SG DAK Ơ"
type input "30.000"
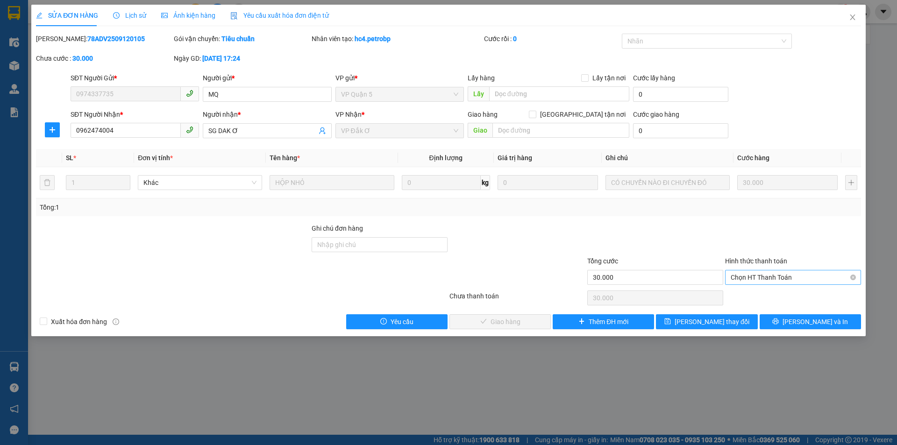
click at [753, 278] on span "Chọn HT Thanh Toán" at bounding box center [793, 278] width 125 height 14
click at [755, 293] on div "Tại văn phòng" at bounding box center [793, 296] width 125 height 10
type input "0"
drag, startPoint x: 518, startPoint y: 321, endPoint x: 630, endPoint y: 317, distance: 111.8
click at [533, 320] on button "[PERSON_NAME] và Giao hàng" at bounding box center [500, 322] width 101 height 15
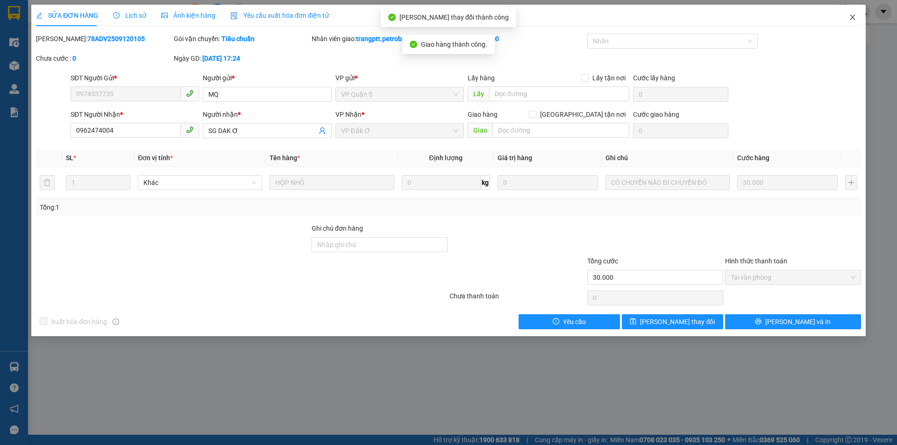
click at [854, 19] on icon "close" at bounding box center [852, 17] width 5 height 6
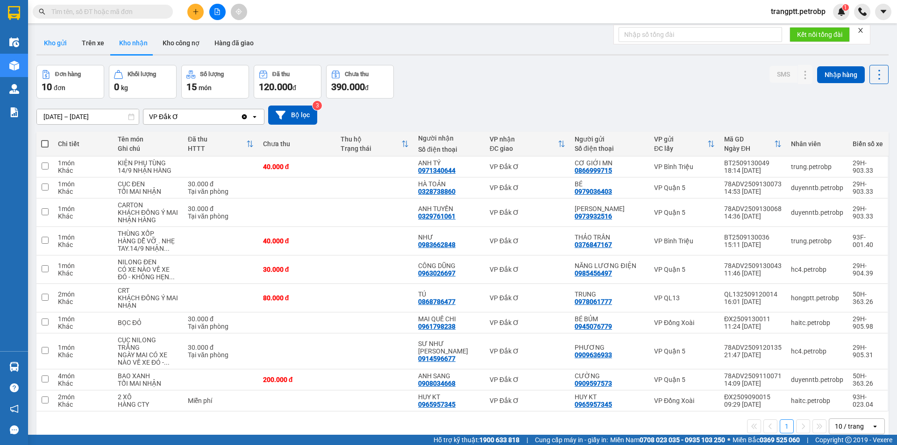
click at [61, 43] on button "Kho gửi" at bounding box center [55, 43] width 38 height 22
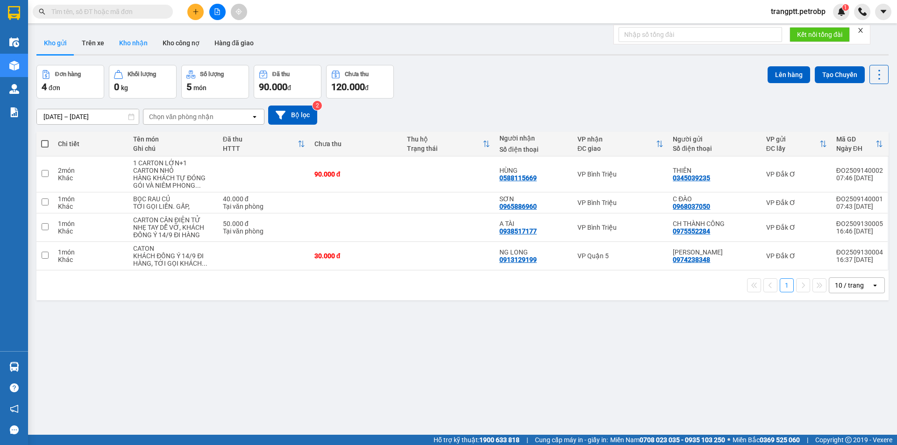
click at [127, 41] on button "Kho nhận" at bounding box center [133, 43] width 43 height 22
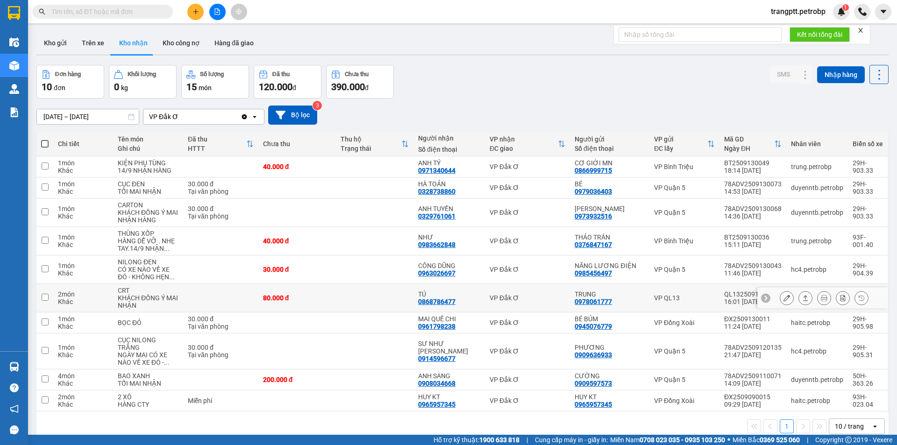
click at [781, 294] on button at bounding box center [787, 298] width 13 height 16
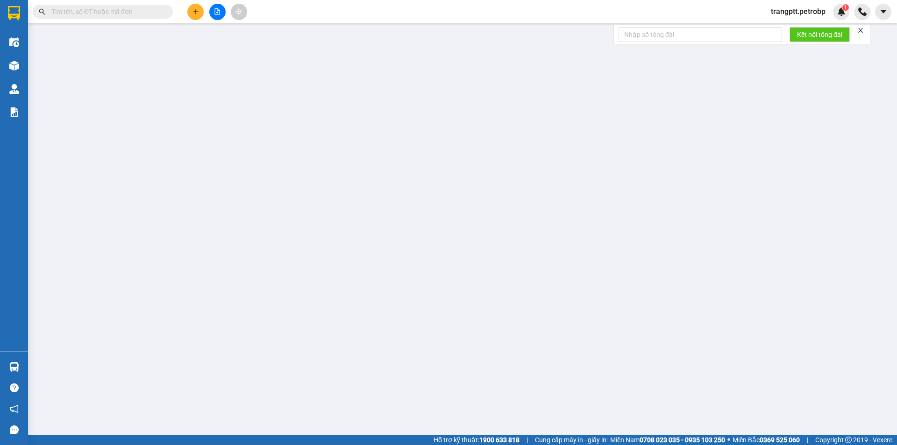
type input "0978061777"
type input "TRUNG"
type input "0868786477"
type input "TÚ"
type input "80.000"
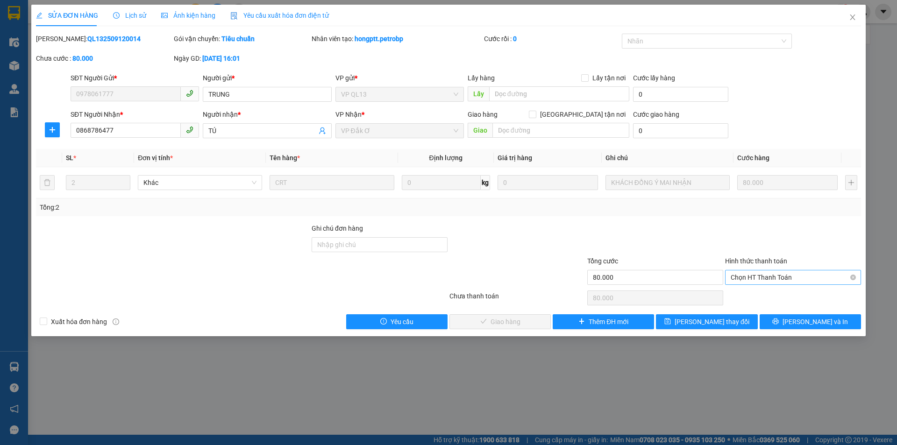
click at [750, 274] on span "Chọn HT Thanh Toán" at bounding box center [793, 278] width 125 height 14
click at [754, 292] on div "Tại văn phòng" at bounding box center [793, 296] width 125 height 10
type input "0"
click at [529, 321] on span "[PERSON_NAME] và Giao hàng" at bounding box center [512, 322] width 90 height 10
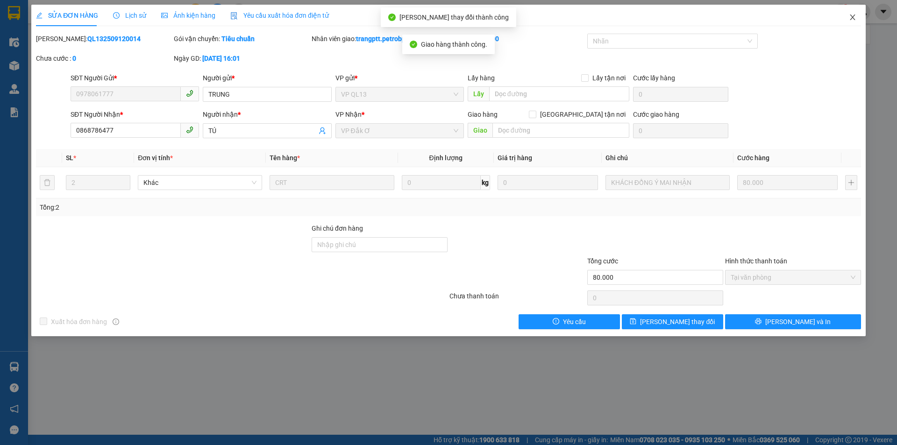
click at [860, 14] on span "Close" at bounding box center [853, 18] width 26 height 26
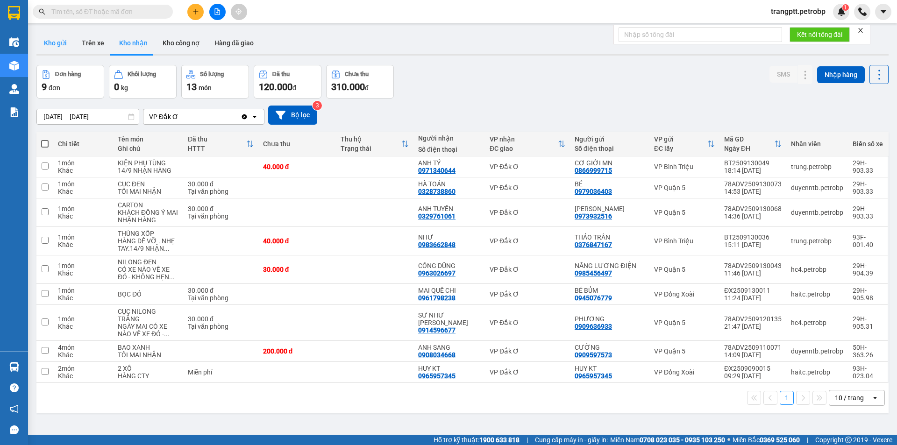
click at [55, 40] on button "Kho gửi" at bounding box center [55, 43] width 38 height 22
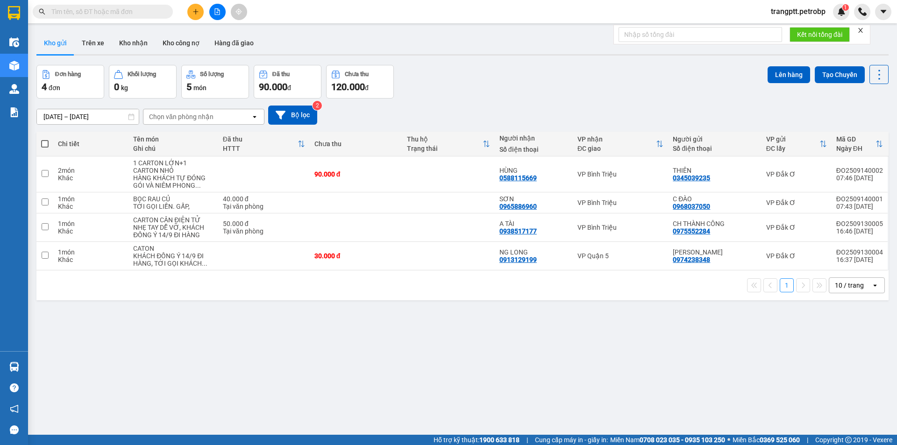
click at [42, 143] on span at bounding box center [44, 143] width 7 height 7
click at [45, 139] on input "checkbox" at bounding box center [45, 139] width 0 height 0
checkbox input "true"
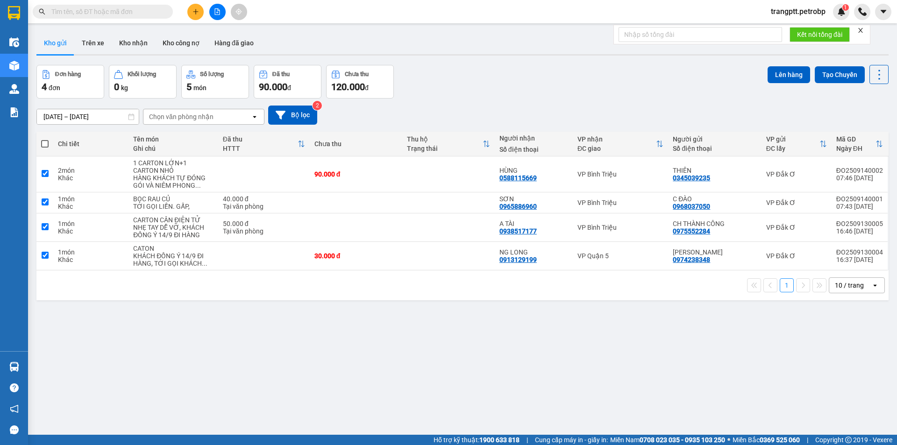
checkbox input "true"
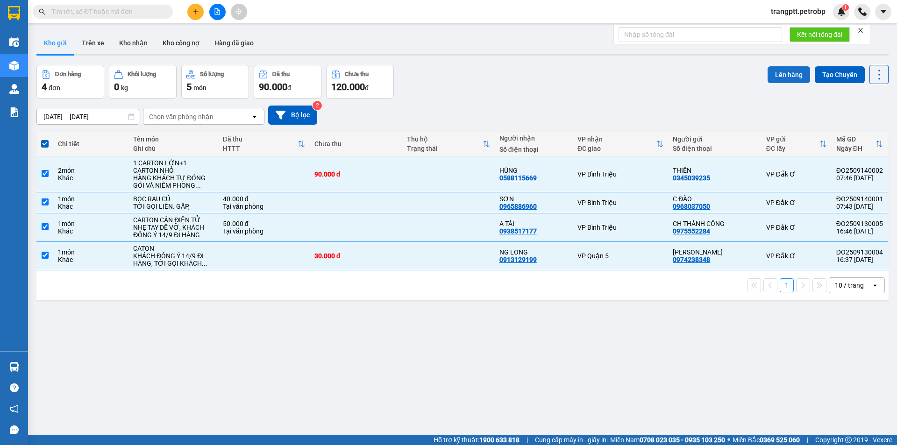
click at [780, 72] on button "Lên hàng" at bounding box center [789, 74] width 43 height 17
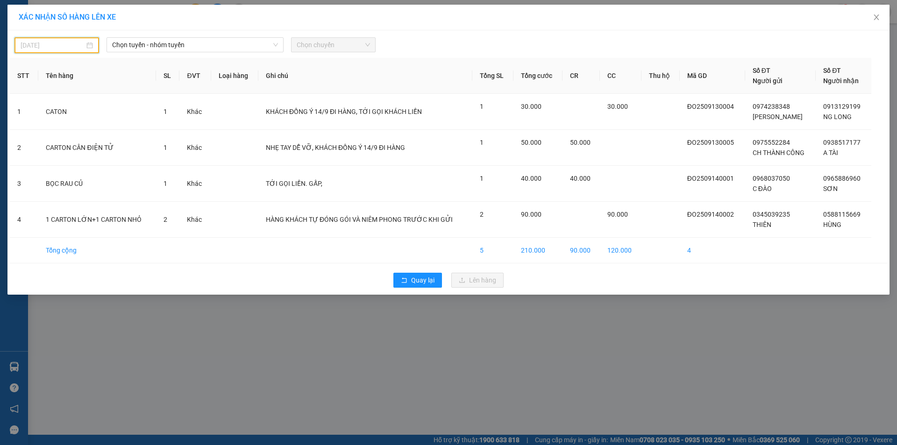
click at [70, 44] on input "[DATE]" at bounding box center [53, 45] width 64 height 10
drag, startPoint x: 28, startPoint y: 130, endPoint x: 57, endPoint y: 115, distance: 32.8
click at [30, 130] on div "14" at bounding box center [28, 127] width 11 height 11
type input "[DATE]"
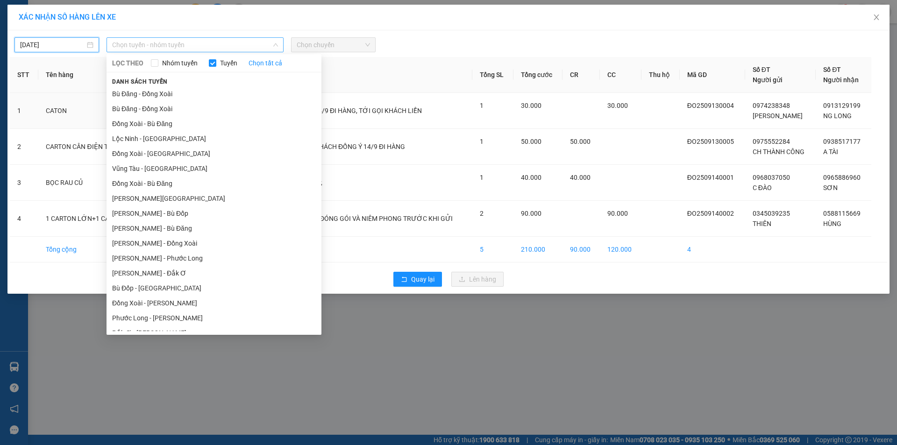
click at [147, 48] on span "Chọn tuyến - nhóm tuyến" at bounding box center [195, 45] width 166 height 14
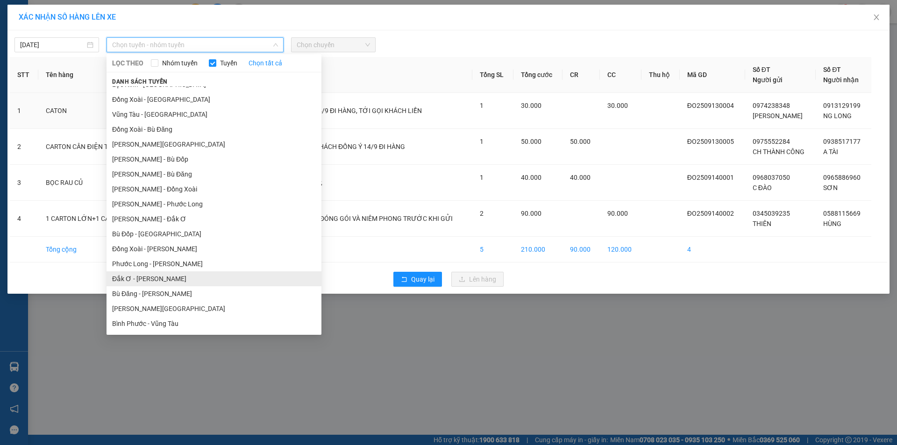
click at [123, 280] on li "Đắk Ơ - [PERSON_NAME]" at bounding box center [214, 279] width 215 height 15
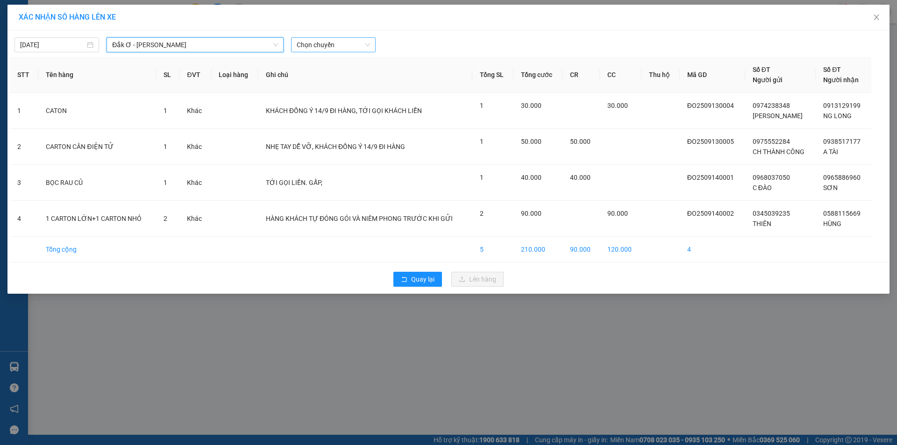
click at [314, 41] on span "Chọn chuyến" at bounding box center [333, 45] width 73 height 14
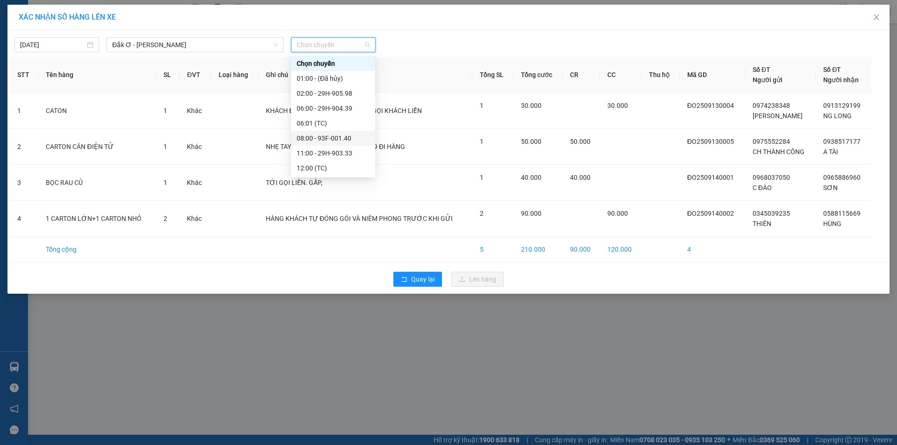
click at [327, 138] on div "08:00 - 93F-001.40" at bounding box center [333, 138] width 73 height 10
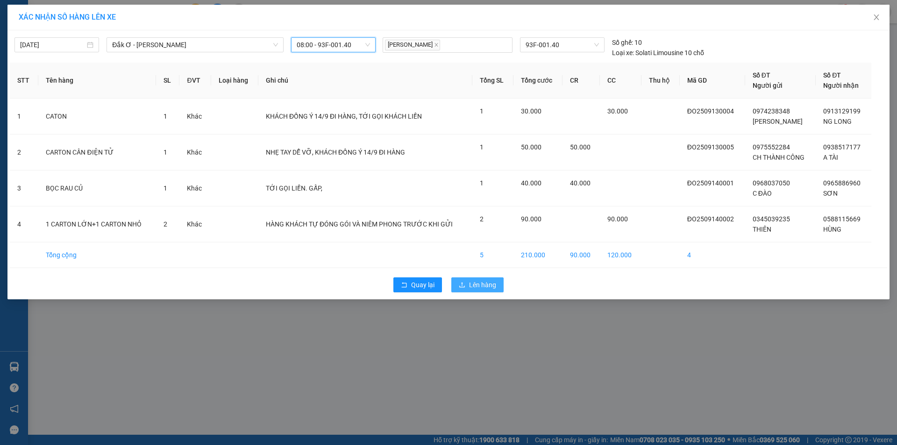
click at [479, 290] on span "Lên hàng" at bounding box center [482, 285] width 27 height 10
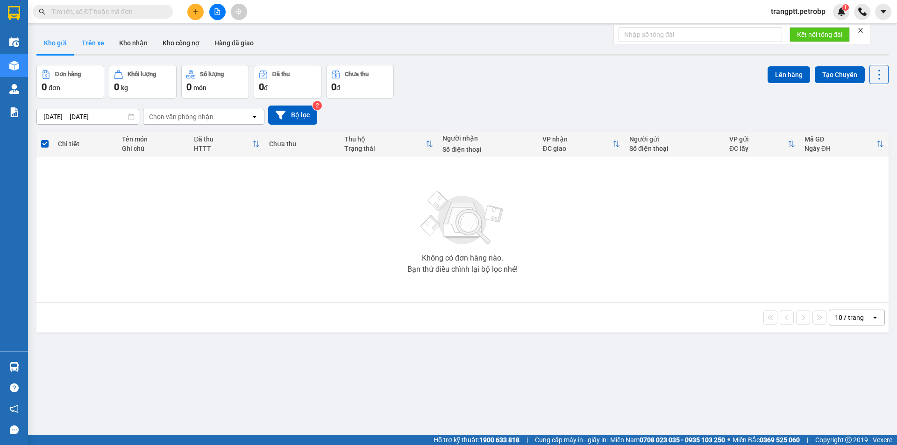
click at [93, 39] on button "Trên xe" at bounding box center [92, 43] width 37 height 22
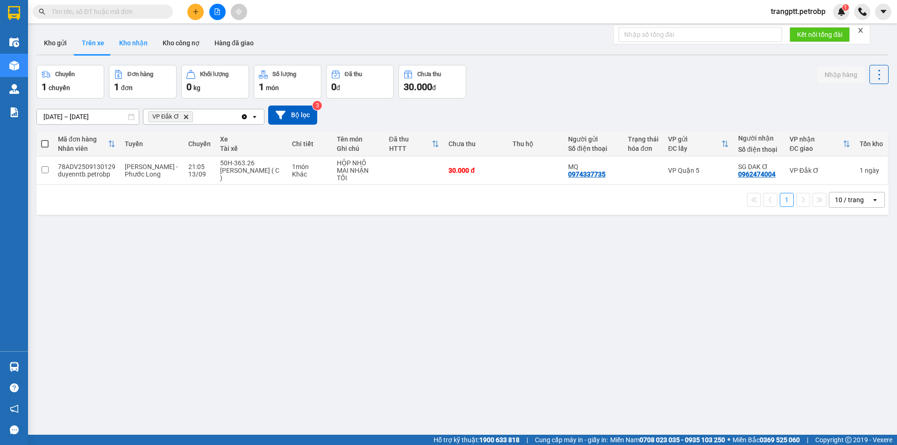
click at [129, 43] on button "Kho nhận" at bounding box center [133, 43] width 43 height 22
type input "[DATE] – [DATE]"
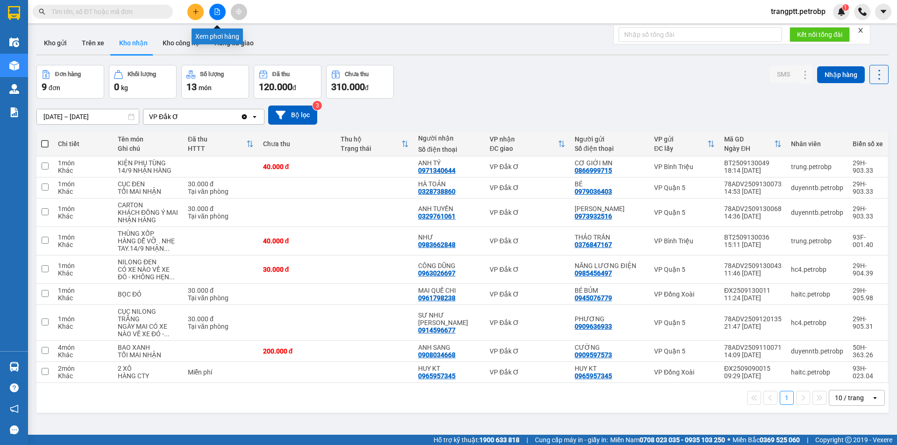
click at [217, 8] on button at bounding box center [217, 12] width 16 height 16
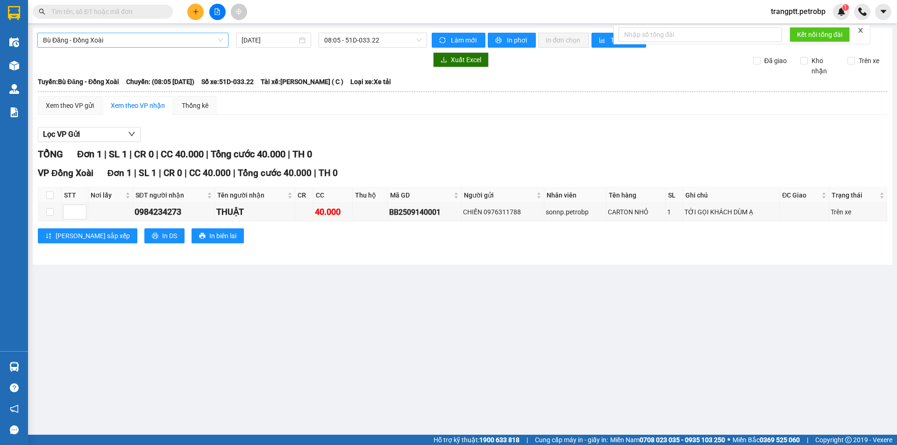
click at [153, 38] on span "Bù Đăng - Đồng Xoài" at bounding box center [133, 40] width 180 height 14
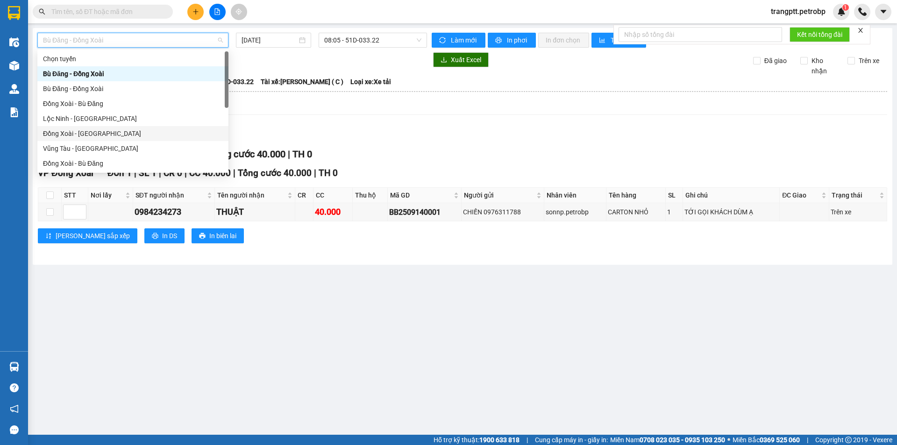
scroll to position [194, 0]
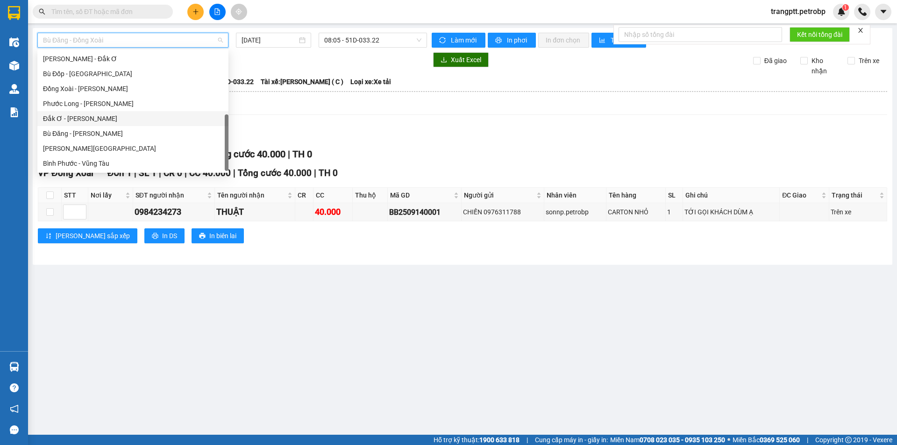
click at [89, 120] on div "Đắk Ơ - [PERSON_NAME]" at bounding box center [133, 119] width 180 height 10
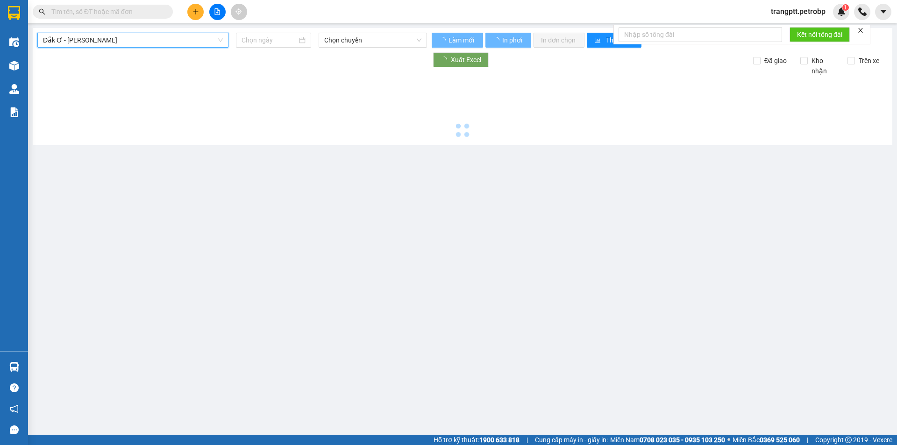
type input "[DATE]"
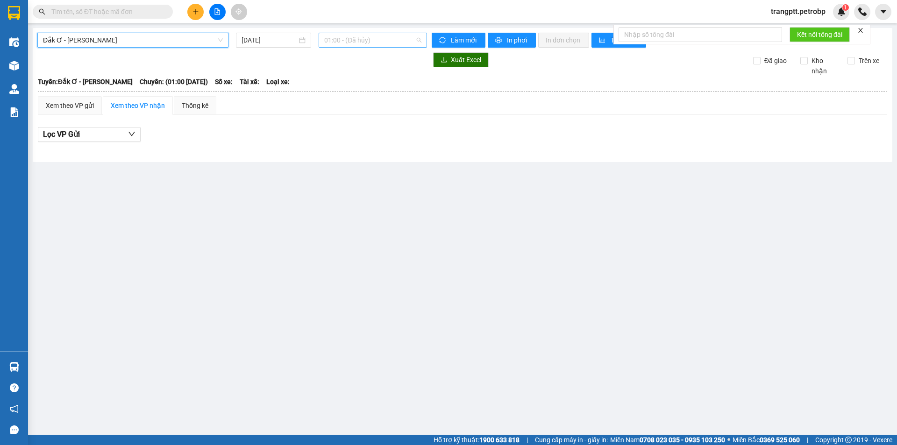
click at [369, 39] on span "01:00 - (Đã hủy)" at bounding box center [372, 40] width 97 height 14
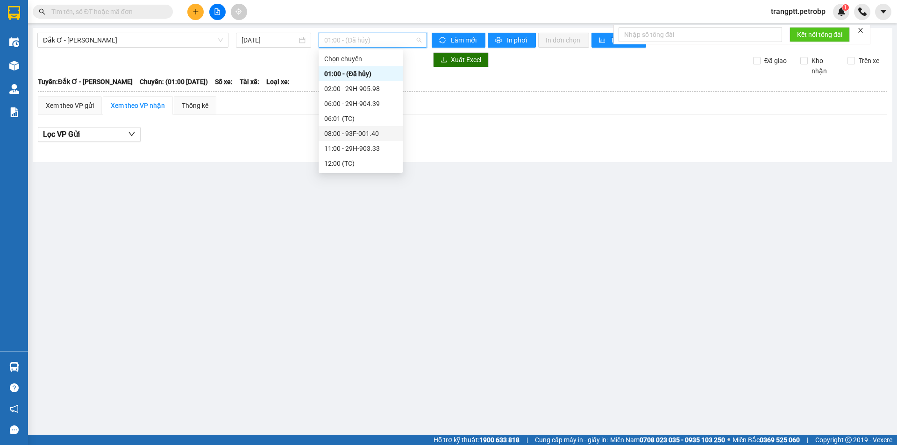
click at [359, 133] on div "08:00 - 93F-001.40" at bounding box center [360, 134] width 73 height 10
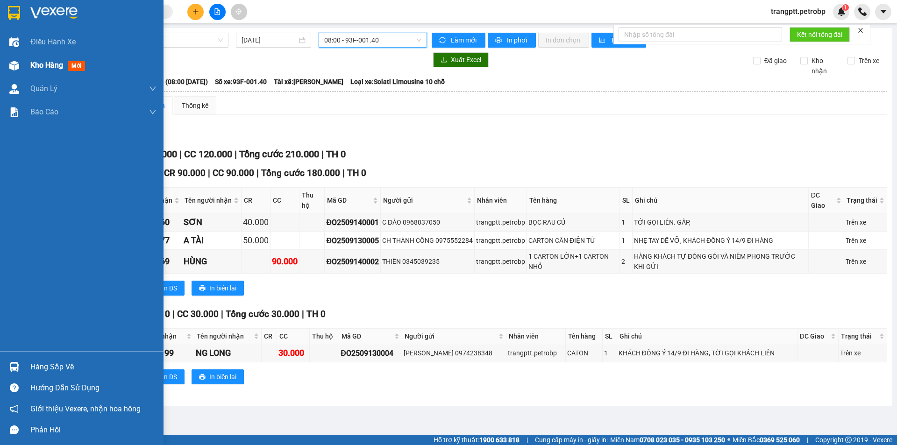
click at [34, 63] on span "Kho hàng" at bounding box center [46, 65] width 33 height 9
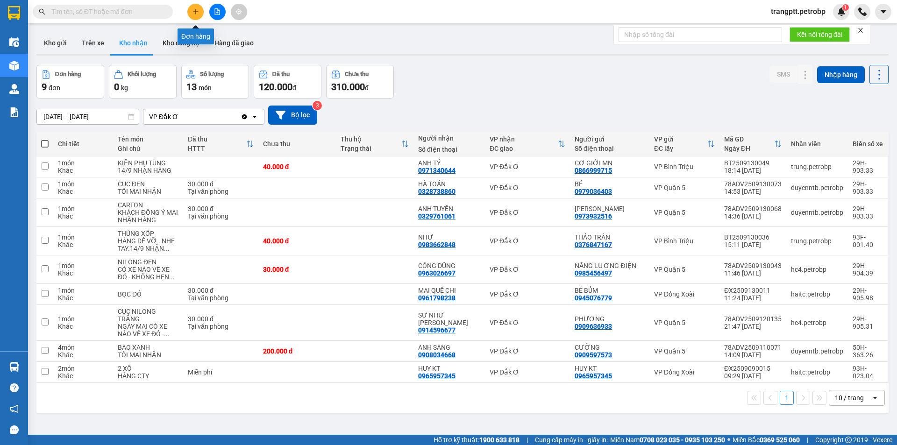
click at [194, 13] on icon "plus" at bounding box center [196, 11] width 7 height 7
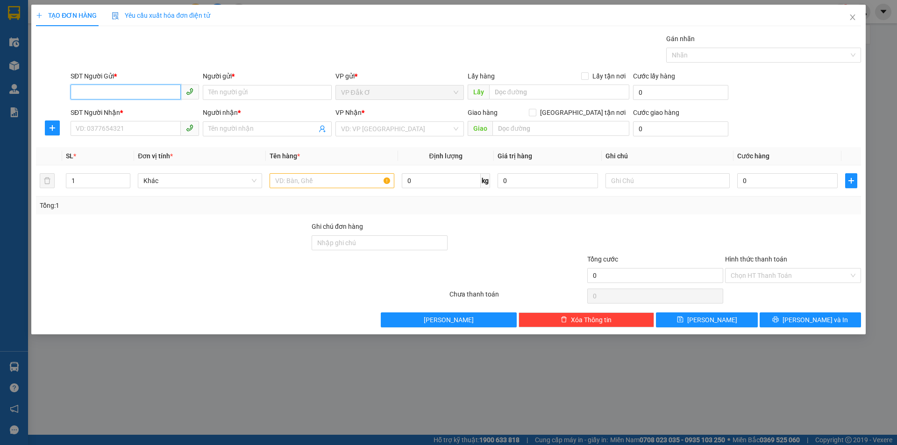
click at [119, 89] on input "SĐT Người Gửi *" at bounding box center [126, 92] width 110 height 15
type input "0346880839"
click at [100, 110] on div "0346880839 - ÉN" at bounding box center [134, 111] width 117 height 10
type input "ÉN"
type input "0966962551"
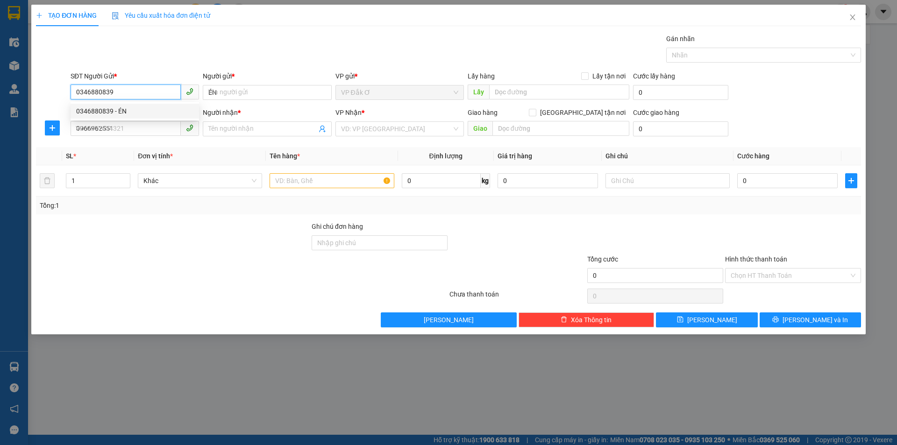
type input "ANH GIÁP"
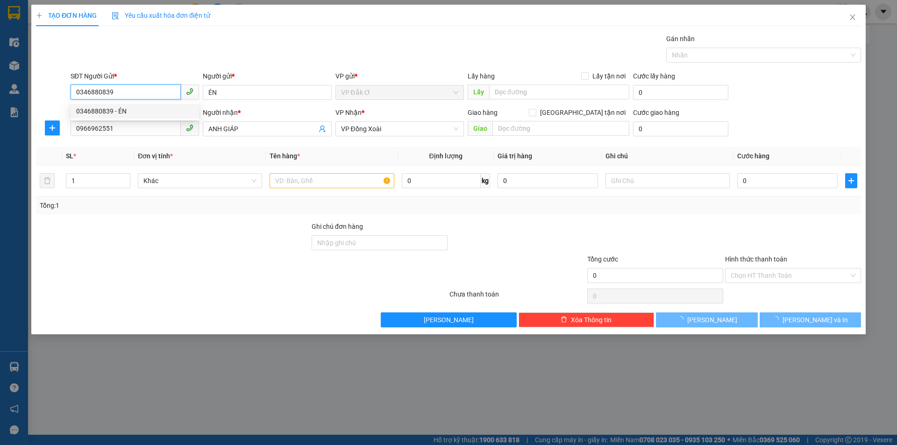
type input "30.000"
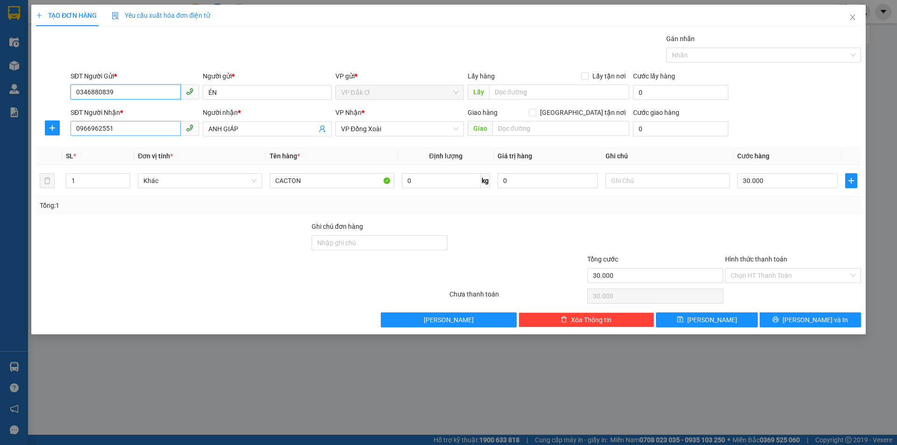
type input "0346880839"
click at [135, 129] on input "0966962551" at bounding box center [126, 128] width 110 height 15
type input "0"
click at [129, 148] on div "0984646064 - LOAN" at bounding box center [134, 148] width 117 height 10
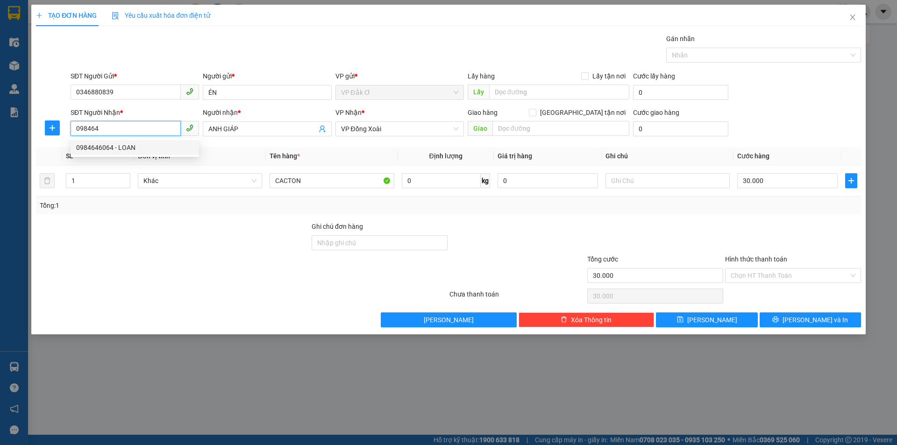
type input "0984646064"
type input "LOAN"
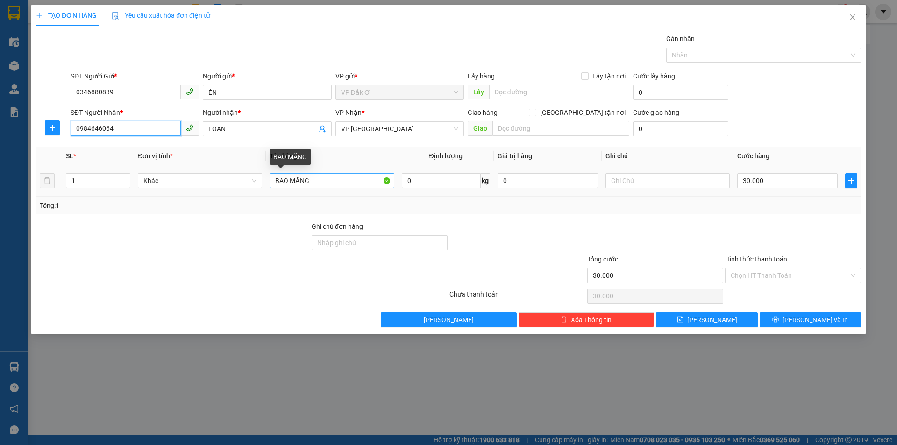
type input "0984646064"
click at [327, 179] on input "BAO MĂNG" at bounding box center [332, 180] width 124 height 15
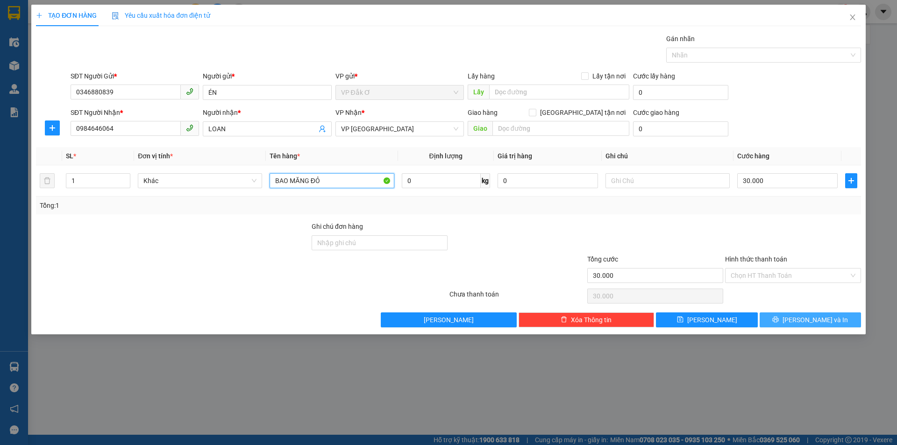
type input "BAO MĂNG ĐỎ"
click at [805, 319] on span "[PERSON_NAME] và In" at bounding box center [815, 320] width 65 height 10
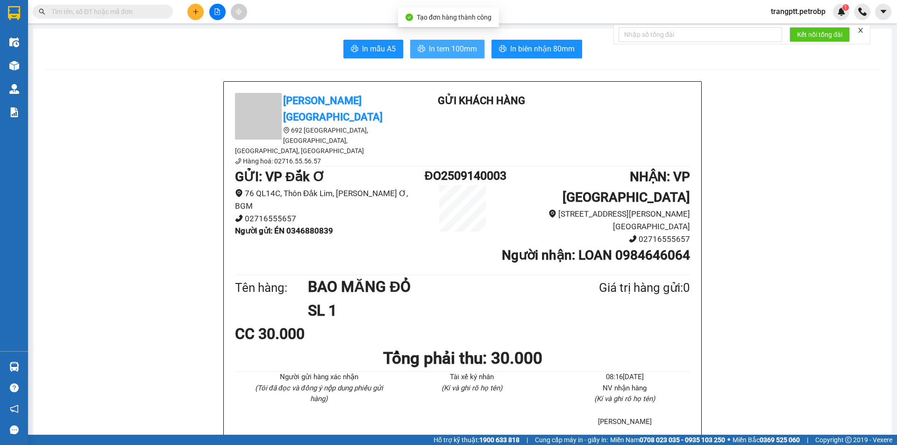
click at [442, 46] on span "In tem 100mm" at bounding box center [453, 49] width 48 height 12
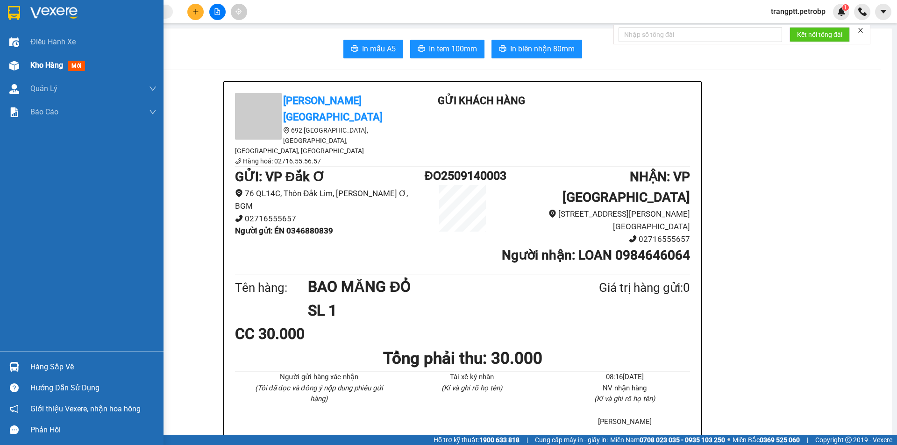
click at [35, 65] on span "Kho hàng" at bounding box center [46, 65] width 33 height 9
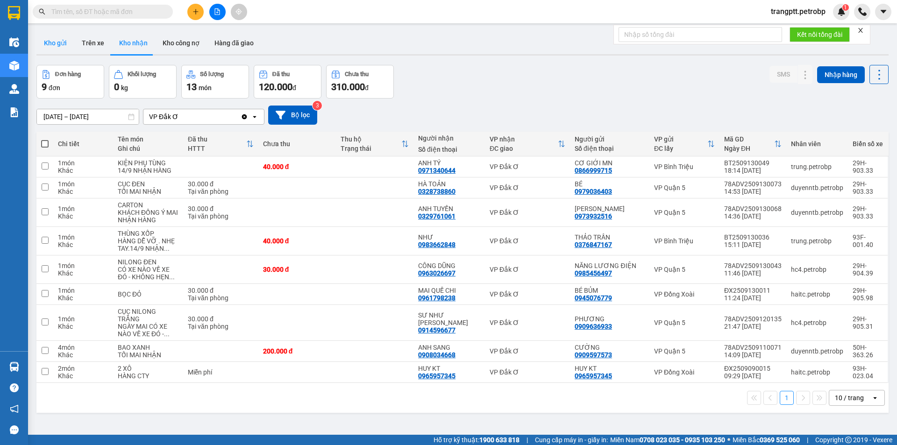
click at [55, 38] on button "Kho gửi" at bounding box center [55, 43] width 38 height 22
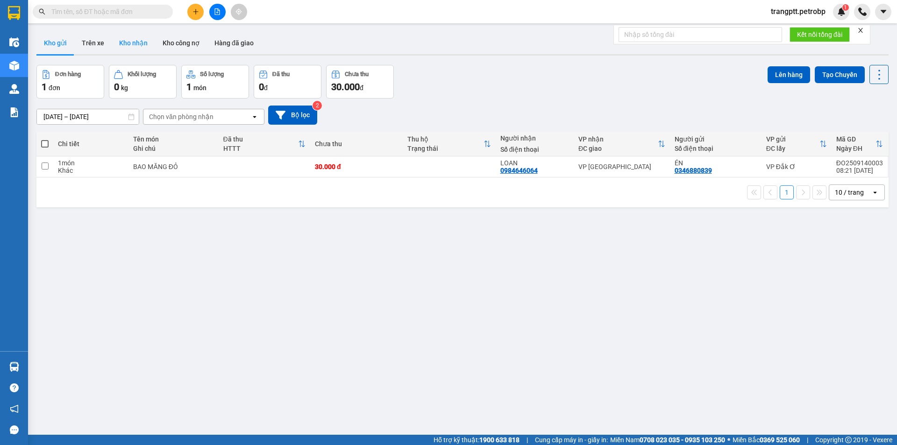
click at [136, 42] on button "Kho nhận" at bounding box center [133, 43] width 43 height 22
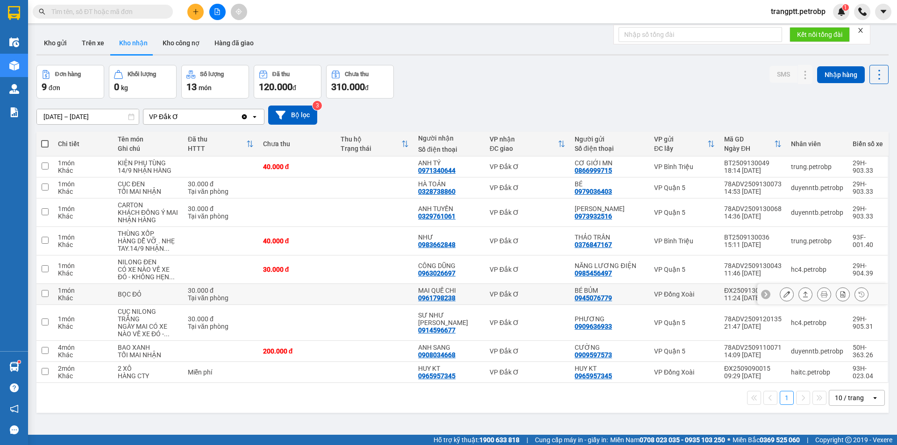
click at [784, 295] on icon at bounding box center [787, 294] width 7 height 7
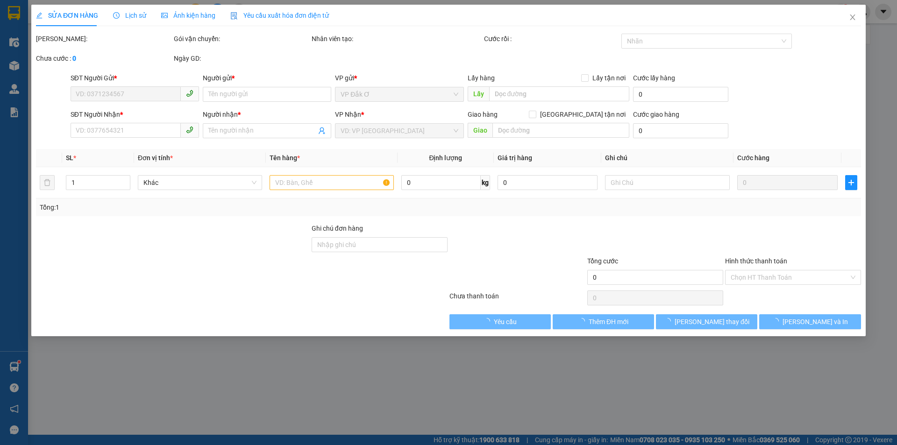
type input "0945076779"
type input "BÉ BỦM"
type input "0961798238"
type input "MAI QUẾ CHI"
type input "30.000"
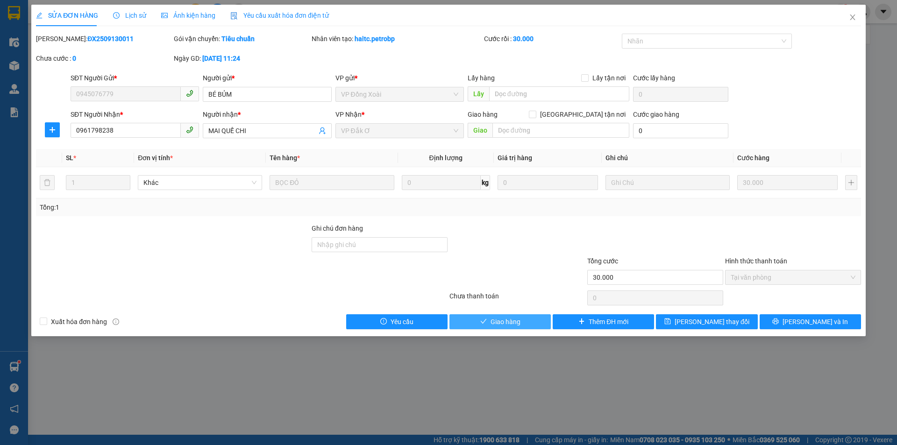
click at [518, 322] on span "Giao hàng" at bounding box center [506, 322] width 30 height 10
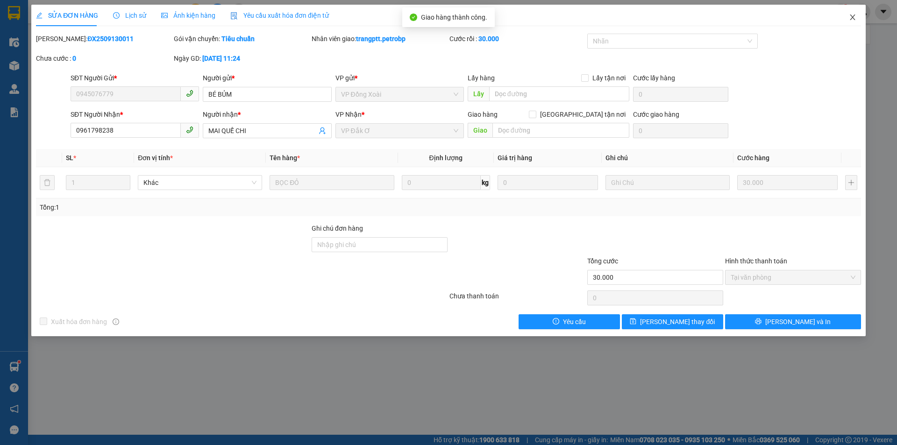
click at [855, 14] on icon "close" at bounding box center [852, 17] width 7 height 7
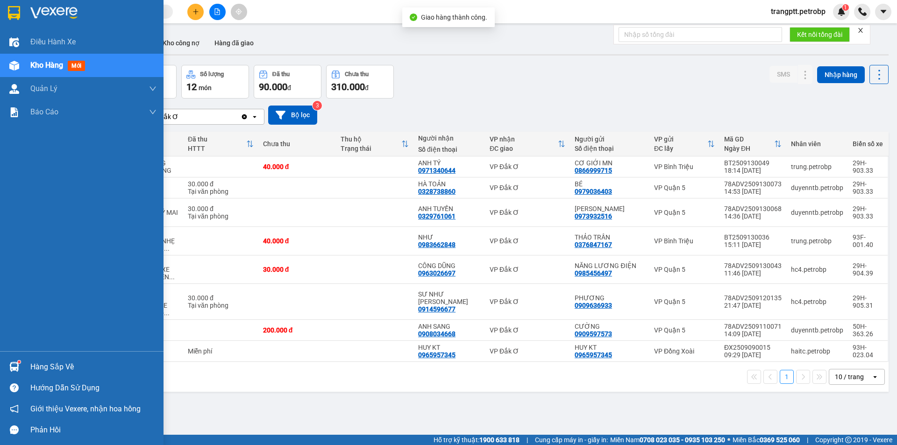
drag, startPoint x: 38, startPoint y: 360, endPoint x: 93, endPoint y: 379, distance: 58.1
click at [44, 364] on div "Hàng sắp về" at bounding box center [93, 367] width 126 height 14
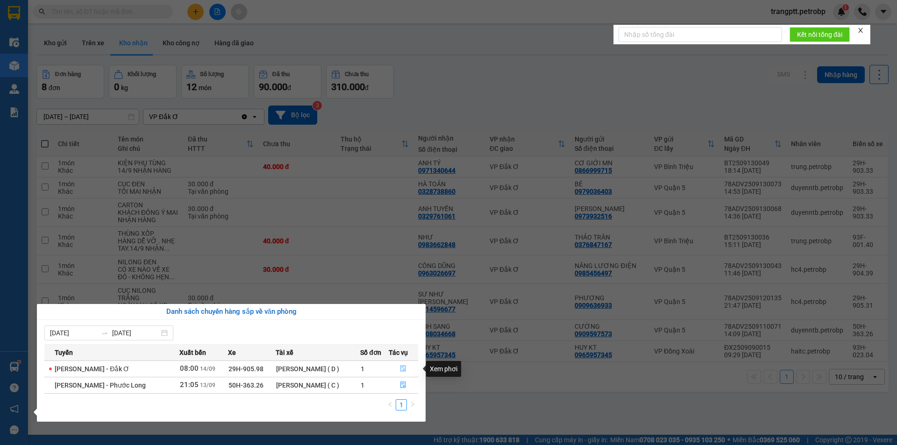
click at [404, 365] on icon "file-done" at bounding box center [403, 368] width 7 height 7
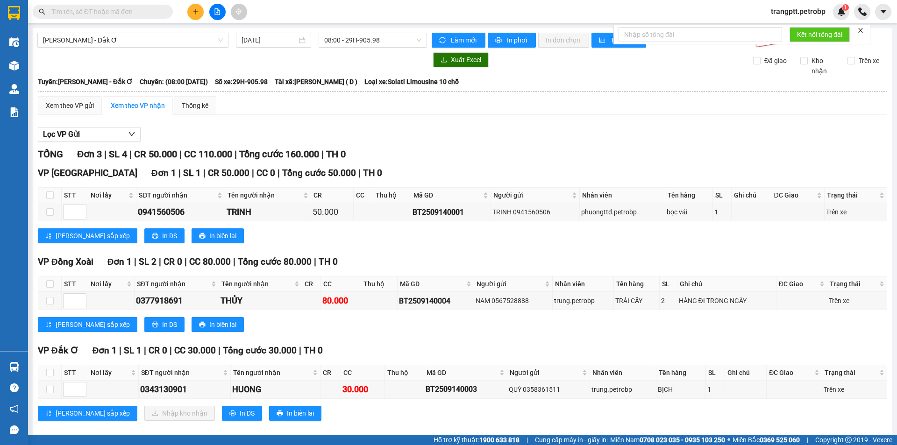
scroll to position [12, 0]
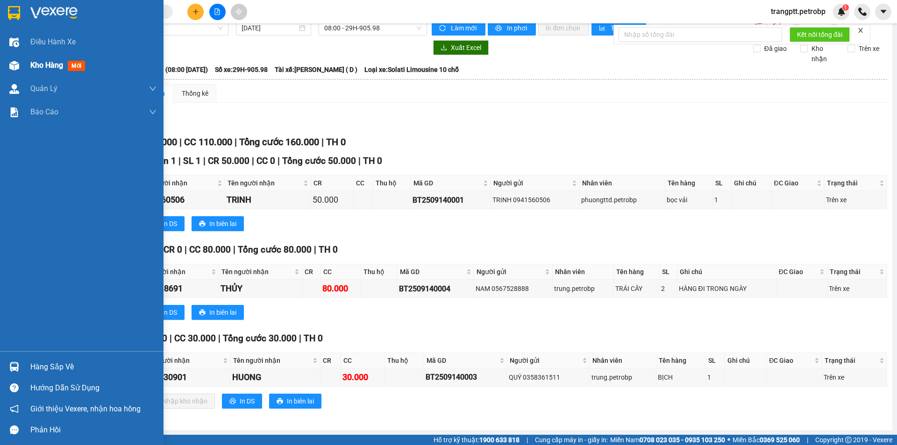
click at [43, 65] on span "Kho hàng" at bounding box center [46, 65] width 33 height 9
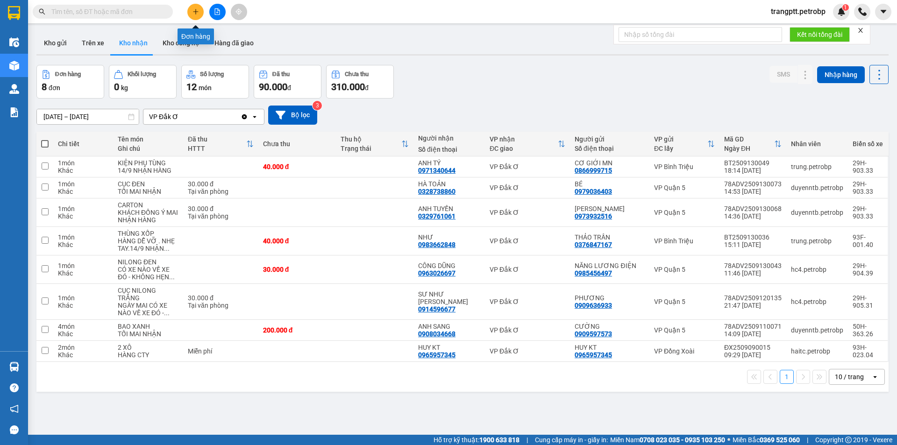
click at [192, 8] on button at bounding box center [195, 12] width 16 height 16
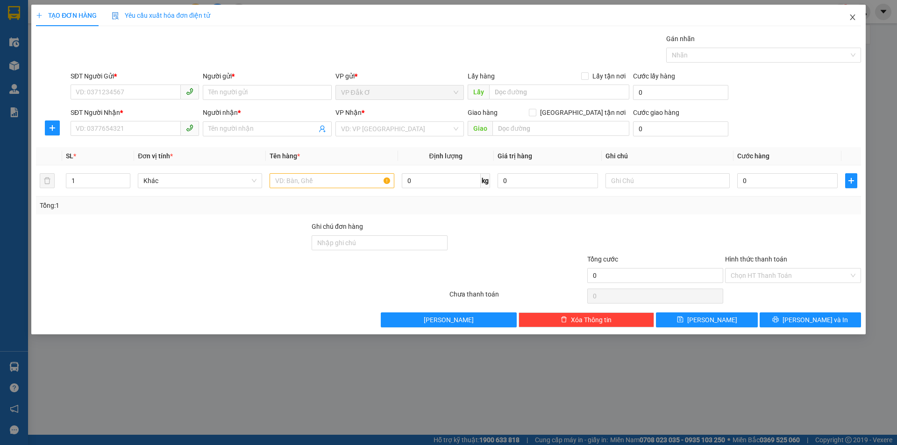
click at [851, 13] on span "Close" at bounding box center [853, 18] width 26 height 26
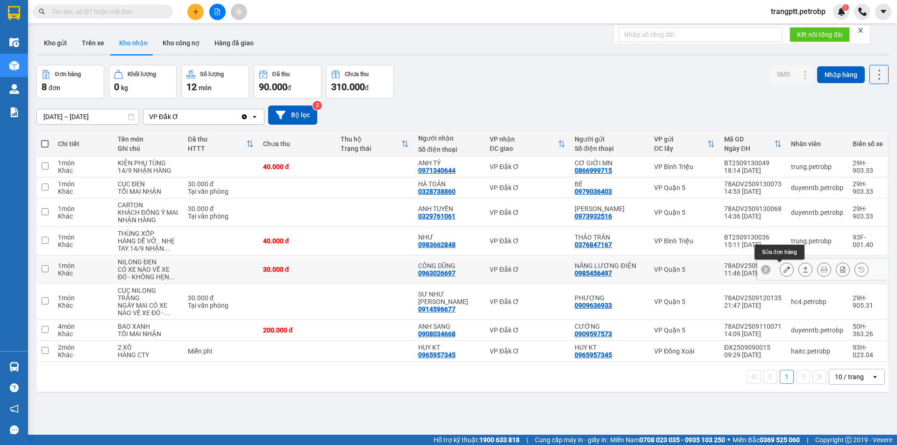
click at [781, 270] on button at bounding box center [787, 270] width 13 height 16
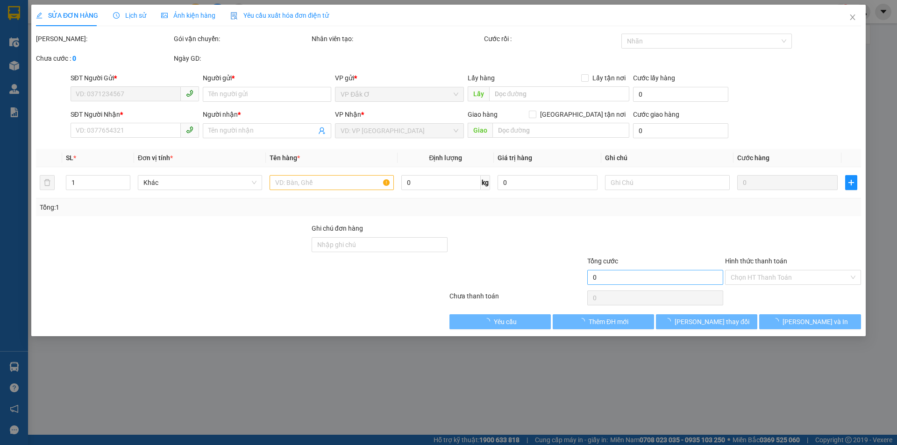
type input "0985456497"
type input "NĂNG LƯƠNG ĐIỆN"
type input "0963026697"
type input "CÔNG DŨNG"
type input "30.000"
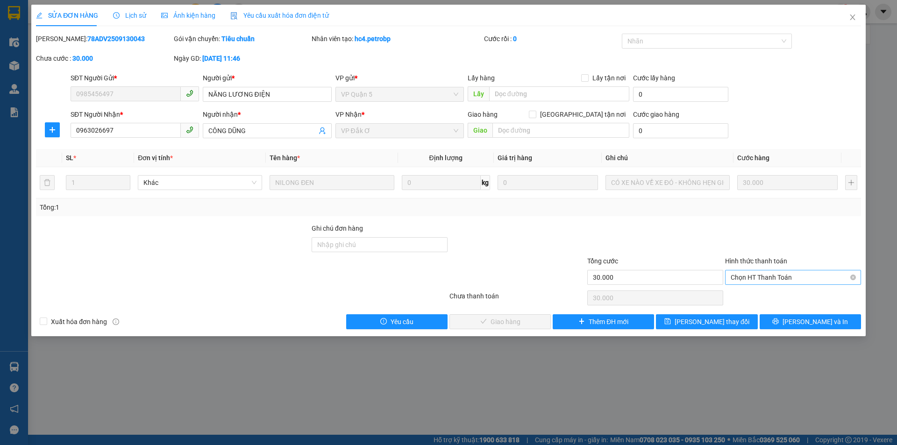
click at [754, 278] on span "Chọn HT Thanh Toán" at bounding box center [793, 278] width 125 height 14
click at [753, 299] on div "Tại văn phòng" at bounding box center [793, 296] width 125 height 10
type input "0"
click at [530, 322] on span "[PERSON_NAME] và Giao hàng" at bounding box center [512, 322] width 90 height 10
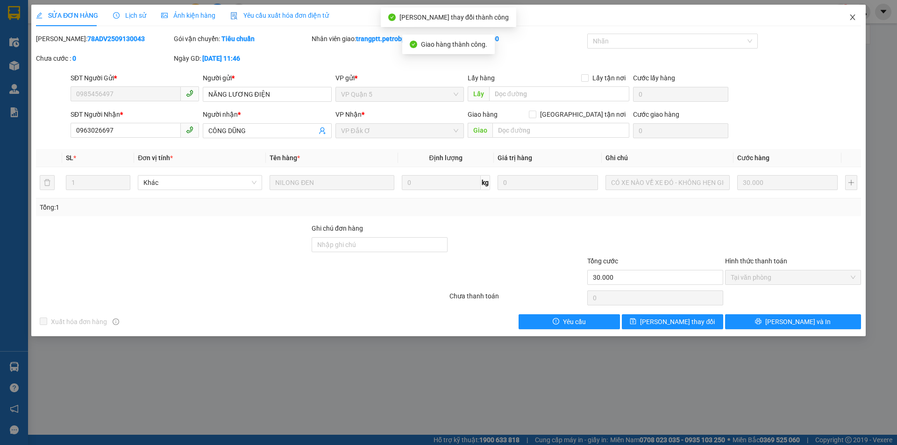
click at [852, 17] on icon "close" at bounding box center [852, 17] width 5 height 6
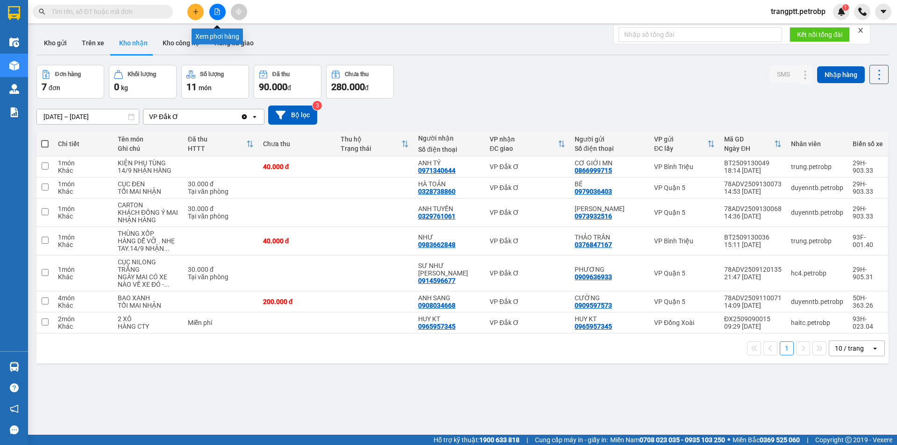
click at [217, 10] on icon "file-add" at bounding box center [217, 11] width 7 height 7
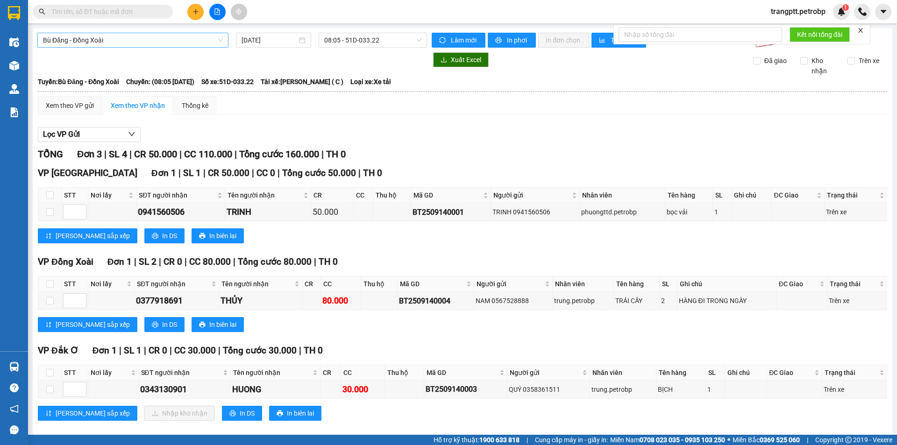
click at [103, 42] on span "Bù Đăng - Đồng Xoài" at bounding box center [133, 40] width 180 height 14
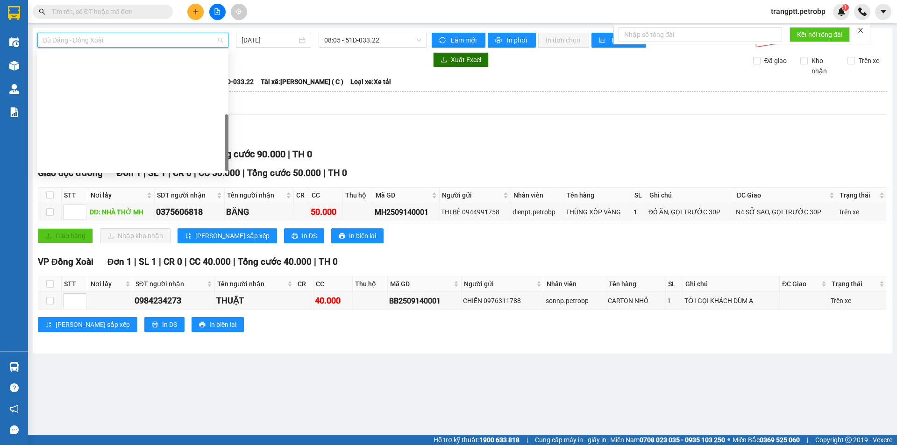
scroll to position [194, 0]
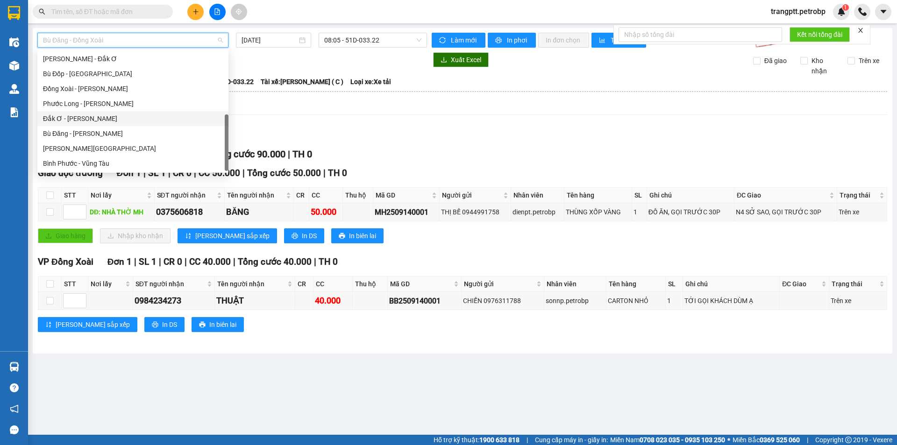
click at [80, 116] on div "Đắk Ơ - [PERSON_NAME]" at bounding box center [133, 119] width 180 height 10
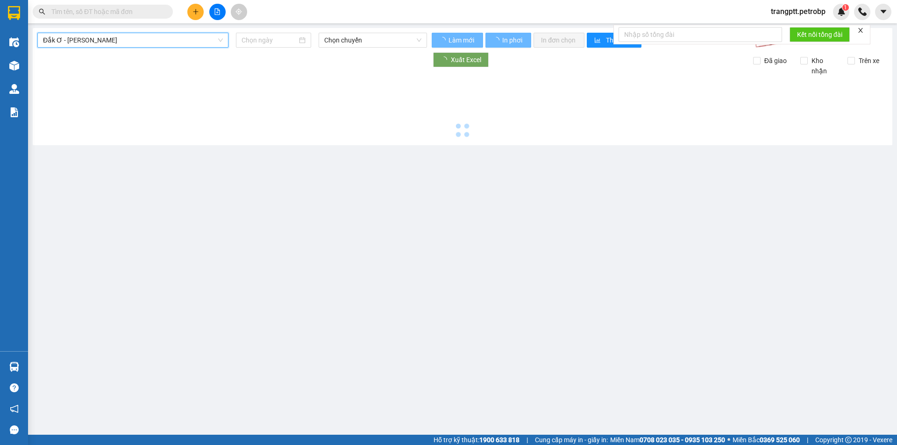
type input "[DATE]"
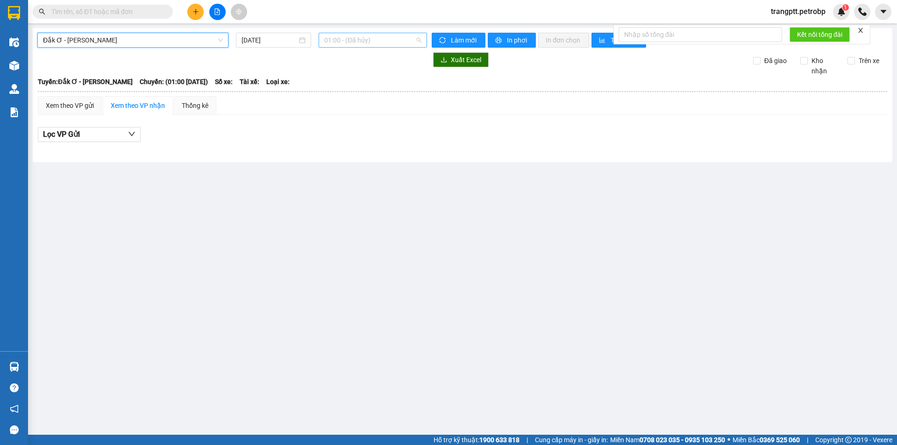
click at [376, 36] on span "01:00 - (Đã hủy)" at bounding box center [372, 40] width 97 height 14
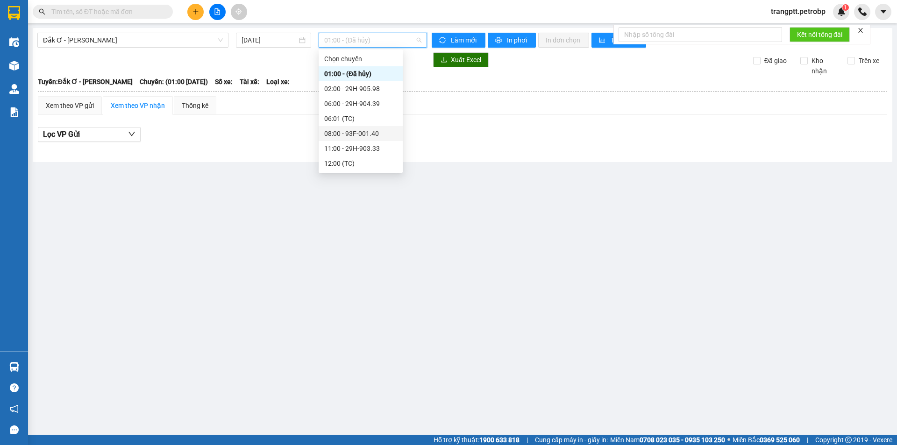
click at [355, 132] on div "08:00 - 93F-001.40" at bounding box center [360, 134] width 73 height 10
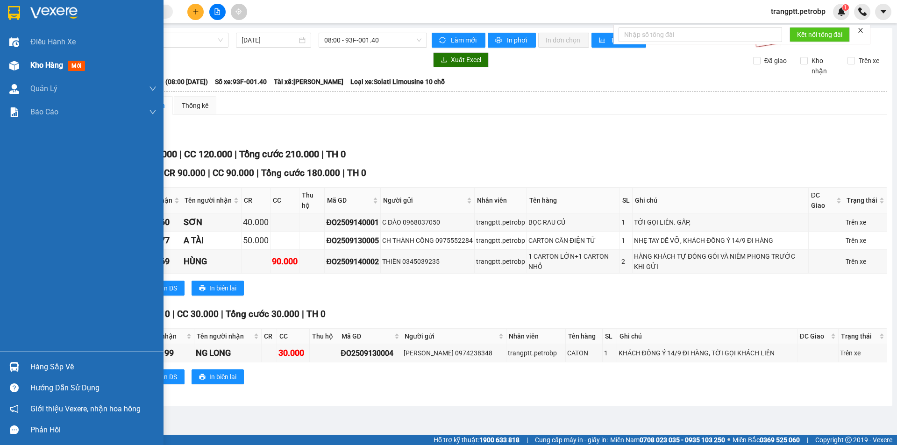
click at [25, 65] on div "Kho hàng mới" at bounding box center [82, 65] width 164 height 23
